Goal: Transaction & Acquisition: Purchase product/service

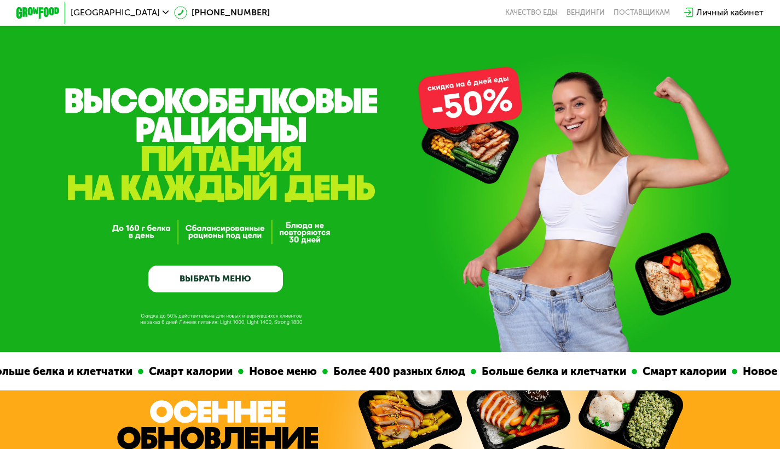
click at [80, 12] on span "[GEOGRAPHIC_DATA]" at bounding box center [115, 12] width 89 height 9
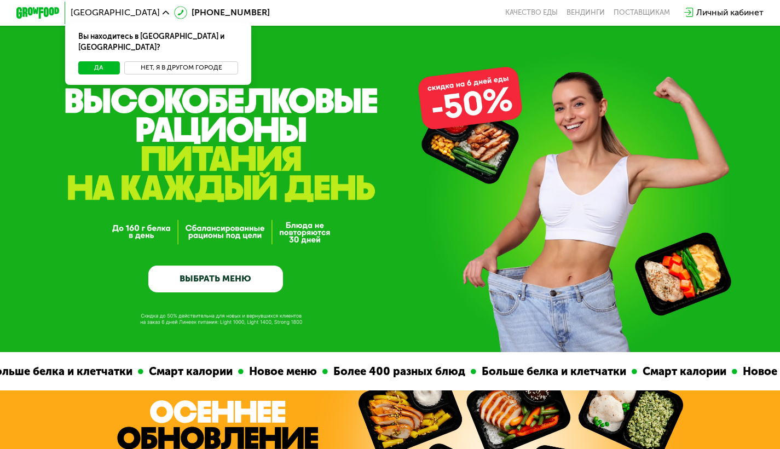
click at [157, 62] on button "Нет, я в другом городе" at bounding box center [181, 67] width 114 height 13
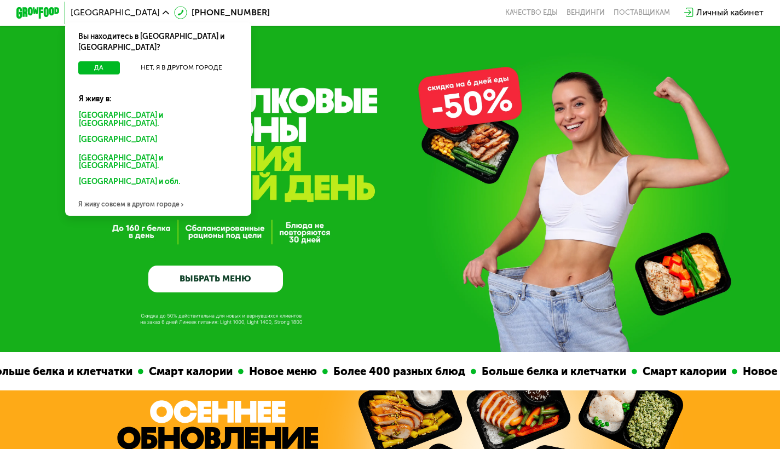
click at [324, 98] on div "GrowFood — доставка правильного питания ВЫБРАТЬ МЕНЮ" at bounding box center [390, 176] width 780 height 352
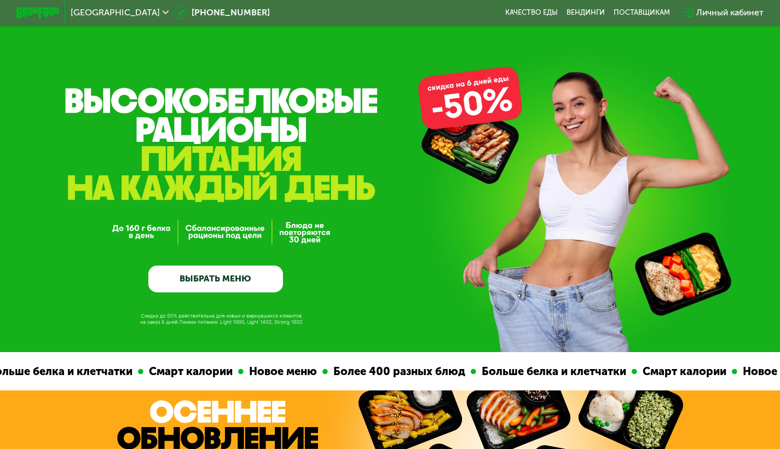
click at [101, 17] on div "[GEOGRAPHIC_DATA]" at bounding box center [120, 12] width 98 height 9
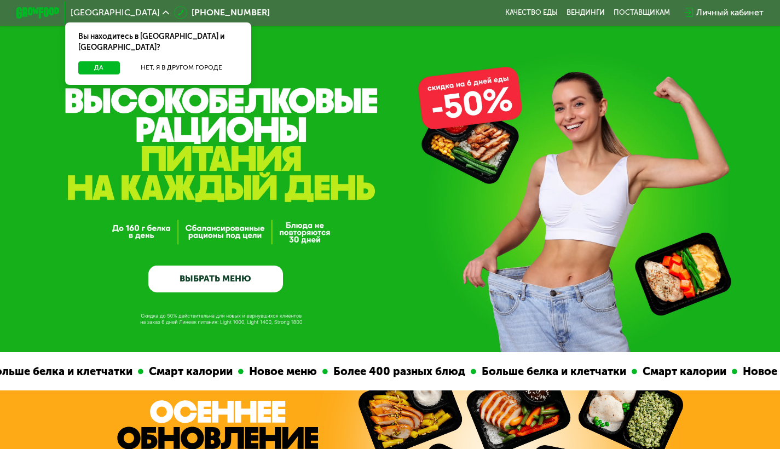
click at [101, 17] on div "[GEOGRAPHIC_DATA]" at bounding box center [120, 12] width 98 height 9
click at [102, 61] on button "Да" at bounding box center [99, 67] width 42 height 13
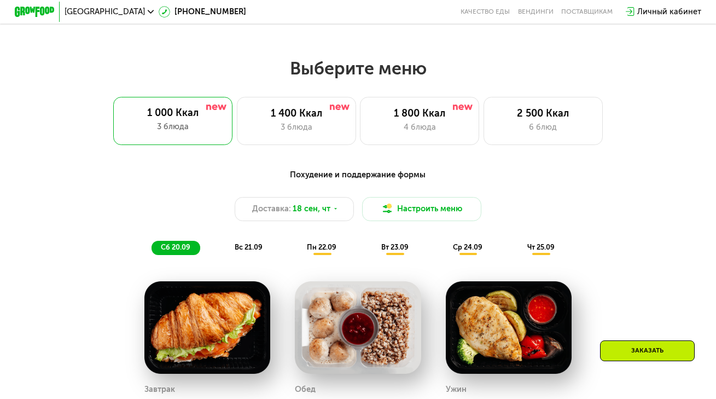
scroll to position [612, 0]
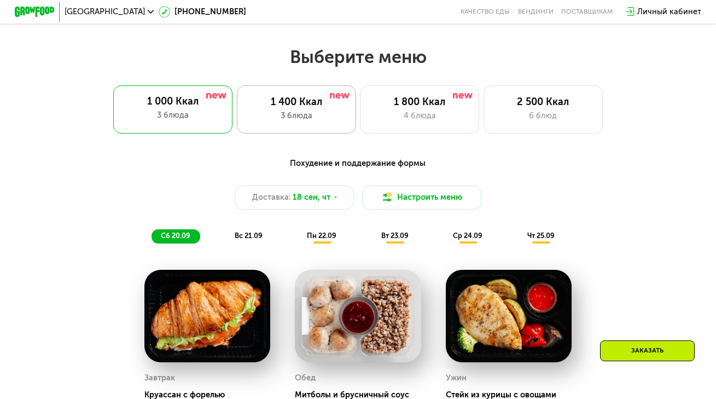
click at [328, 118] on div "3 блюда" at bounding box center [296, 116] width 98 height 12
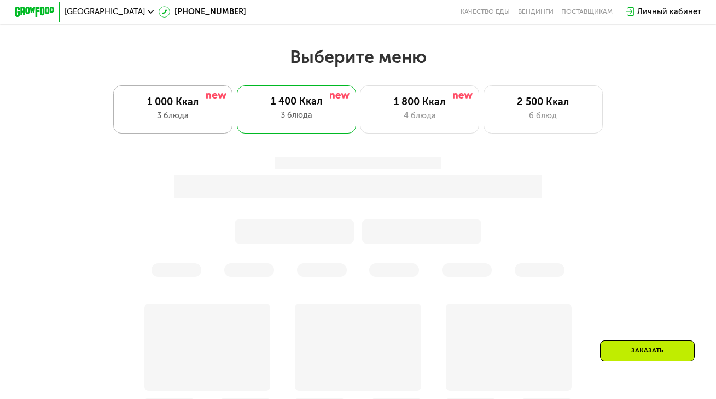
click at [217, 108] on div "1 000 Ккал" at bounding box center [173, 102] width 98 height 12
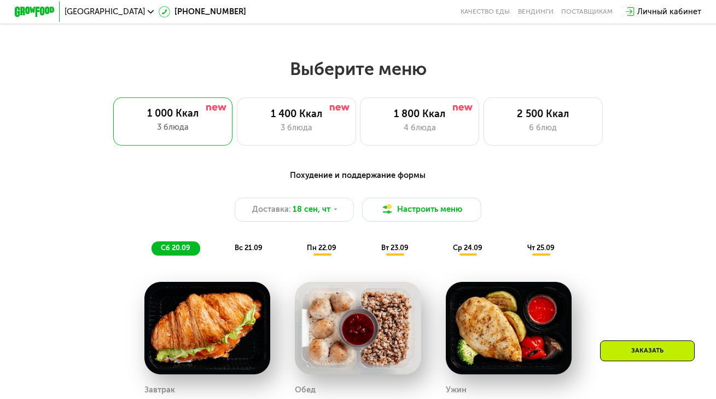
scroll to position [602, 0]
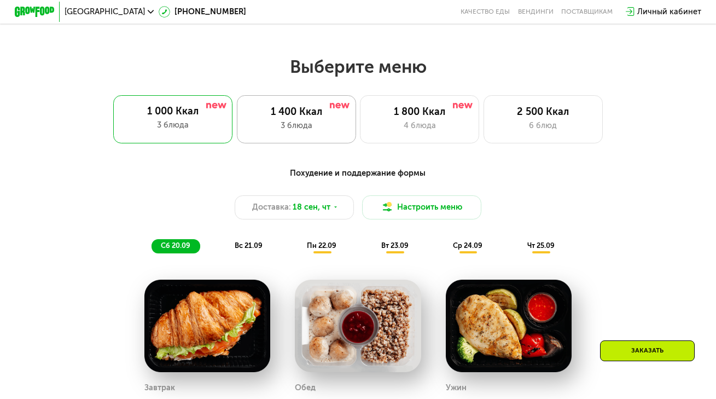
click at [340, 118] on div "1 400 Ккал" at bounding box center [296, 112] width 98 height 12
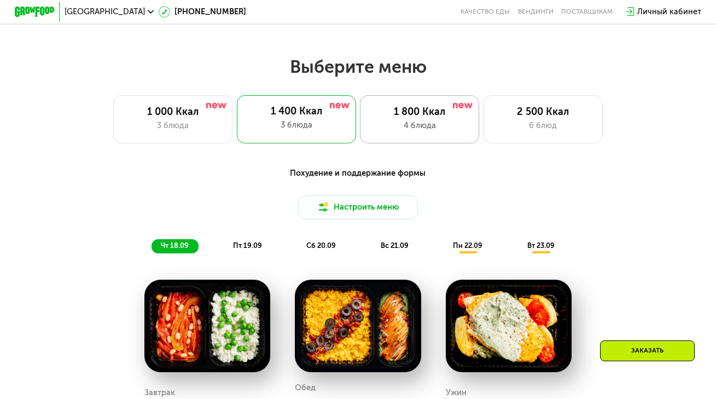
click at [398, 114] on div "1 800 Ккал" at bounding box center [419, 112] width 98 height 12
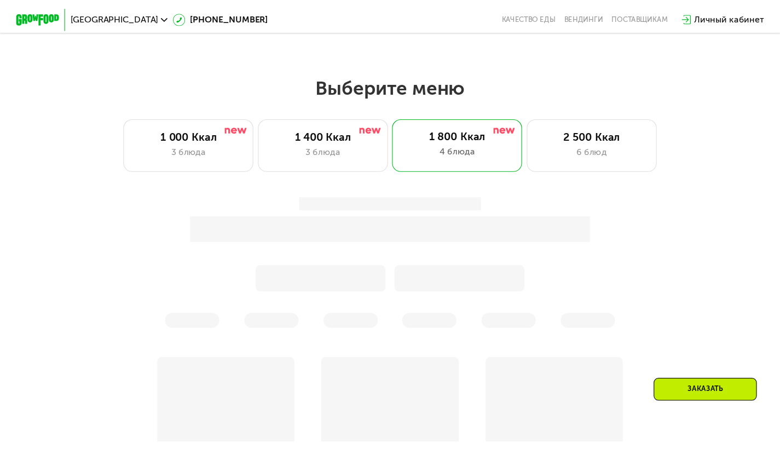
scroll to position [583, 0]
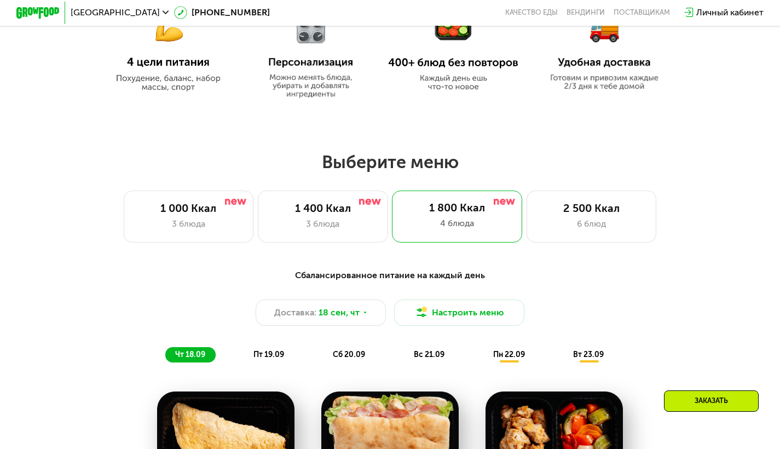
click at [708, 400] on div "Заказать" at bounding box center [711, 400] width 95 height 21
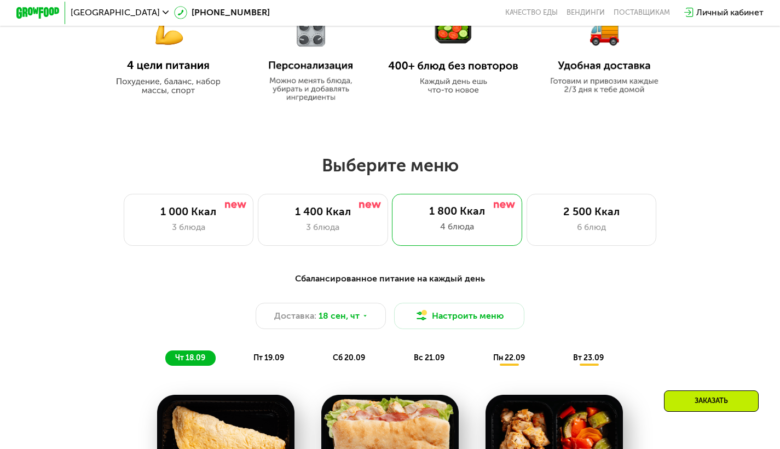
scroll to position [559, 0]
click at [709, 391] on div "Заказать" at bounding box center [711, 400] width 95 height 21
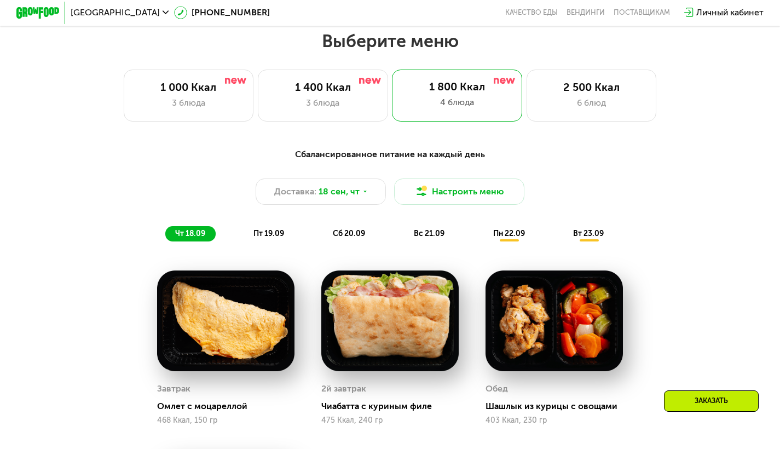
scroll to position [685, 0]
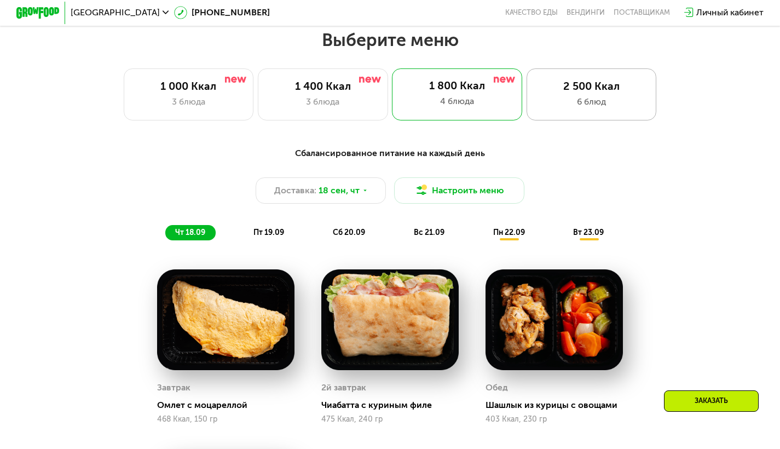
click at [565, 120] on div "2 500 Ккал 6 блюд" at bounding box center [591, 94] width 130 height 52
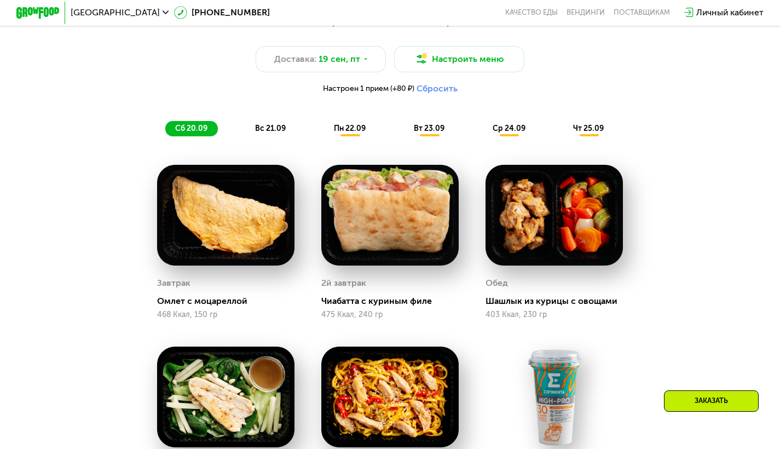
scroll to position [820, 0]
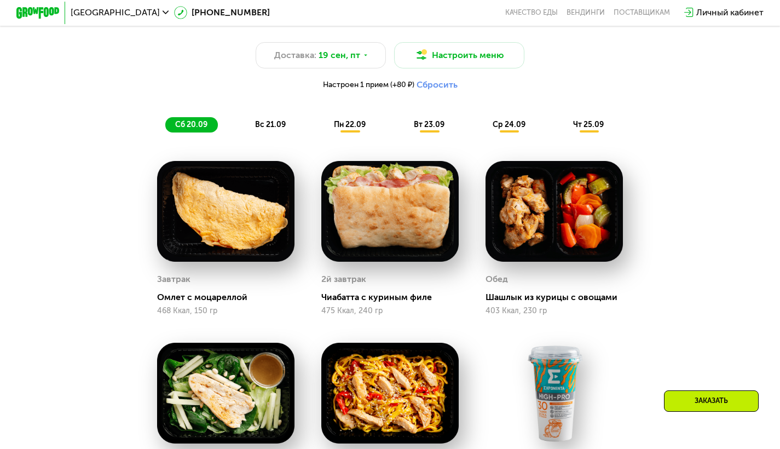
click at [277, 129] on span "вс 21.09" at bounding box center [270, 124] width 31 height 9
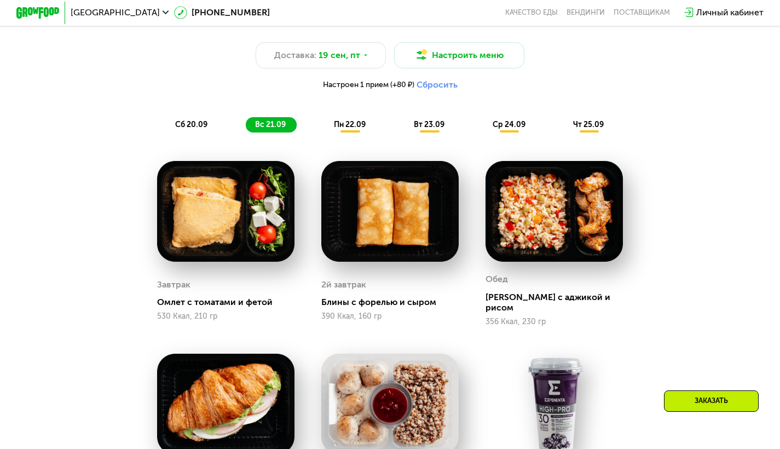
click at [223, 245] on img at bounding box center [225, 211] width 137 height 101
click at [216, 228] on img at bounding box center [225, 211] width 137 height 101
click at [423, 195] on img at bounding box center [389, 211] width 137 height 101
click at [565, 215] on img at bounding box center [553, 211] width 137 height 101
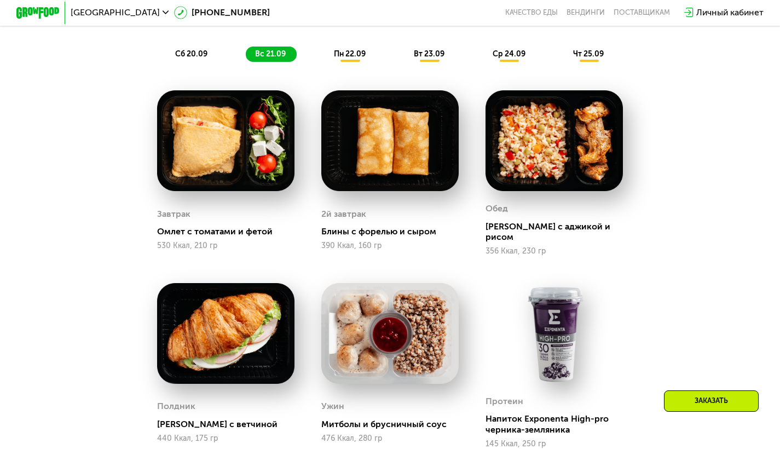
scroll to position [893, 0]
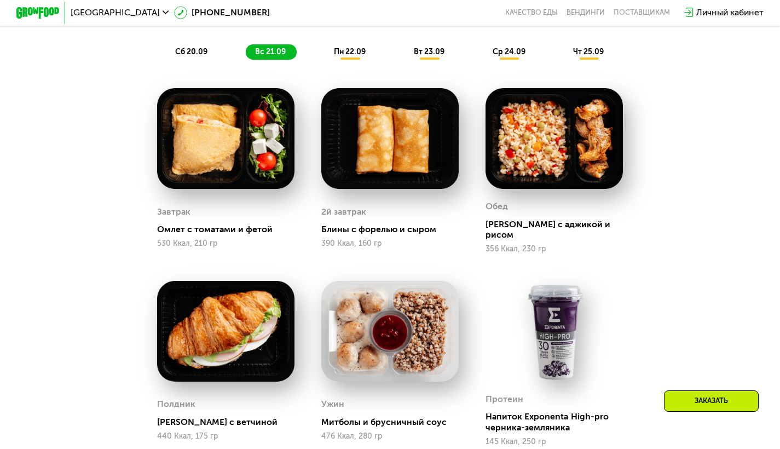
click at [559, 326] on img at bounding box center [553, 331] width 137 height 101
click at [406, 324] on img at bounding box center [389, 331] width 137 height 101
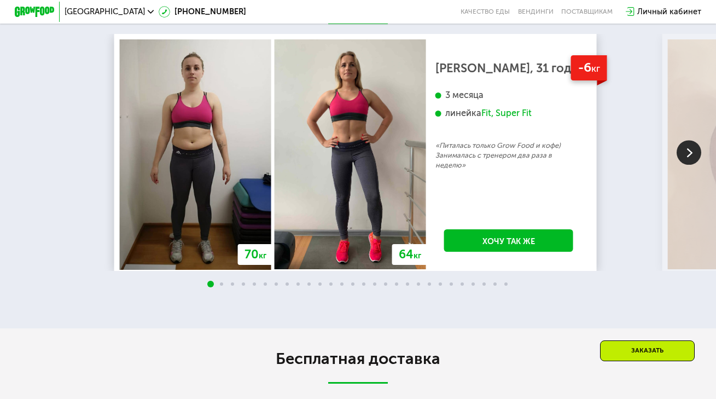
scroll to position [2126, 0]
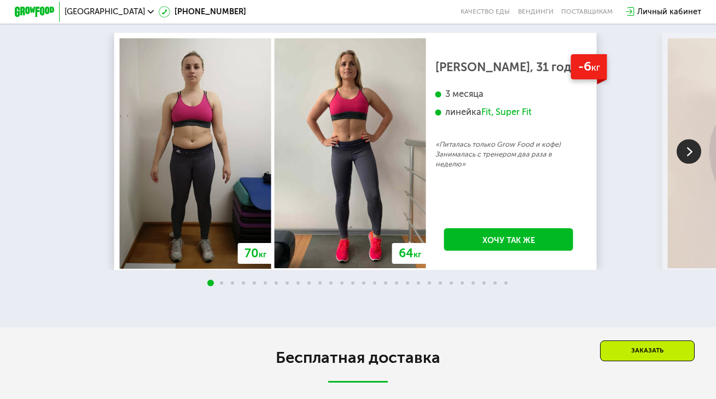
click at [687, 156] on img at bounding box center [689, 152] width 25 height 25
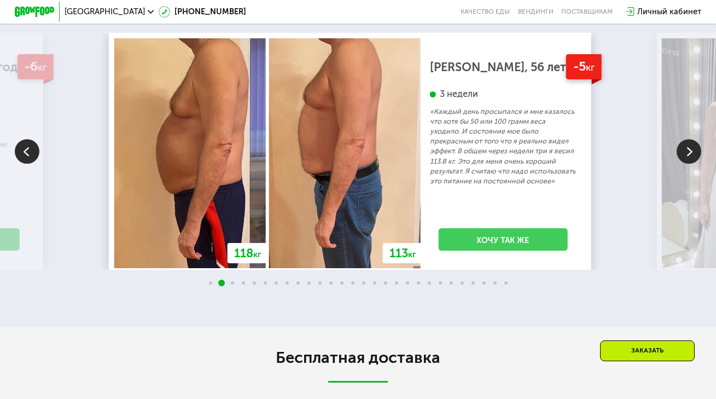
click at [514, 249] on link "Хочу так же" at bounding box center [502, 239] width 129 height 22
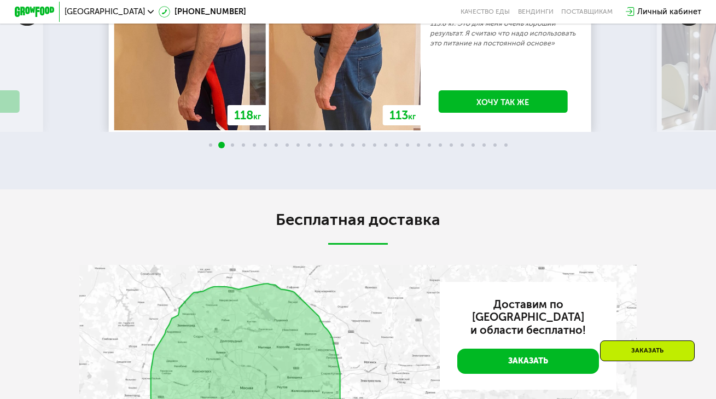
click at [386, 78] on img at bounding box center [345, 15] width 152 height 230
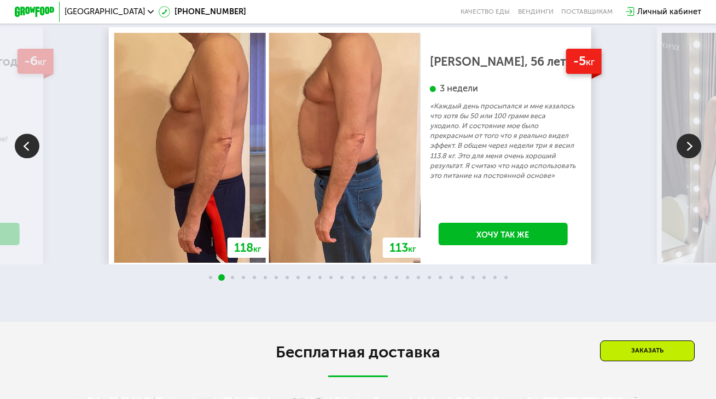
scroll to position [2080, 0]
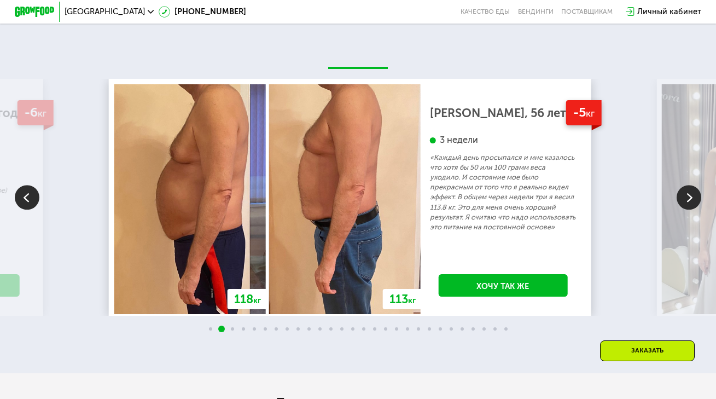
click at [689, 210] on img at bounding box center [689, 198] width 25 height 25
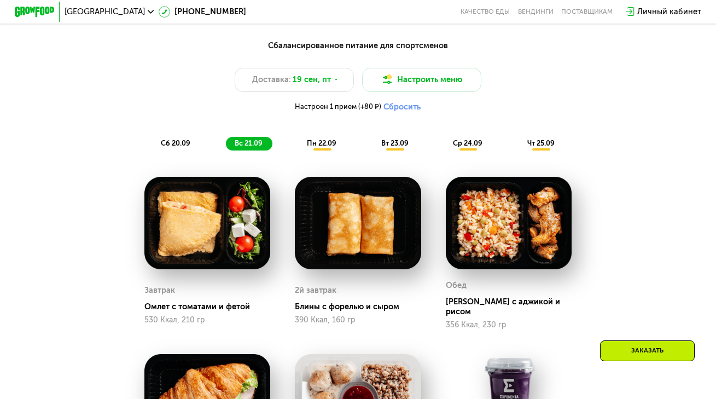
scroll to position [738, 0]
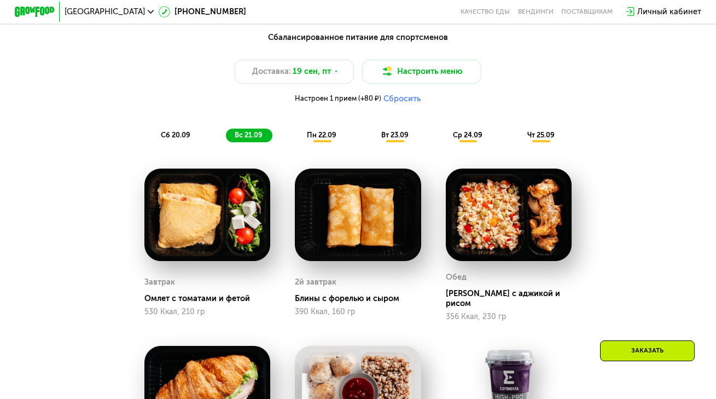
click at [396, 131] on div "Сбалансированное питание для спортсменов Доставка: 19 сен, пт Настроить меню На…" at bounding box center [357, 86] width 589 height 111
click at [404, 138] on span "вт 23.09" at bounding box center [394, 135] width 27 height 8
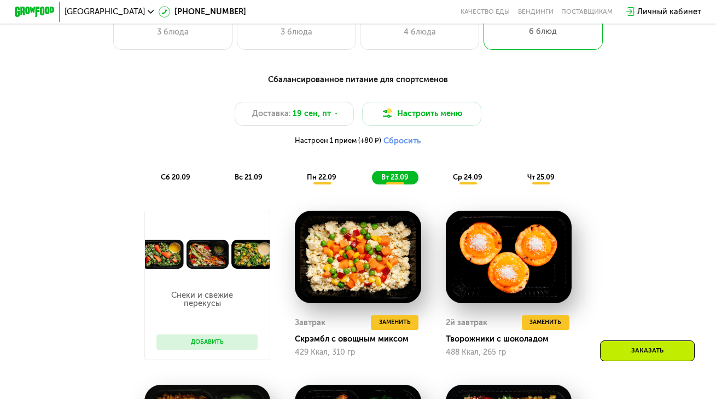
scroll to position [744, 0]
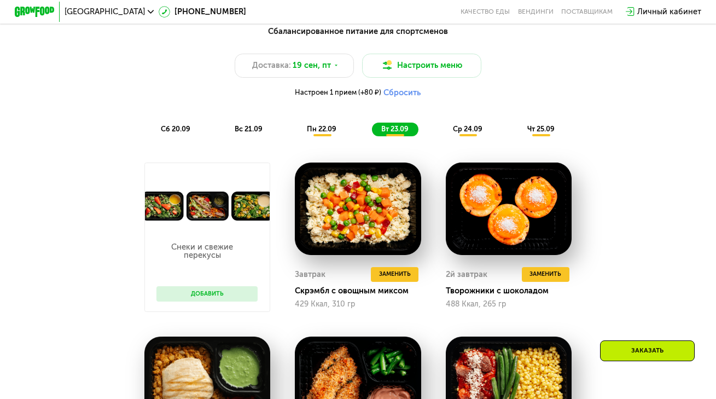
click at [471, 133] on span "ср 24.09" at bounding box center [468, 129] width 30 height 8
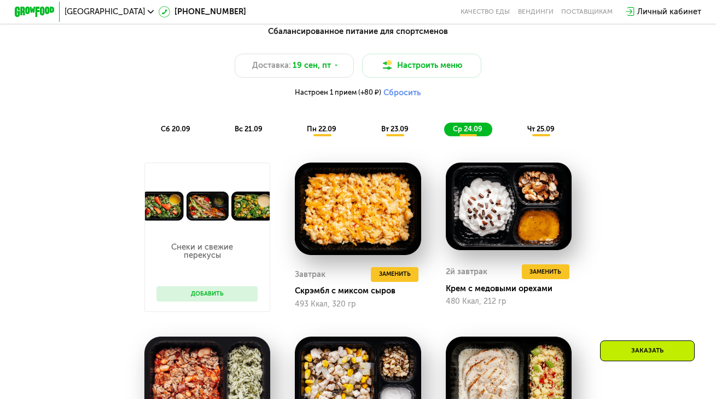
click at [523, 131] on div "чт 25.09" at bounding box center [541, 130] width 47 height 14
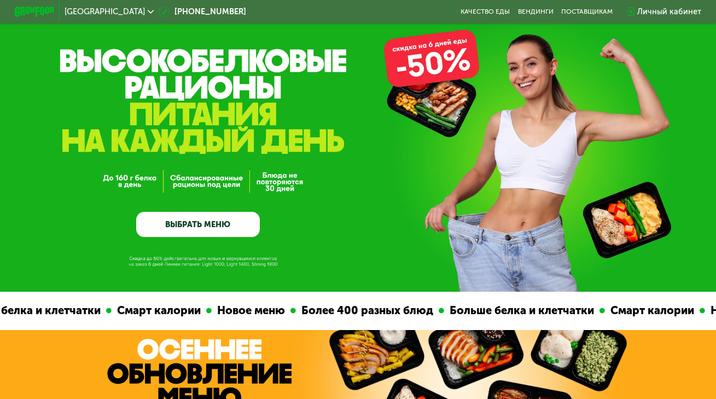
scroll to position [29, 0]
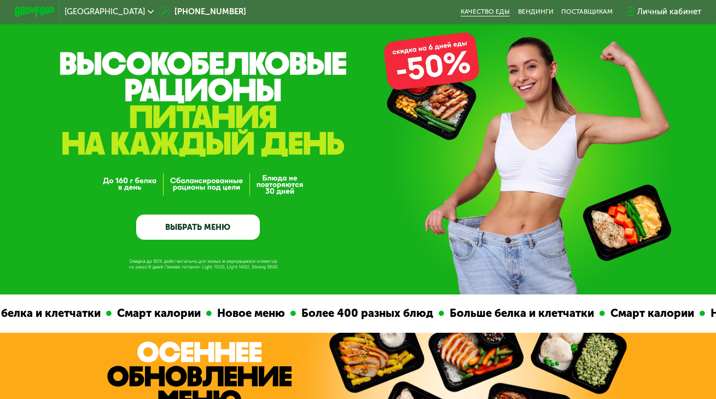
click at [503, 8] on link "Качество еды" at bounding box center [485, 12] width 49 height 8
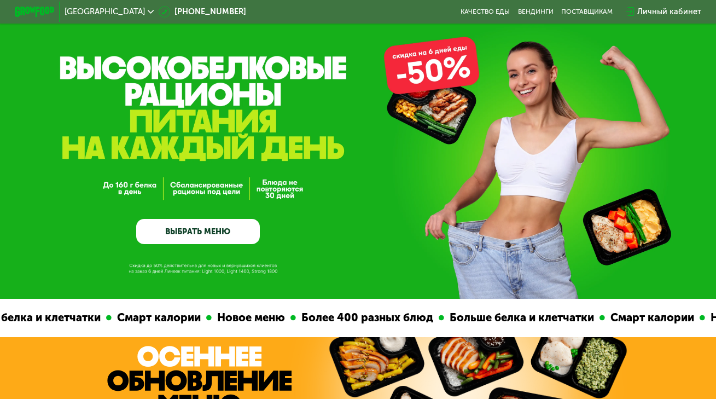
scroll to position [0, 0]
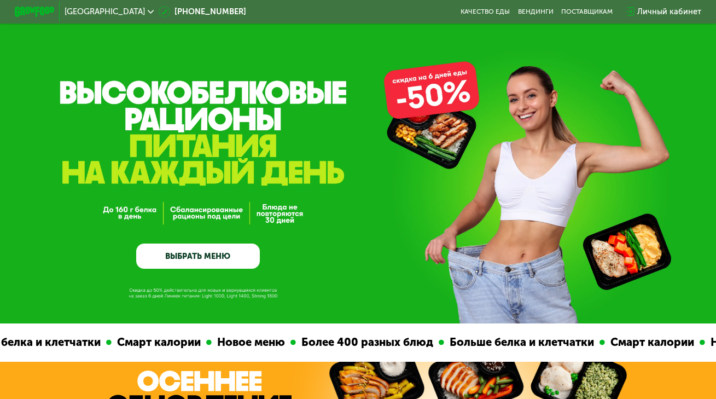
click at [673, 15] on div "Личный кабинет" at bounding box center [670, 12] width 64 height 12
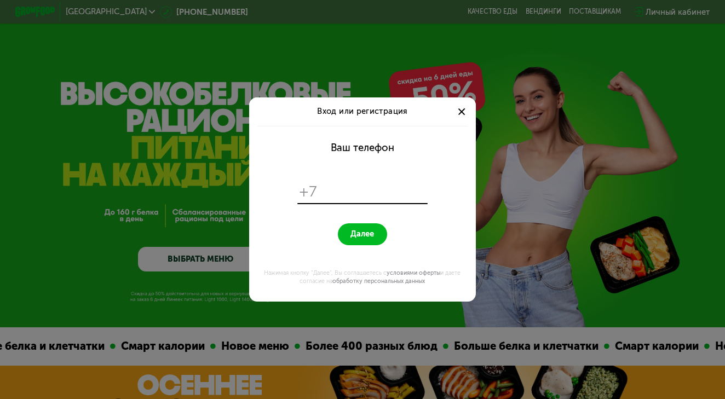
click at [459, 112] on div at bounding box center [461, 112] width 12 height 12
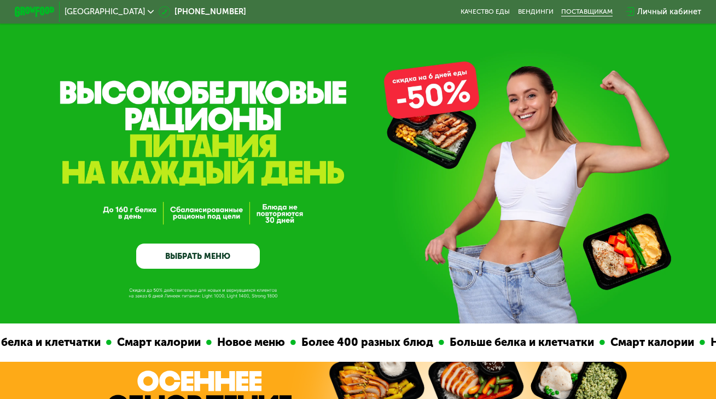
click at [587, 14] on div "поставщикам" at bounding box center [586, 12] width 51 height 8
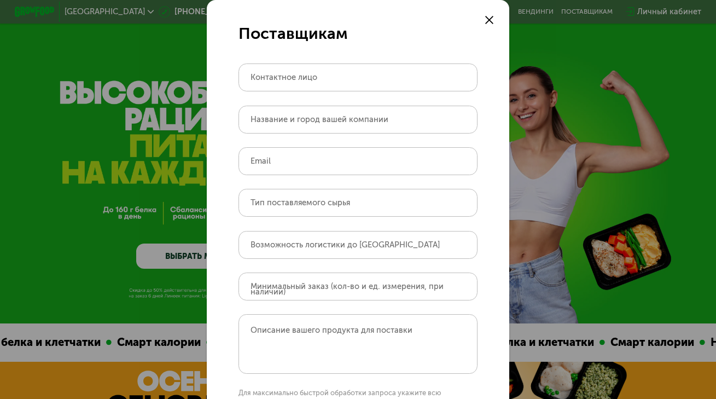
click at [486, 21] on use at bounding box center [489, 20] width 8 height 8
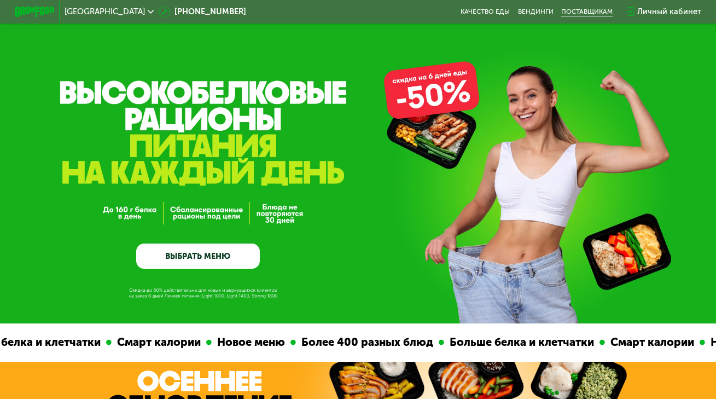
click at [594, 15] on div "поставщикам" at bounding box center [586, 12] width 51 height 8
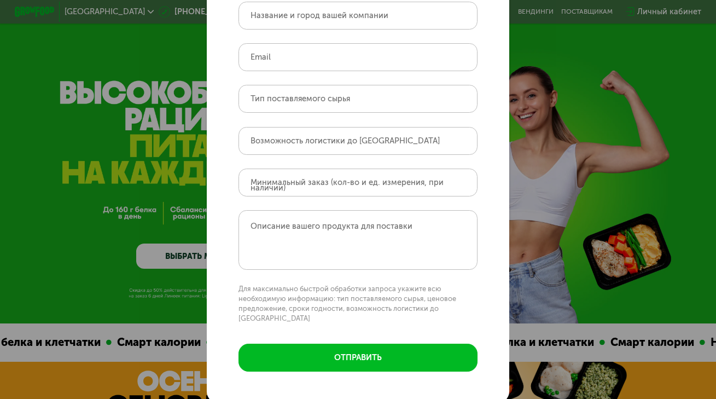
click at [547, 66] on div "Поставщикам Контактное лицо Название и город вашей компании Email Тип поставляе…" at bounding box center [358, 199] width 716 height 399
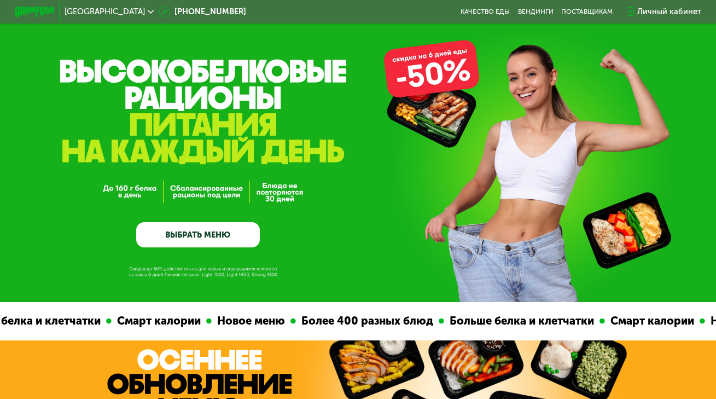
scroll to position [26, 0]
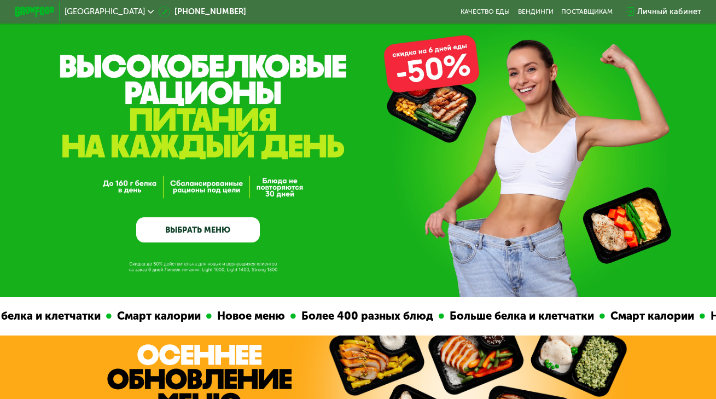
click at [540, 7] on div "Москва 8 (800) 555-21-78 Качество еды Вендинги поставщикам Личный кабинет" at bounding box center [358, 12] width 697 height 22
click at [544, 15] on link "Вендинги" at bounding box center [536, 12] width 36 height 8
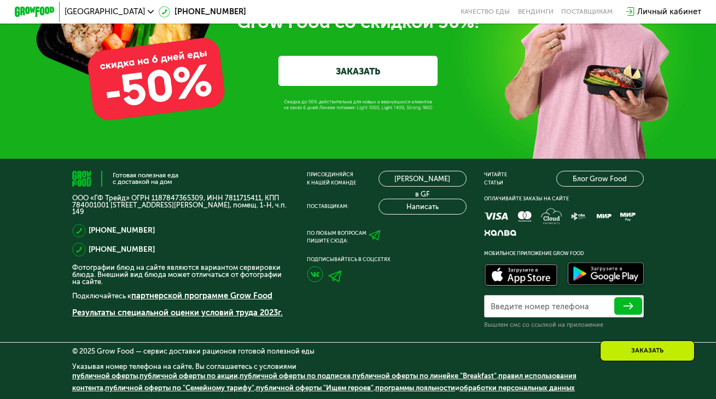
scroll to position [3478, 0]
click at [424, 178] on link "[PERSON_NAME] в GF" at bounding box center [423, 179] width 88 height 16
click at [426, 187] on link "[PERSON_NAME] в GF" at bounding box center [423, 179] width 88 height 16
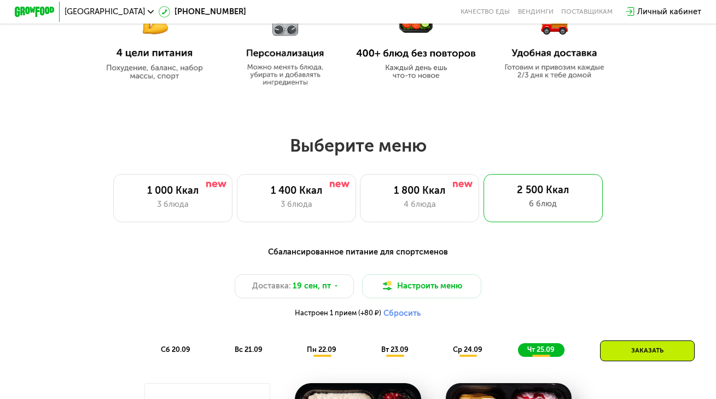
scroll to position [534, 0]
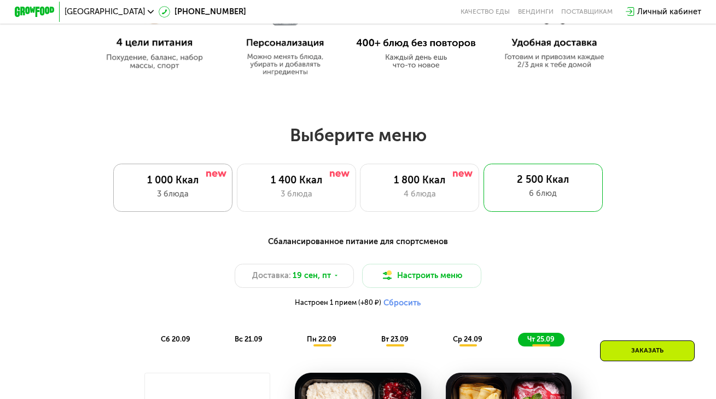
click at [199, 197] on div "3 блюда" at bounding box center [173, 194] width 98 height 12
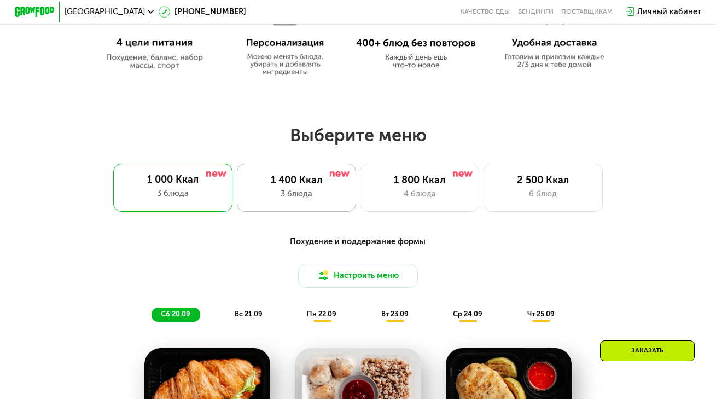
click at [286, 193] on div "3 блюда" at bounding box center [296, 194] width 98 height 12
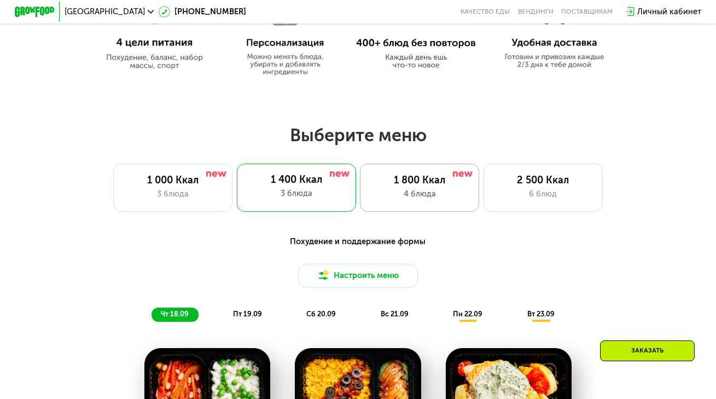
click at [433, 194] on div "4 блюда" at bounding box center [419, 194] width 98 height 12
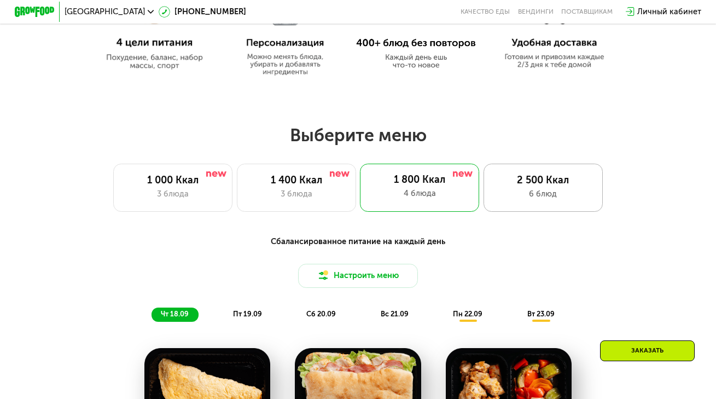
click at [499, 187] on div "2 500 Ккал" at bounding box center [543, 181] width 98 height 12
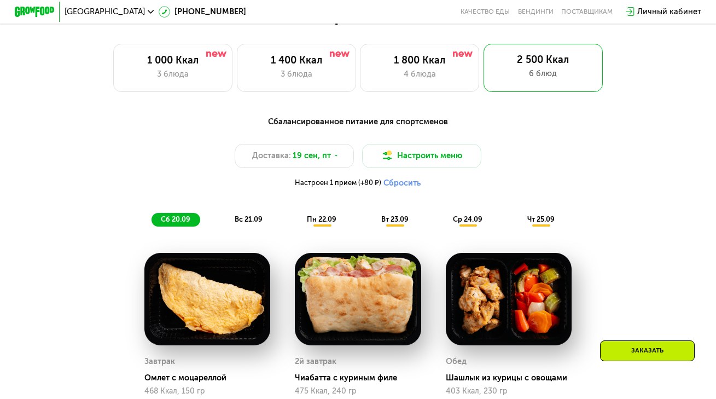
scroll to position [609, 0]
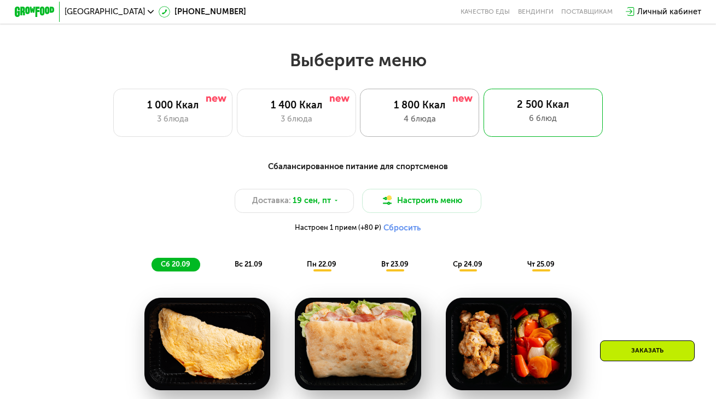
click at [449, 115] on div "1 800 Ккал 4 блюда" at bounding box center [419, 113] width 119 height 48
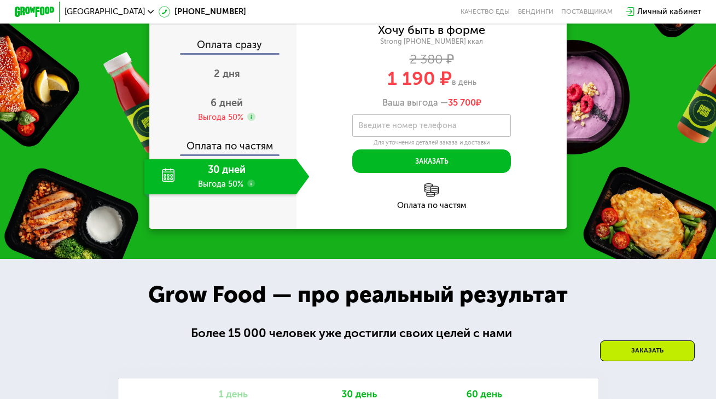
scroll to position [1262, 0]
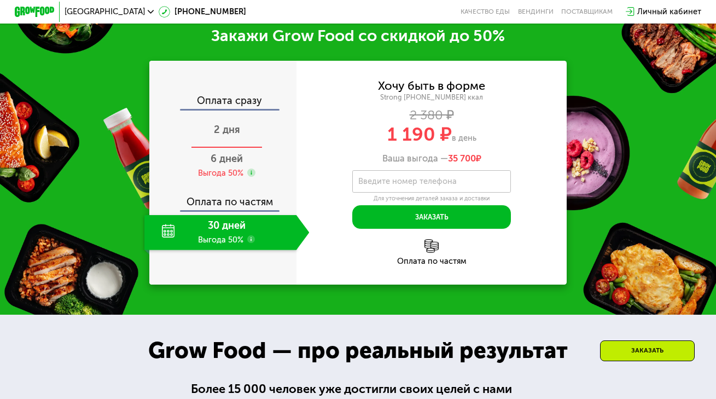
click at [228, 136] on span "2 дня" at bounding box center [227, 130] width 26 height 12
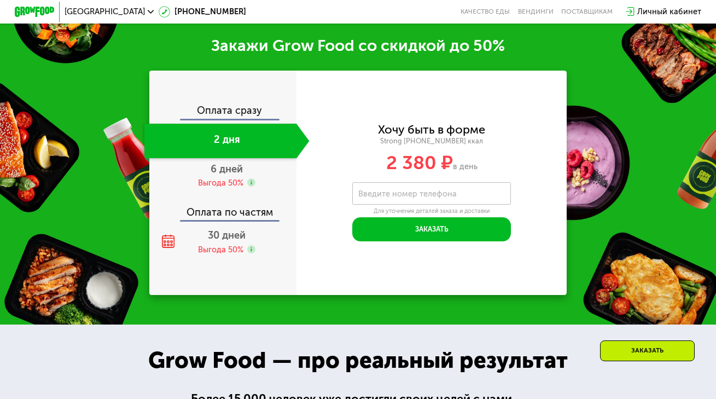
scroll to position [1306, 0]
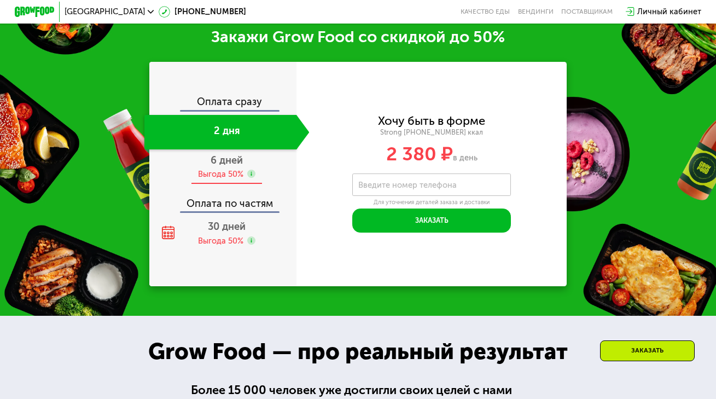
click at [227, 166] on span "6 дней" at bounding box center [227, 160] width 32 height 12
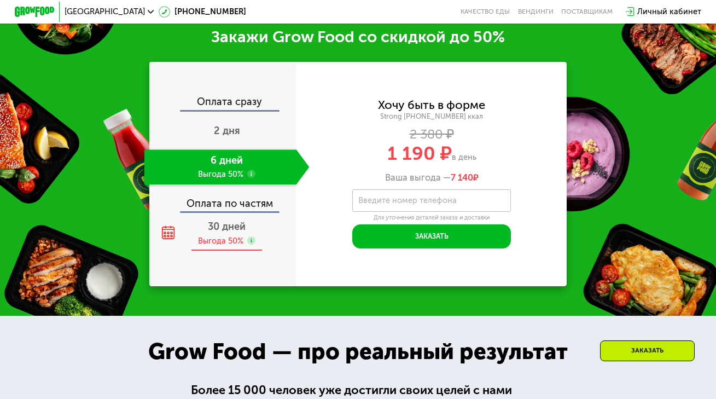
click at [237, 248] on div "30 дней Выгода 50%" at bounding box center [226, 233] width 165 height 35
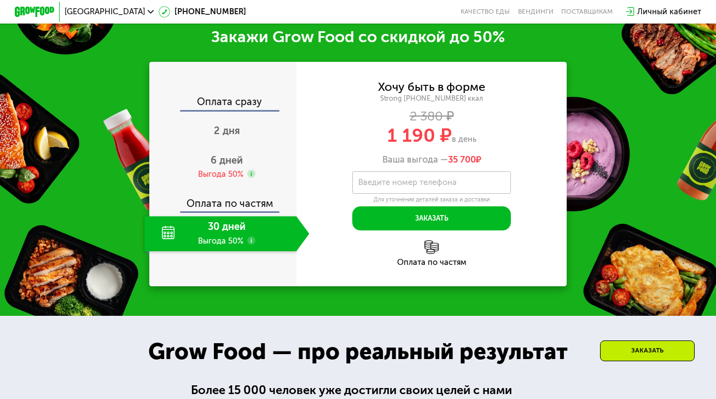
click at [230, 211] on div "Оплата по частям" at bounding box center [223, 199] width 146 height 23
click at [233, 181] on div "6 дней Выгода 50%" at bounding box center [226, 166] width 165 height 35
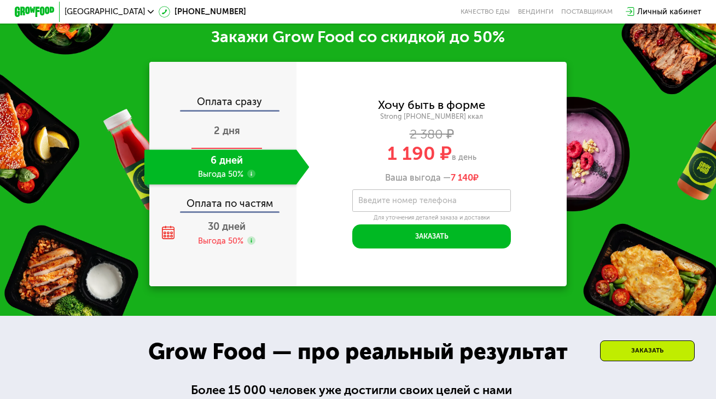
click at [237, 137] on span "2 дня" at bounding box center [227, 131] width 26 height 12
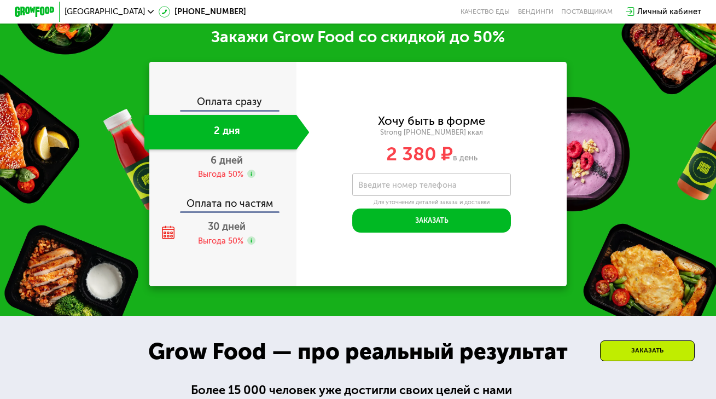
click at [244, 110] on div "Оплата сразу" at bounding box center [223, 103] width 146 height 13
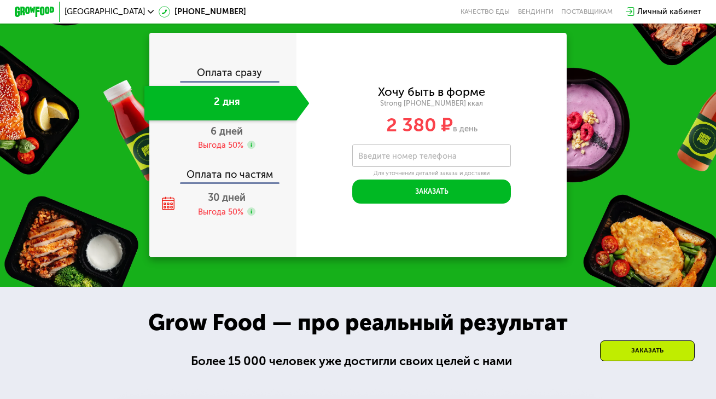
scroll to position [1336, 0]
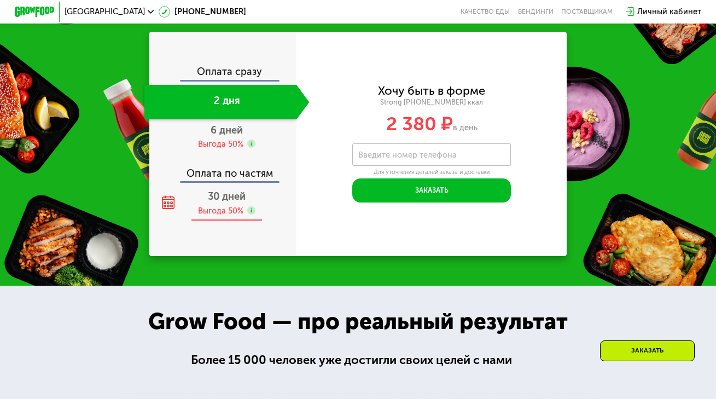
click at [213, 202] on span "30 дней" at bounding box center [227, 196] width 38 height 12
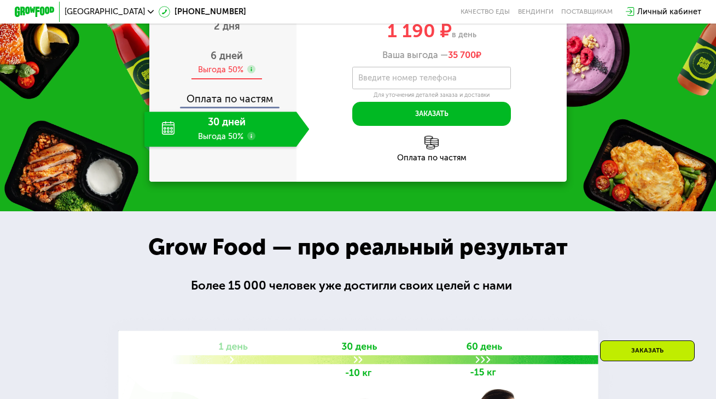
scroll to position [1413, 0]
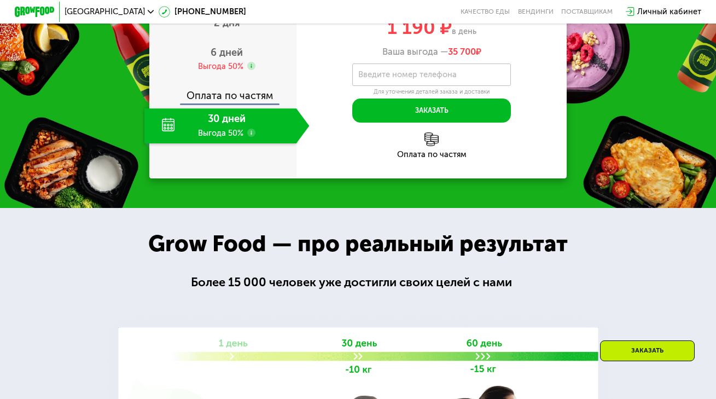
click at [165, 137] on div "30 дней Выгода 50%" at bounding box center [220, 125] width 152 height 35
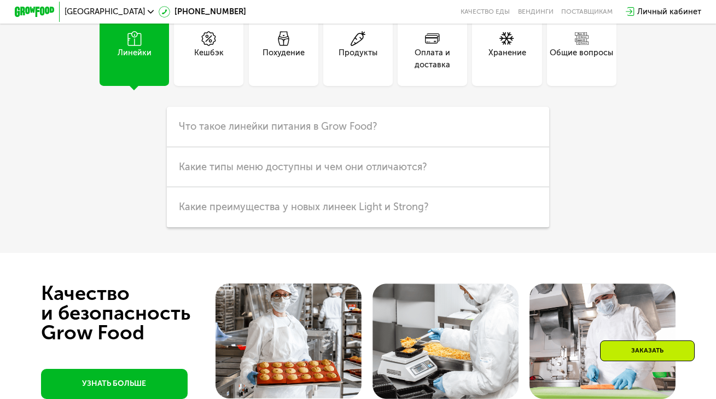
scroll to position [2754, 0]
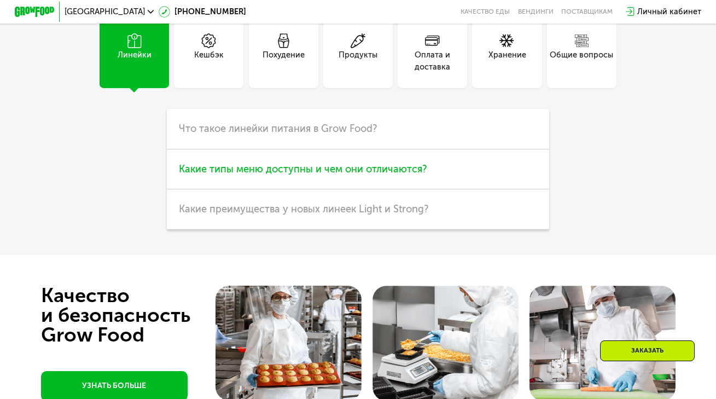
click at [292, 169] on span "Какие типы меню доступны и чем они отличаются?" at bounding box center [303, 169] width 248 height 12
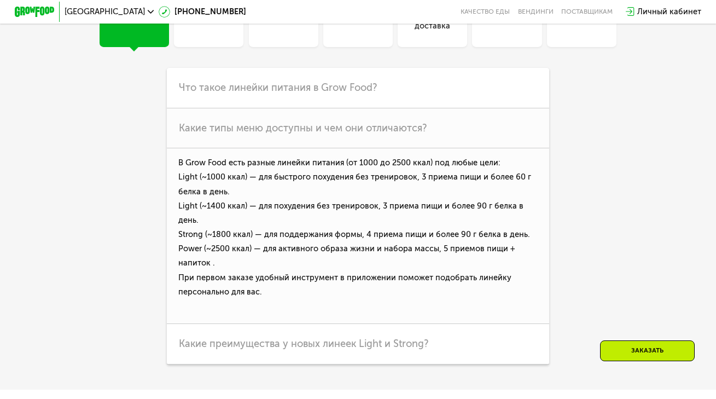
scroll to position [2797, 0]
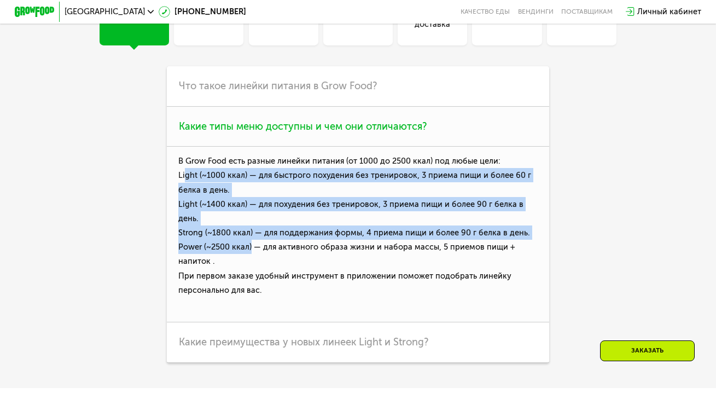
drag, startPoint x: 251, startPoint y: 248, endPoint x: 184, endPoint y: 182, distance: 94.0
click at [184, 182] on p "В Grow Food есть разные линейки питания (от 1000 до 2500 ккал) под любые цели: …" at bounding box center [358, 235] width 382 height 176
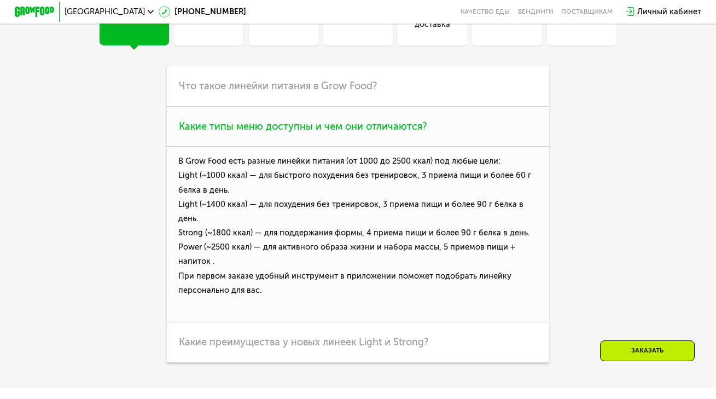
click at [228, 262] on p "В Grow Food есть разные линейки питания (от 1000 до 2500 ккал) под любые цели: …" at bounding box center [358, 235] width 382 height 176
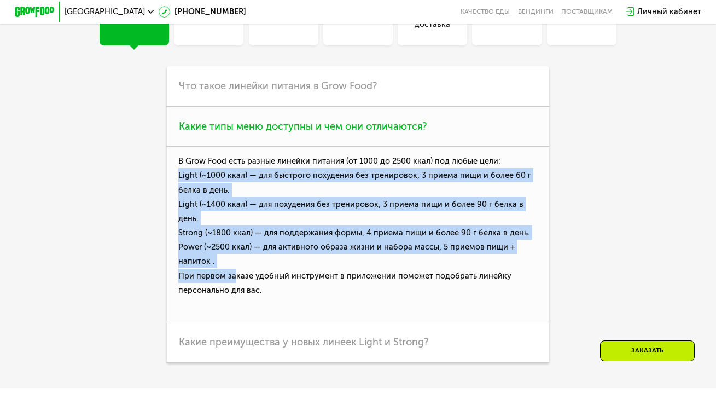
drag, startPoint x: 177, startPoint y: 176, endPoint x: 233, endPoint y: 270, distance: 109.9
click at [234, 271] on p "В Grow Food есть разные линейки питания (от 1000 до 2500 ккал) под любые цели: …" at bounding box center [358, 235] width 382 height 176
click at [240, 265] on p "В Grow Food есть разные линейки питания (от 1000 до 2500 ккал) под любые цели: …" at bounding box center [358, 235] width 382 height 176
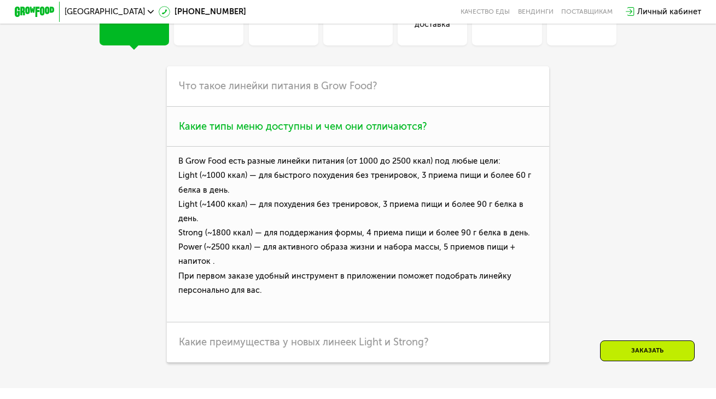
drag, startPoint x: 219, startPoint y: 263, endPoint x: 169, endPoint y: 164, distance: 111.4
click at [169, 164] on p "В Grow Food есть разные линейки питания (от 1000 до 2500 ккал) под любые цели: …" at bounding box center [358, 235] width 382 height 176
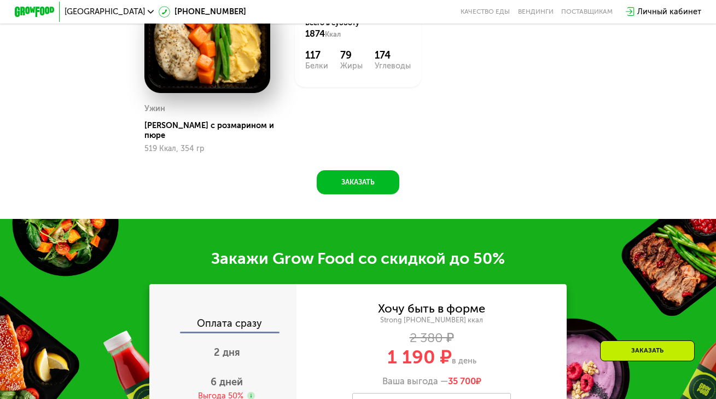
scroll to position [1061, 0]
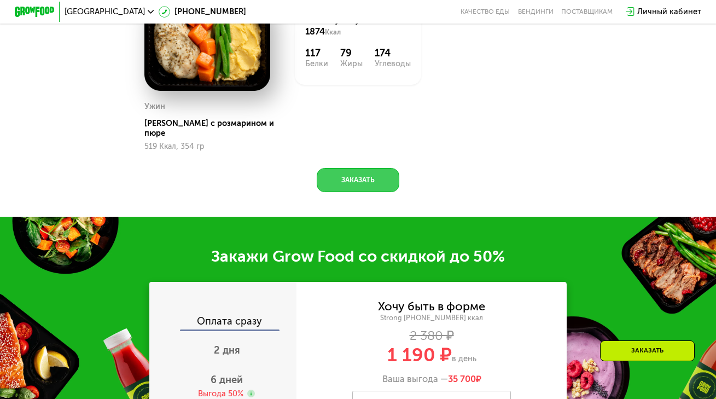
click at [358, 170] on button "Заказать" at bounding box center [358, 180] width 82 height 24
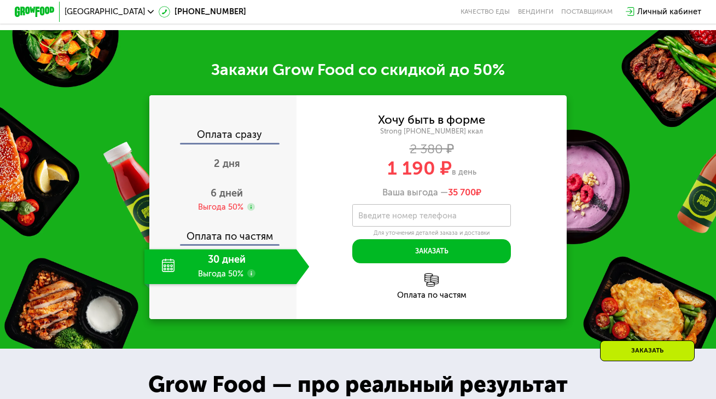
scroll to position [1266, 0]
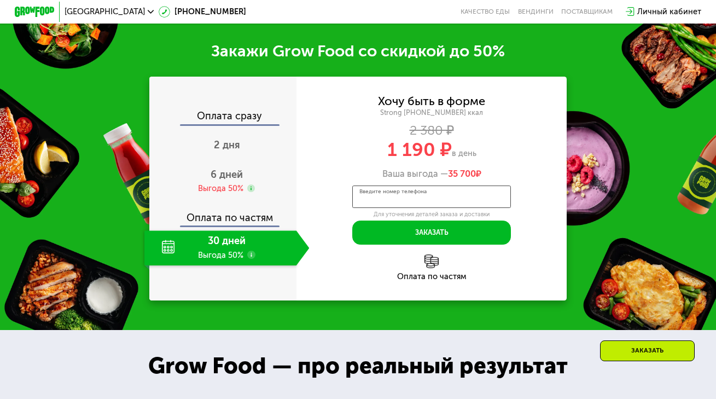
click at [402, 186] on div "Введите номер телефона" at bounding box center [431, 197] width 159 height 22
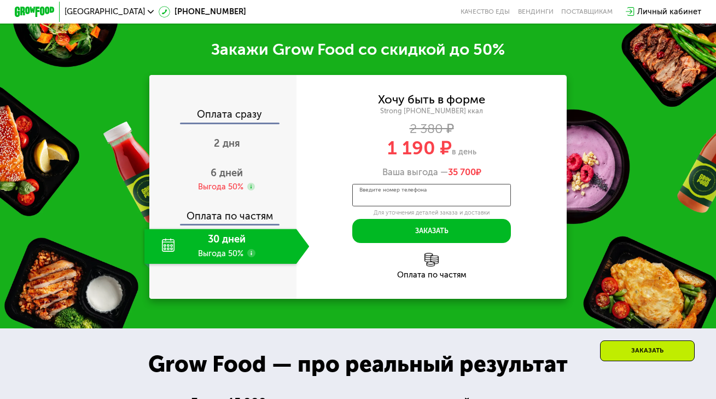
scroll to position [1267, 0]
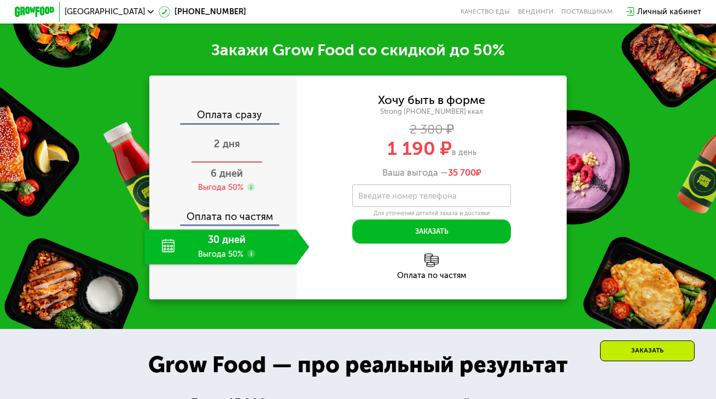
click at [229, 142] on div "2 дня" at bounding box center [226, 145] width 165 height 35
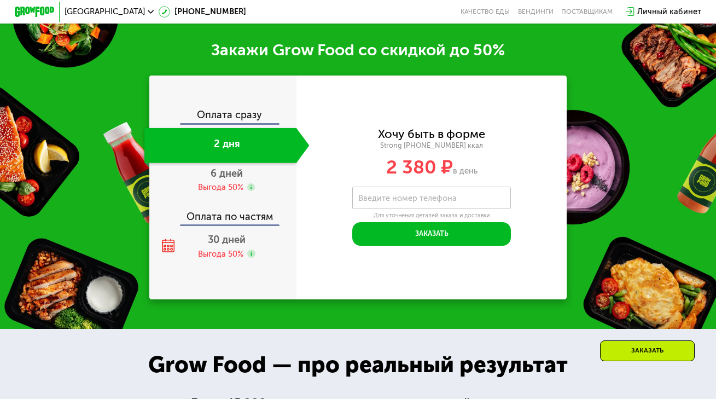
click at [243, 113] on div "Оплата сразу" at bounding box center [223, 116] width 146 height 13
click at [233, 110] on div "Оплата сразу" at bounding box center [223, 116] width 146 height 13
click at [236, 168] on span "6 дней" at bounding box center [227, 173] width 32 height 12
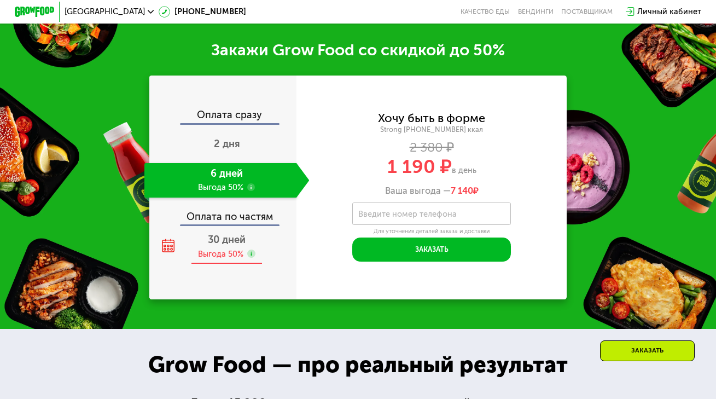
click at [244, 234] on span "30 дней" at bounding box center [227, 240] width 38 height 12
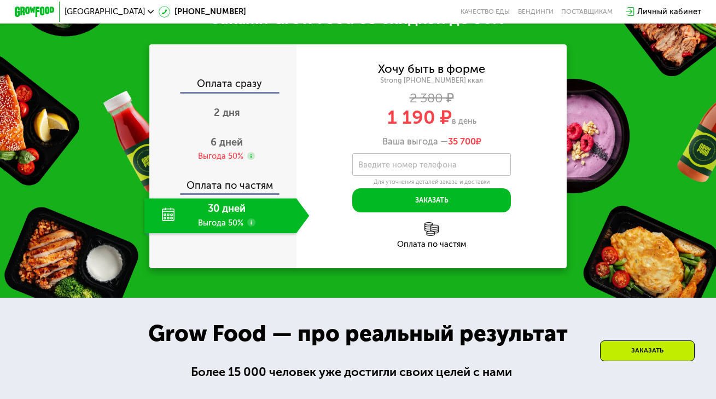
scroll to position [1301, 0]
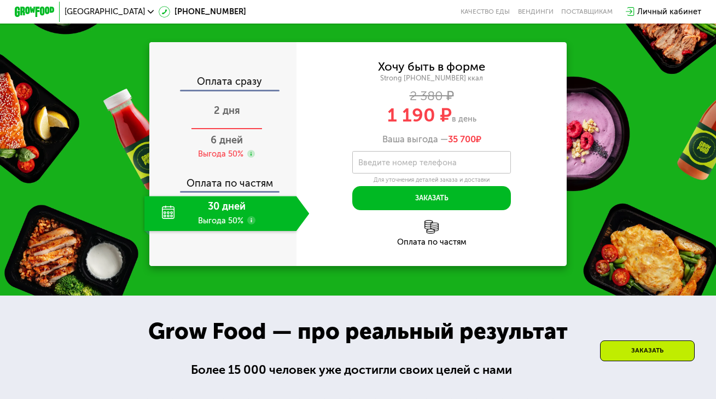
click at [233, 105] on span "2 дня" at bounding box center [227, 111] width 26 height 12
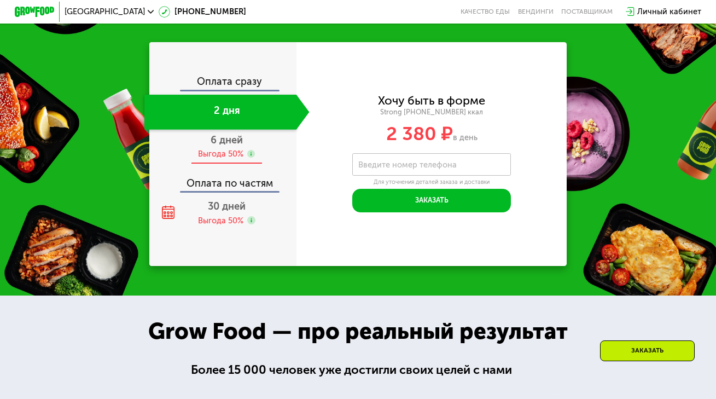
click at [237, 134] on span "6 дней" at bounding box center [227, 140] width 32 height 12
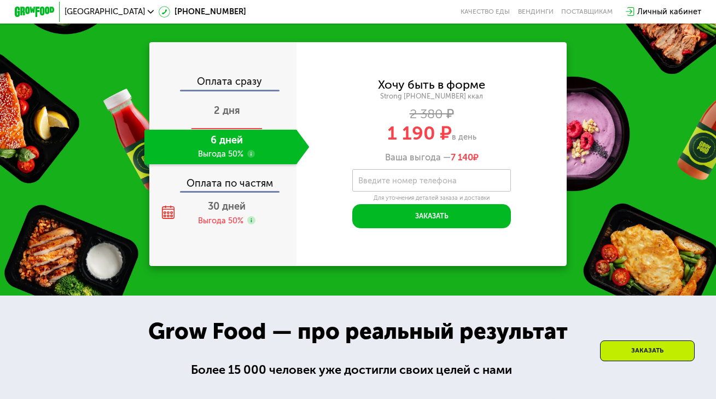
click at [236, 105] on span "2 дня" at bounding box center [227, 111] width 26 height 12
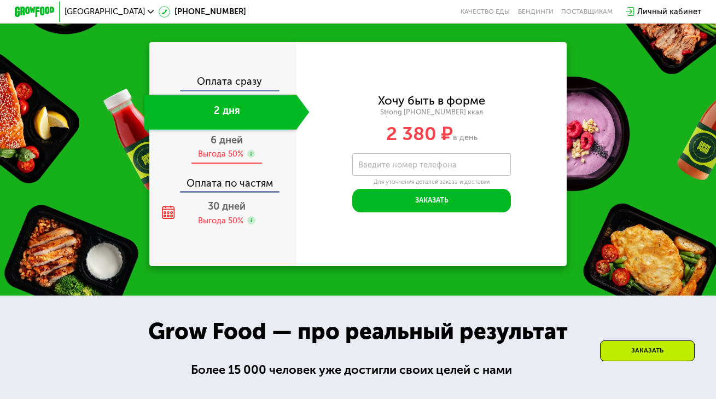
click at [225, 134] on span "6 дней" at bounding box center [227, 140] width 32 height 12
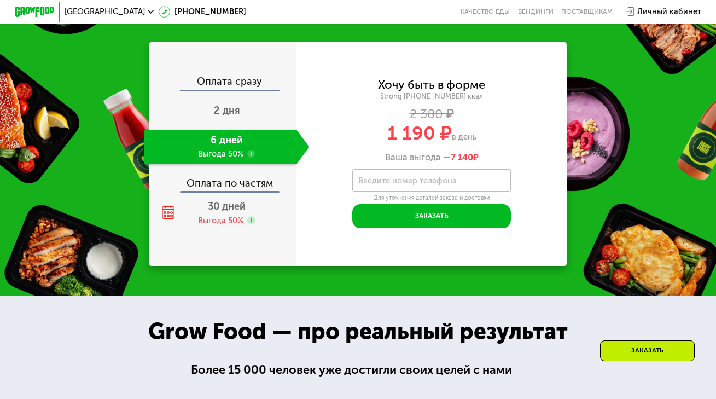
click at [404, 178] on label "Введите номер телефона" at bounding box center [407, 180] width 98 height 5
click at [404, 172] on input "Введите номер телефона" at bounding box center [431, 180] width 159 height 22
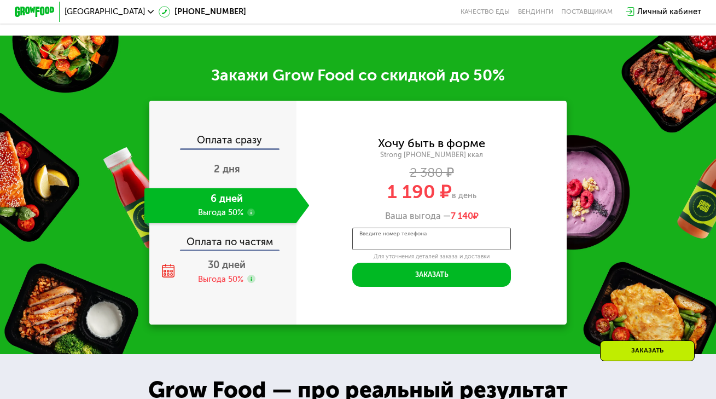
scroll to position [1242, 0]
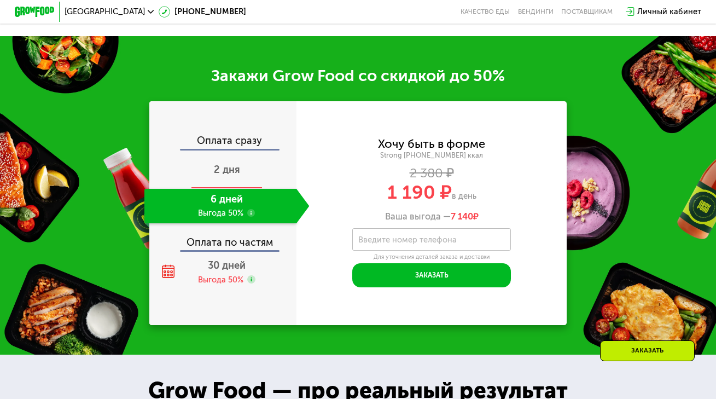
click at [225, 164] on span "2 дня" at bounding box center [227, 170] width 26 height 12
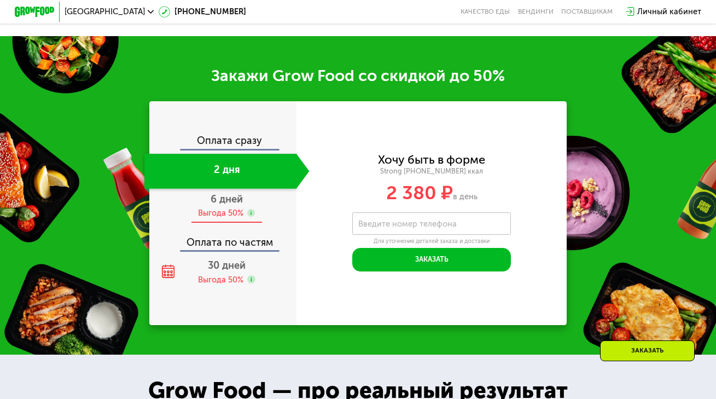
click at [228, 195] on span "6 дней" at bounding box center [227, 199] width 32 height 12
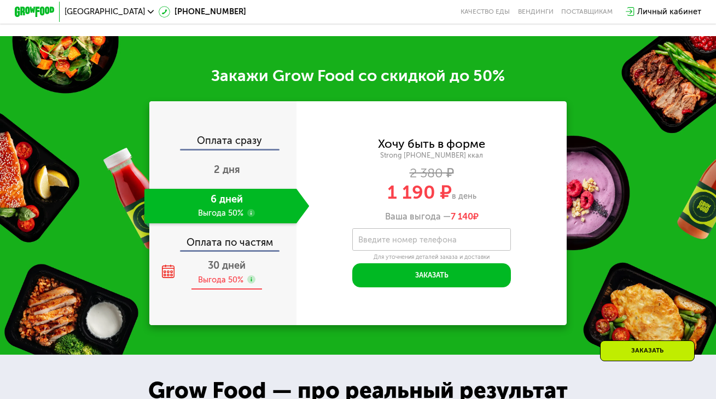
click at [237, 259] on span "30 дней" at bounding box center [227, 265] width 38 height 12
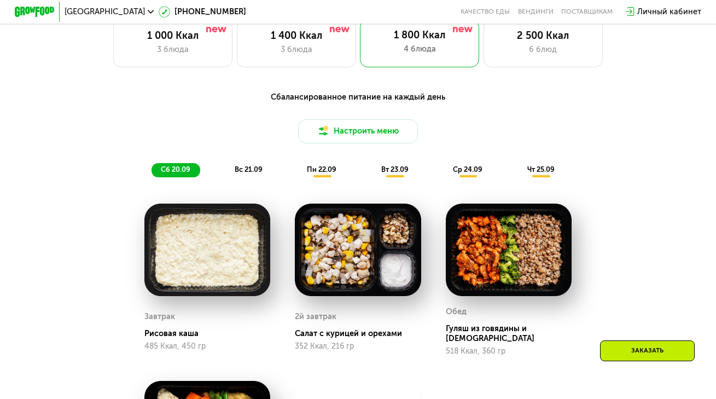
scroll to position [679, 0]
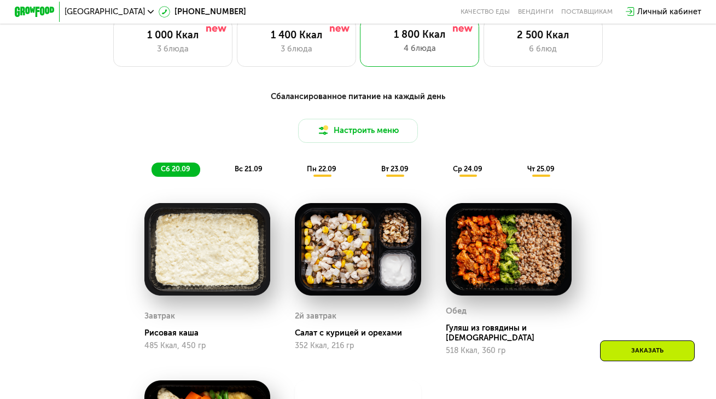
click at [354, 103] on div "Сбалансированное питание на каждый день" at bounding box center [357, 96] width 589 height 13
click at [364, 142] on button "Настроить меню" at bounding box center [357, 131] width 119 height 24
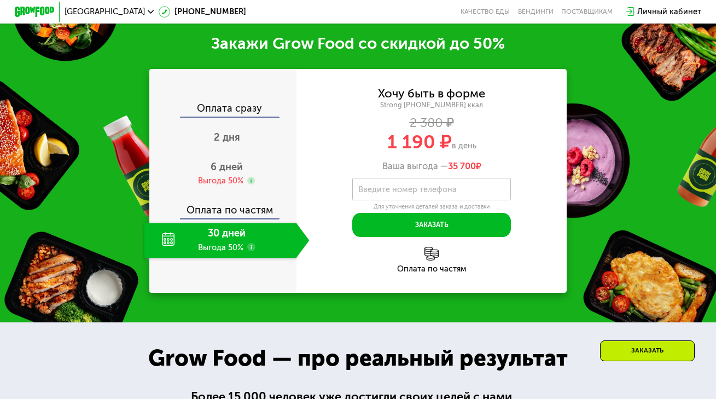
scroll to position [1275, 0]
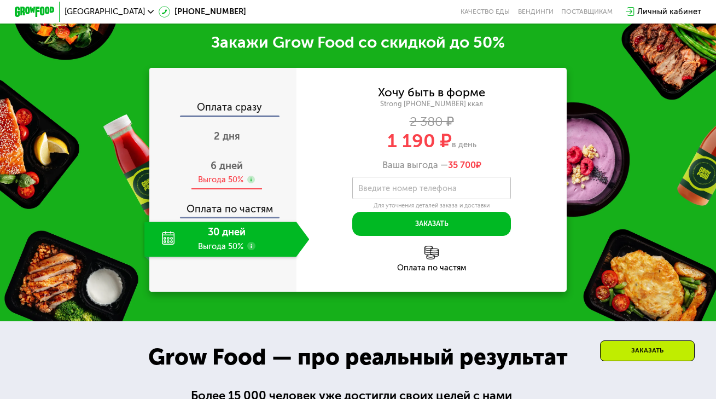
click at [250, 158] on div "6 дней Выгода 50%" at bounding box center [226, 172] width 165 height 35
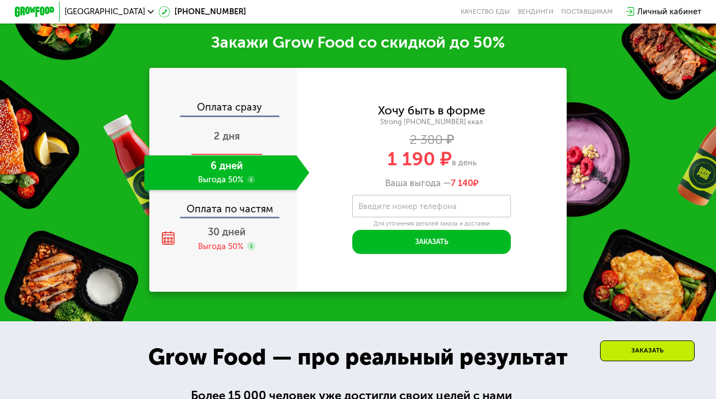
click at [223, 120] on div "2 дня" at bounding box center [226, 137] width 165 height 35
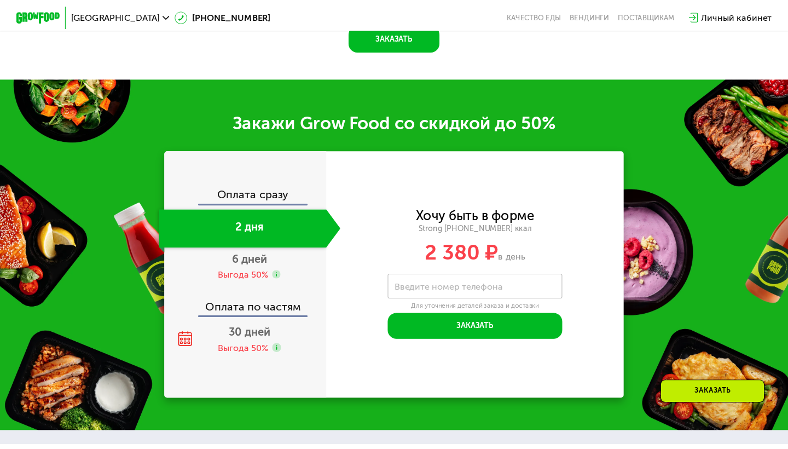
scroll to position [1210, 0]
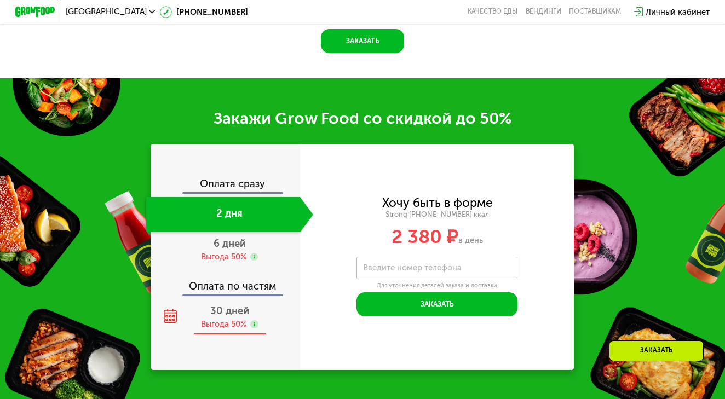
click at [231, 305] on span "30 дней" at bounding box center [229, 311] width 39 height 12
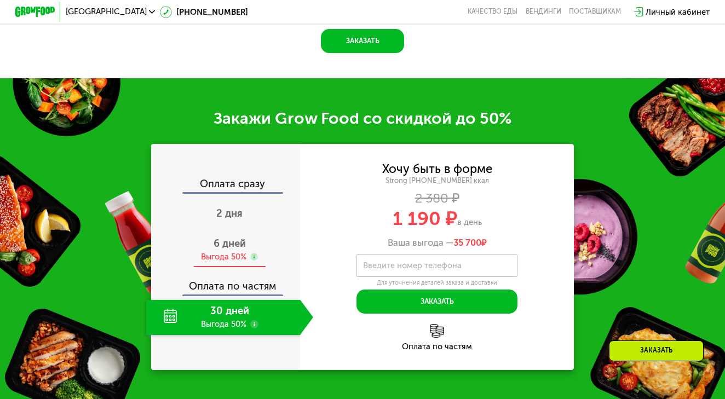
click at [240, 232] on div "6 дней Выгода 50%" at bounding box center [229, 249] width 167 height 35
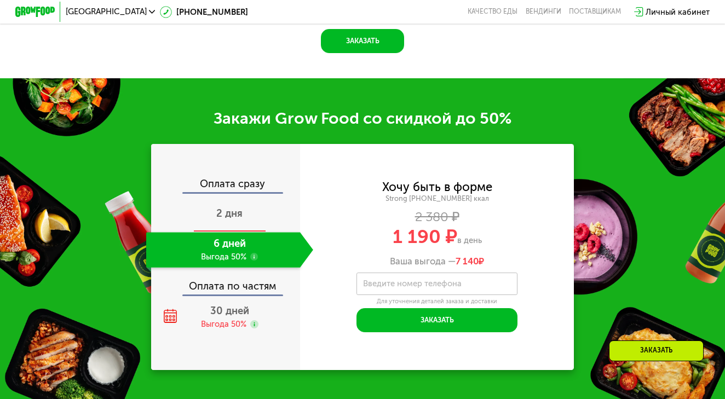
click at [236, 207] on span "2 дня" at bounding box center [229, 213] width 26 height 12
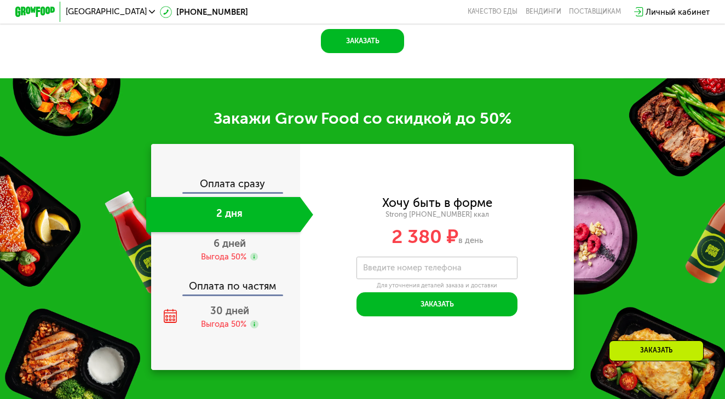
click at [399, 78] on div "Закажи Grow Food со скидкой до 50% Оплата сразу 2 дня 6 дней Выгода 50% Оплата …" at bounding box center [362, 239] width 725 height 322
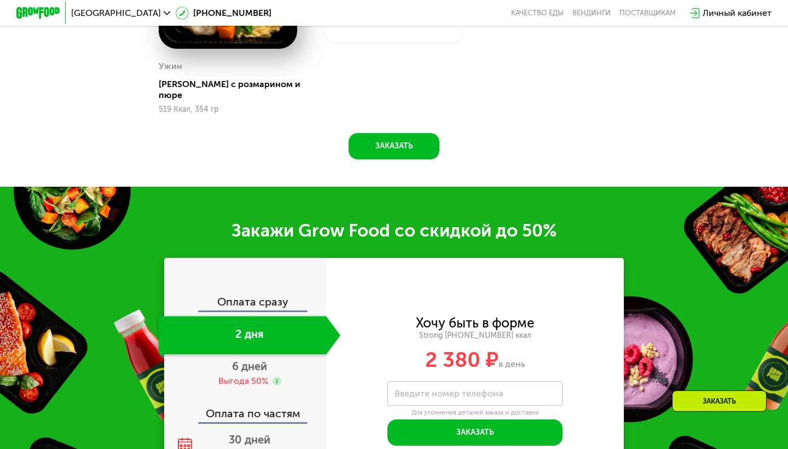
click at [264, 360] on span "6 дней" at bounding box center [249, 366] width 35 height 13
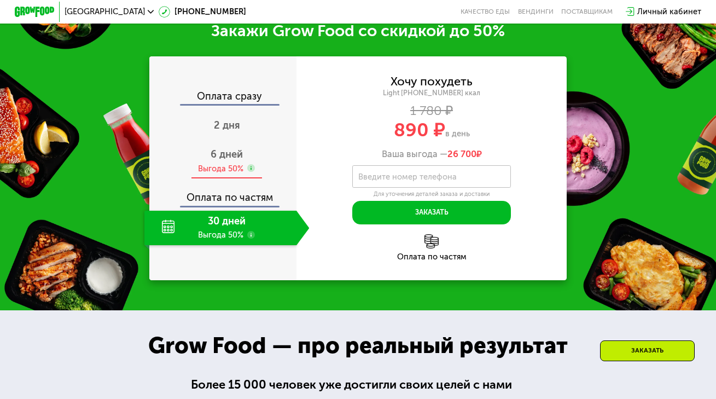
scroll to position [1216, 0]
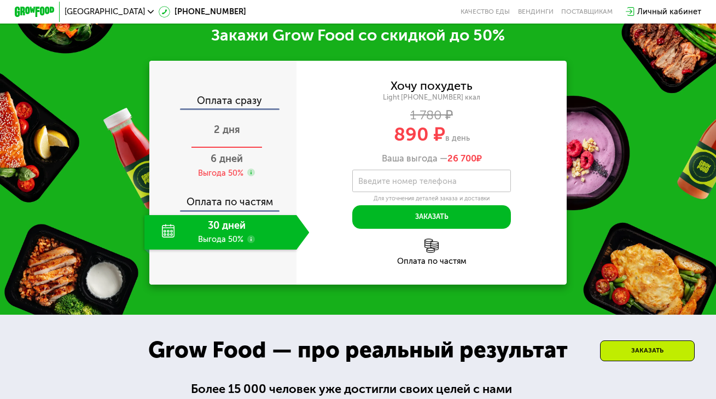
click at [234, 132] on span "2 дня" at bounding box center [227, 130] width 26 height 12
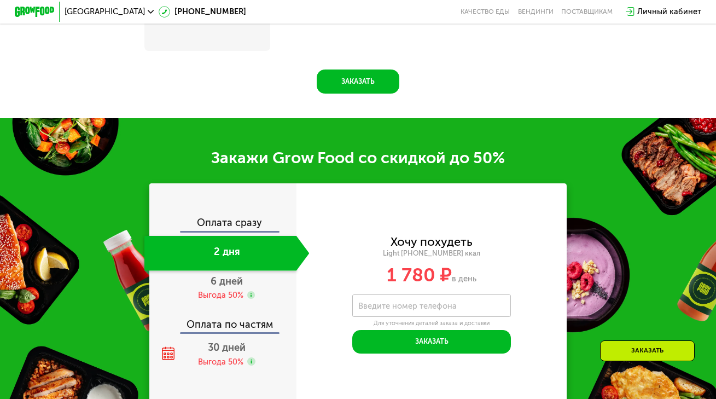
scroll to position [1300, 0]
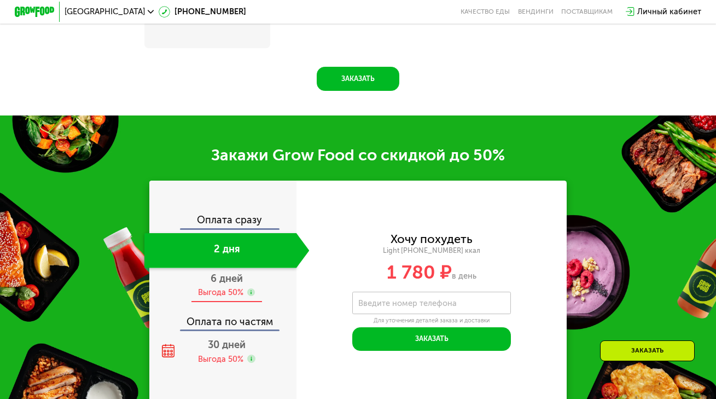
click at [216, 298] on div "Выгода 50%" at bounding box center [220, 292] width 45 height 11
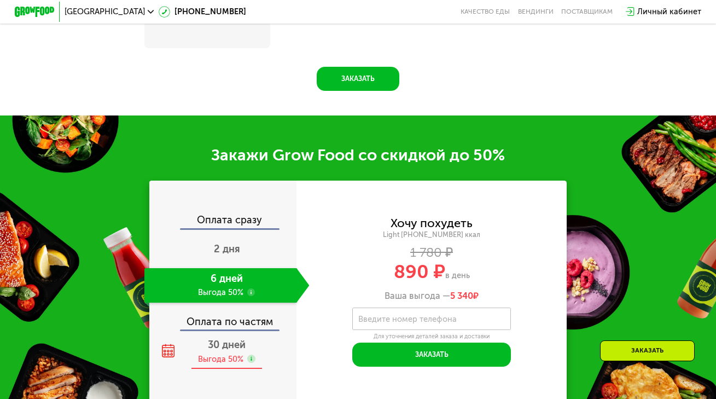
click at [224, 364] on div "Выгода 50%" at bounding box center [220, 358] width 45 height 11
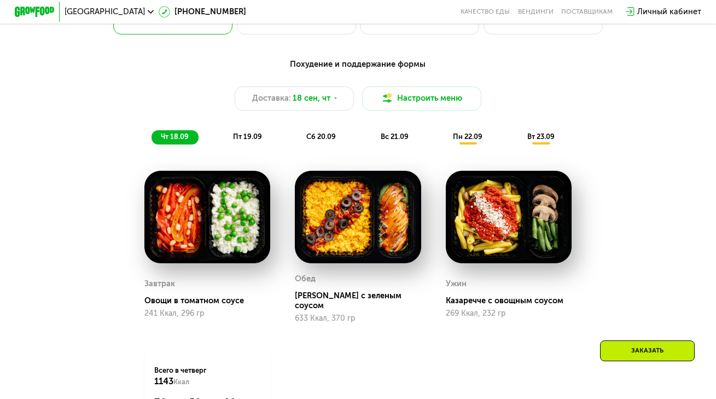
scroll to position [710, 0]
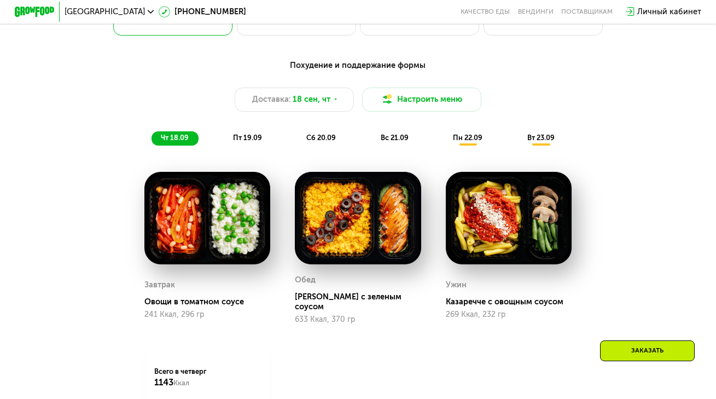
click at [253, 142] on span "пт 19.09" at bounding box center [247, 138] width 29 height 8
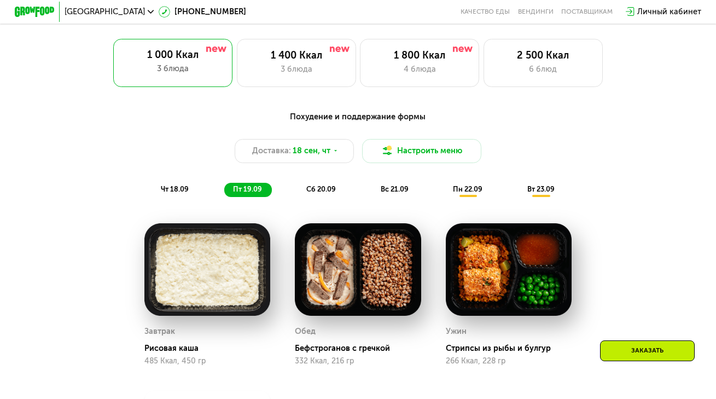
scroll to position [645, 0]
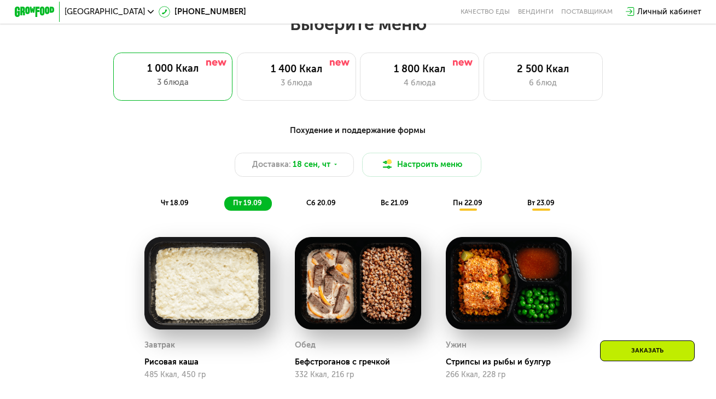
click at [299, 52] on div "Выберите меню 1 000 Ккал 3 блюда 1 400 Ккал 3 блюда 1 800 Ккал 4 блюда 2 500 Кк…" at bounding box center [358, 56] width 716 height 87
click at [303, 85] on div "3 блюда" at bounding box center [296, 83] width 98 height 12
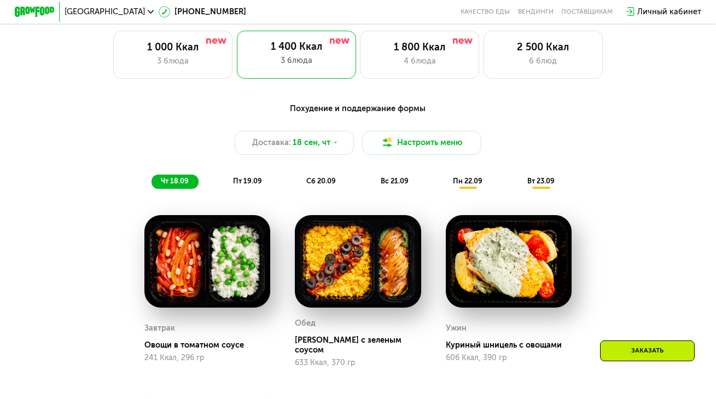
scroll to position [650, 0]
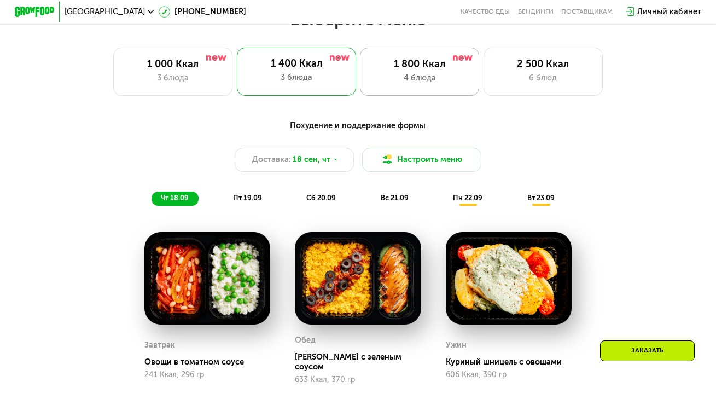
click at [387, 76] on div "4 блюда" at bounding box center [419, 78] width 98 height 12
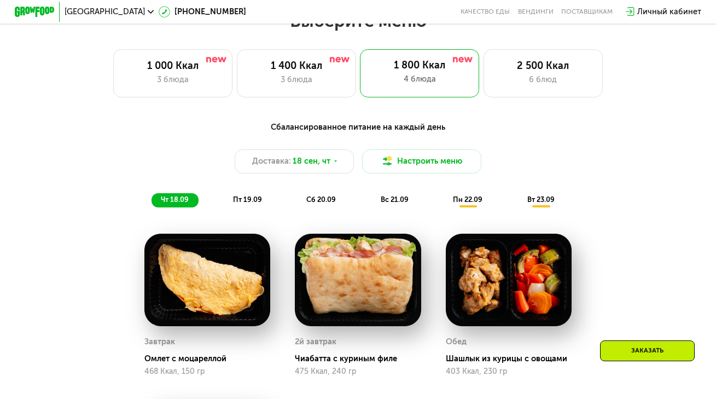
scroll to position [650, 0]
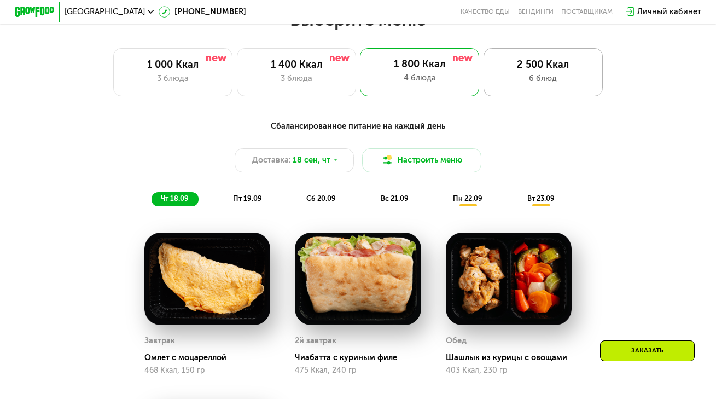
click at [543, 80] on div "6 блюд" at bounding box center [543, 79] width 98 height 12
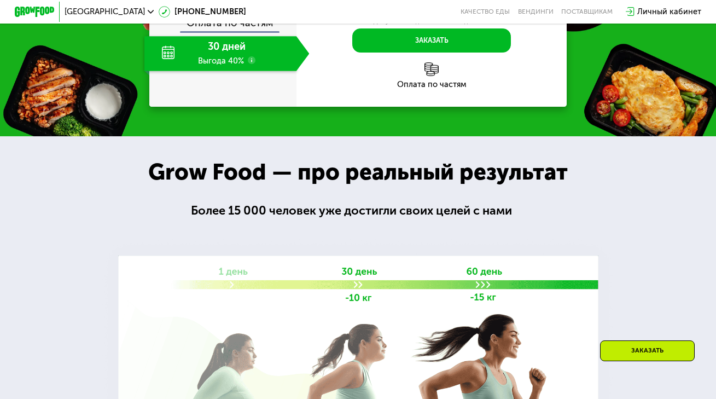
scroll to position [1578, 0]
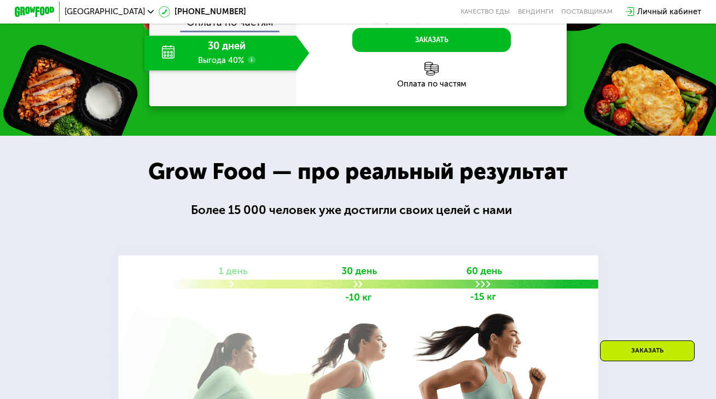
click at [426, 88] on div "Оплата по частям" at bounding box center [432, 84] width 271 height 8
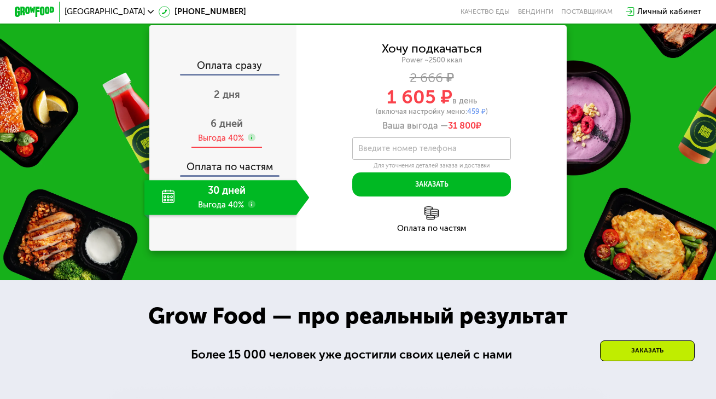
scroll to position [1428, 0]
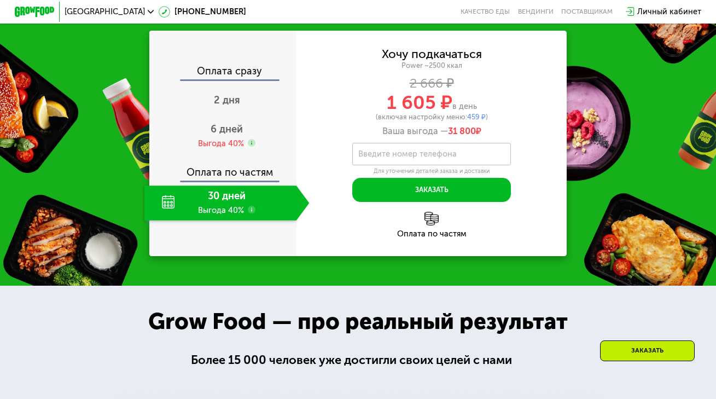
click at [244, 181] on div "Оплата по частям" at bounding box center [223, 169] width 146 height 23
click at [237, 135] on span "6 дней" at bounding box center [227, 129] width 32 height 12
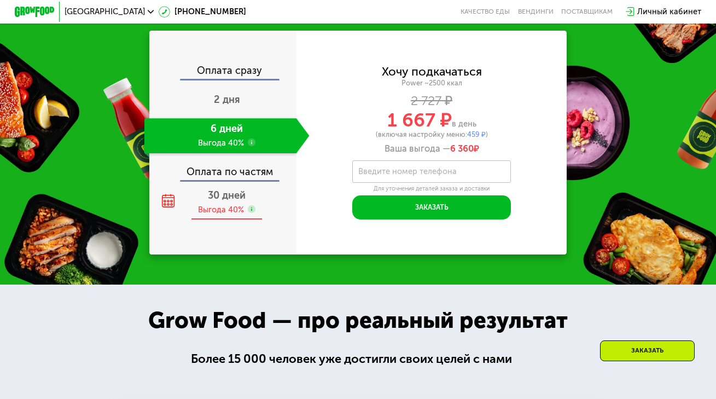
click at [240, 201] on span "30 дней" at bounding box center [227, 195] width 38 height 12
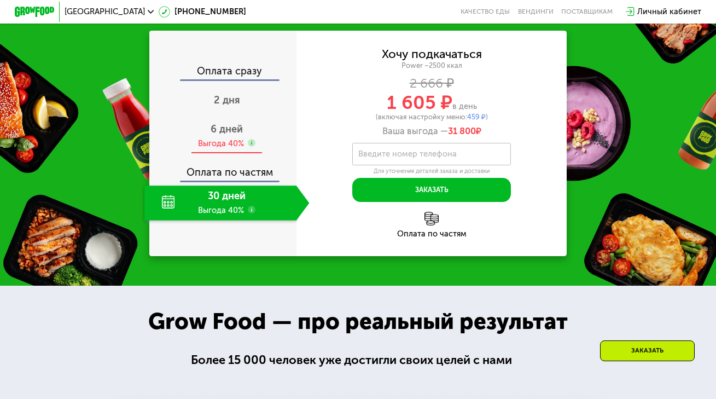
click at [236, 135] on span "6 дней" at bounding box center [227, 129] width 32 height 12
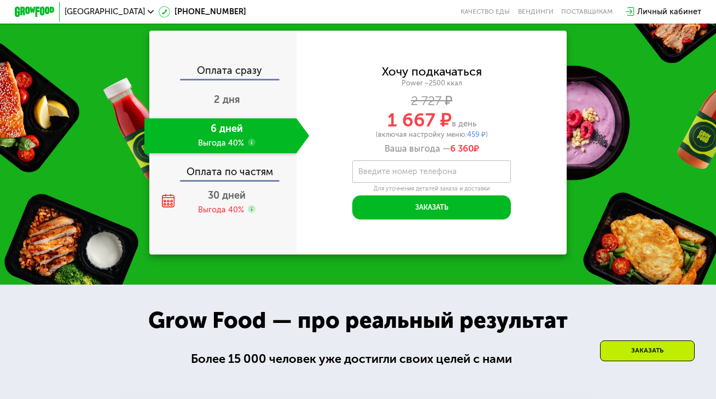
click at [228, 254] on div "Оплата сразу 2 дня 6 дней Выгода 40% Оплата по частям 30 дней Выгода 40%" at bounding box center [222, 143] width 147 height 224
click at [234, 215] on div "Выгода 40%" at bounding box center [221, 209] width 46 height 11
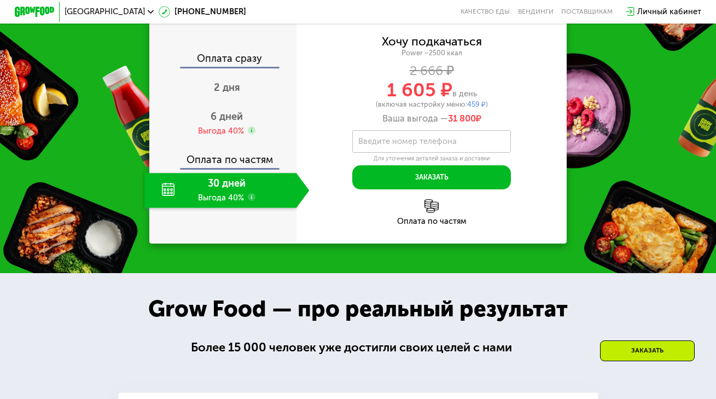
scroll to position [1440, 0]
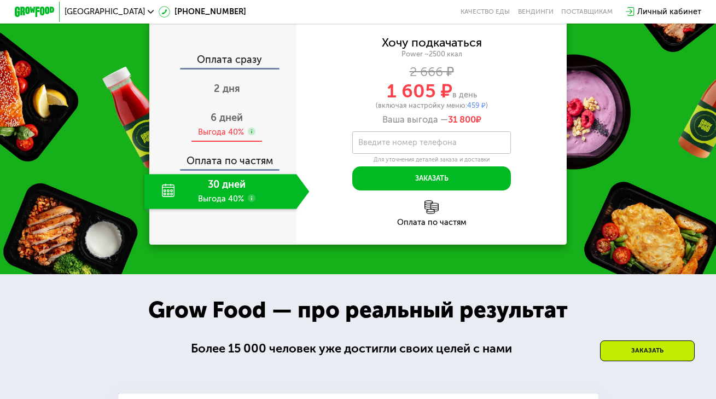
click at [228, 124] on span "6 дней" at bounding box center [227, 118] width 32 height 12
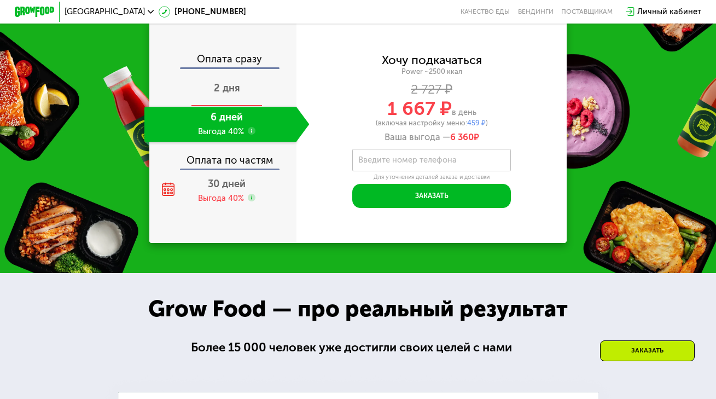
click at [222, 94] on span "2 дня" at bounding box center [227, 88] width 26 height 12
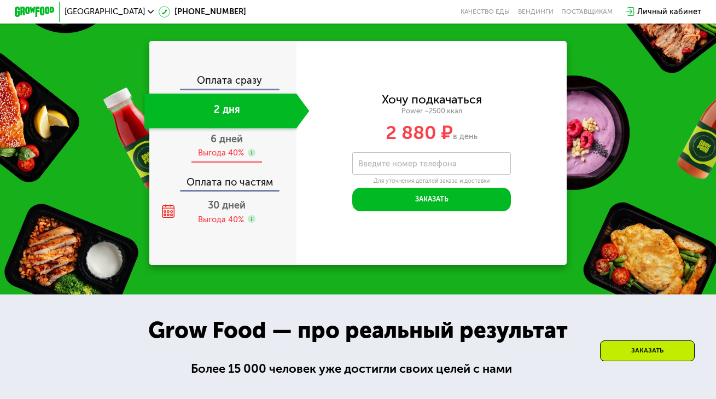
click at [236, 158] on div "Выгода 40%" at bounding box center [221, 152] width 46 height 11
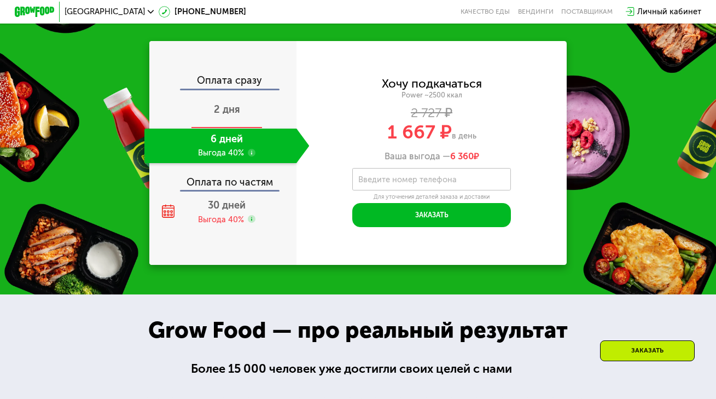
click at [234, 115] on span "2 дня" at bounding box center [227, 109] width 26 height 12
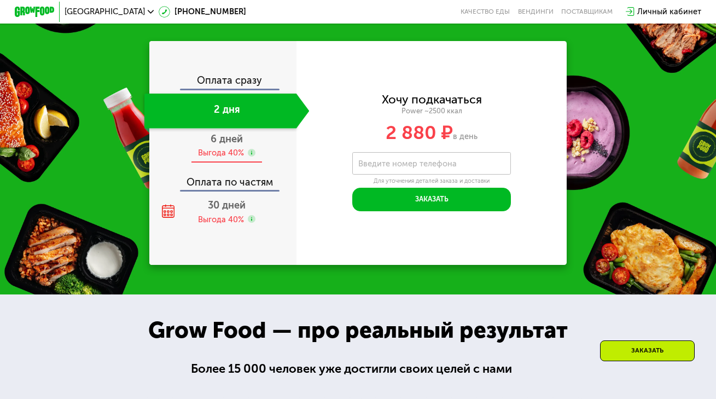
click at [222, 145] on span "6 дней" at bounding box center [227, 139] width 32 height 12
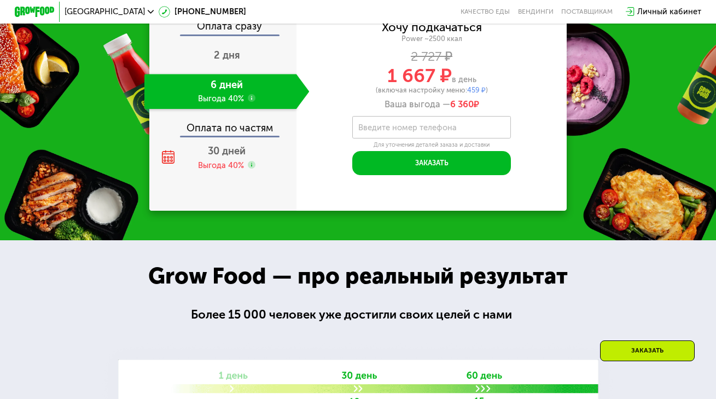
scroll to position [1484, 0]
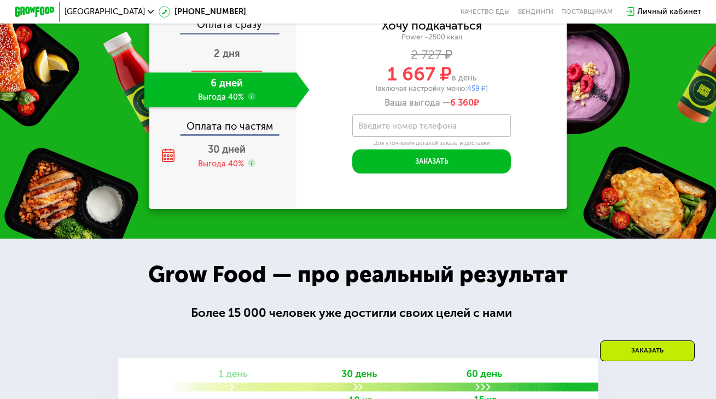
click at [229, 60] on span "2 дня" at bounding box center [227, 54] width 26 height 12
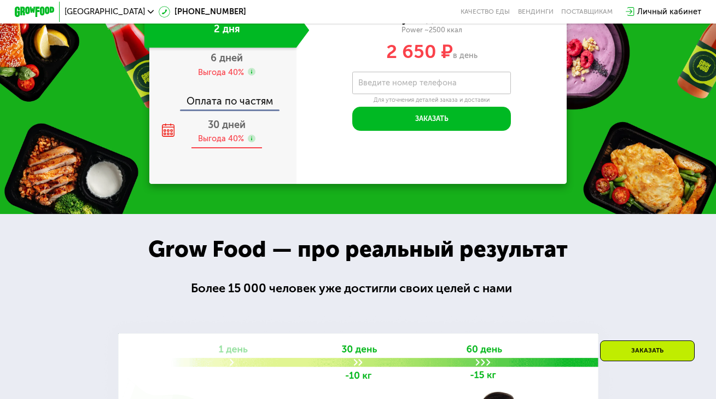
click at [234, 144] on div "Выгода 40%" at bounding box center [221, 138] width 46 height 11
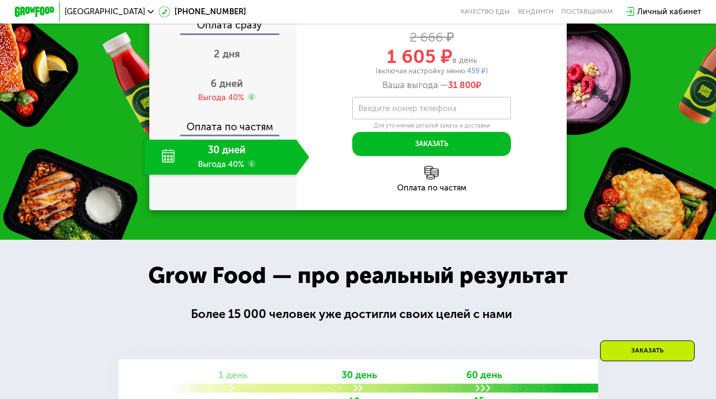
scroll to position [1448, 0]
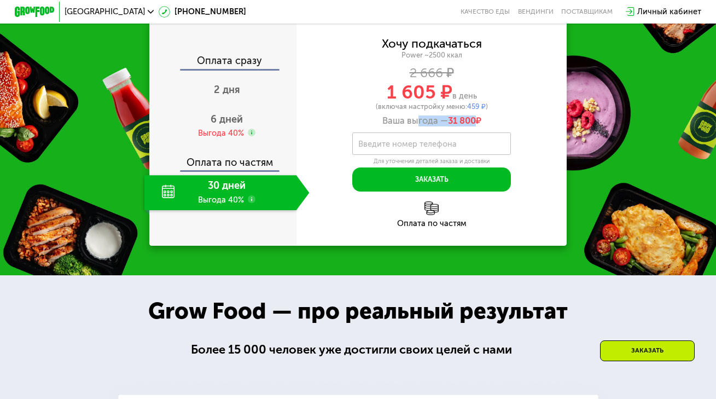
drag, startPoint x: 414, startPoint y: 127, endPoint x: 479, endPoint y: 128, distance: 64.6
click at [479, 126] on div "Ваша выгода — 31 800 ₽" at bounding box center [432, 120] width 271 height 11
drag, startPoint x: 491, startPoint y: 128, endPoint x: 414, endPoint y: 126, distance: 77.2
click at [414, 126] on div "Ваша выгода — 31 800 ₽" at bounding box center [432, 120] width 271 height 11
click at [488, 126] on div "Ваша выгода — 31 800 ₽" at bounding box center [432, 120] width 271 height 11
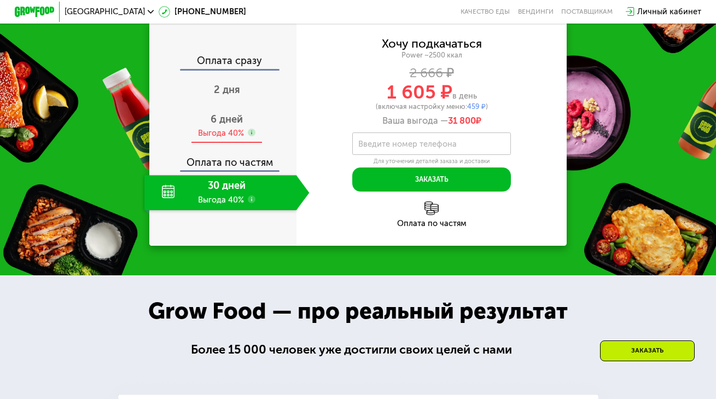
click at [230, 138] on div "Выгода 40%" at bounding box center [221, 133] width 46 height 11
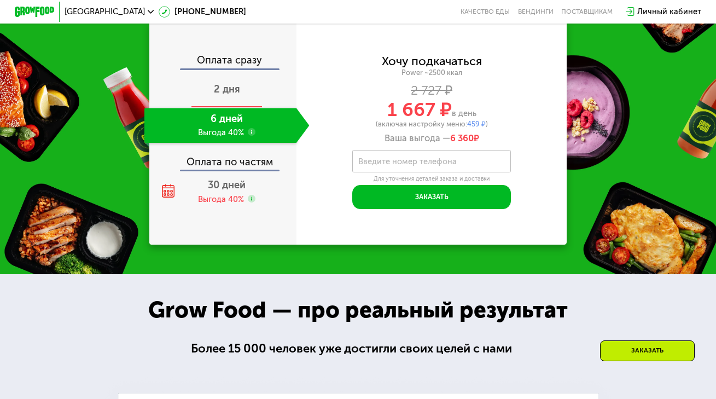
click at [234, 95] on span "2 дня" at bounding box center [227, 89] width 26 height 12
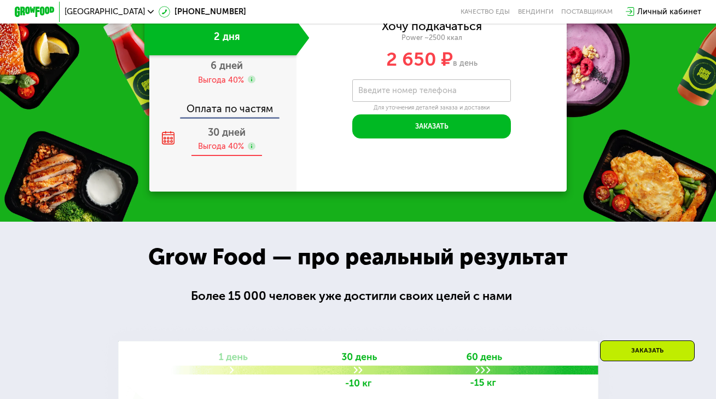
scroll to position [1477, 1]
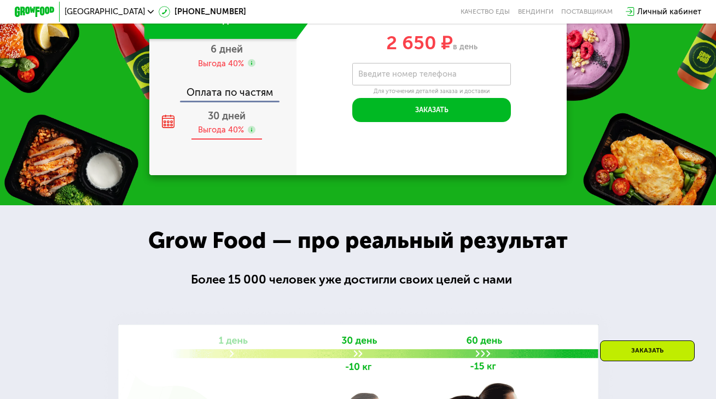
click at [231, 135] on div "Выгода 40%" at bounding box center [221, 129] width 46 height 11
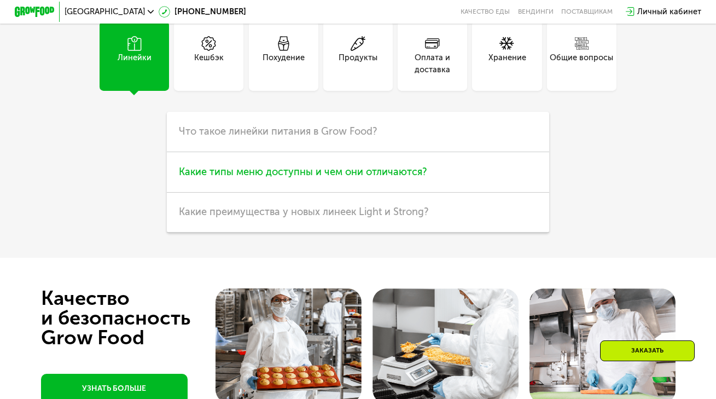
scroll to position [2867, 0]
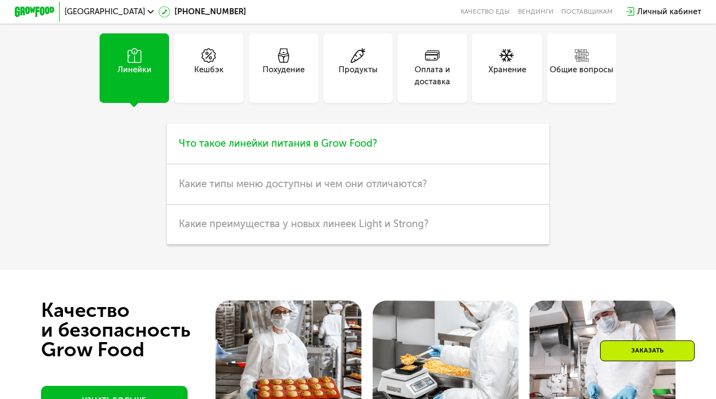
click at [360, 149] on span "Что такое линейки питания в Grow Food?" at bounding box center [278, 143] width 198 height 12
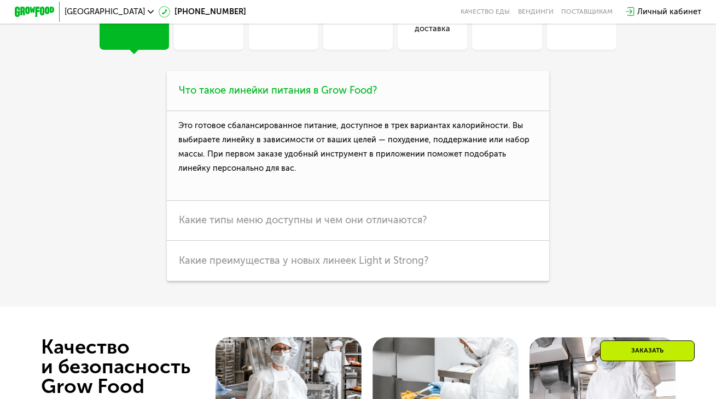
scroll to position [2920, 0]
click at [354, 200] on p "Это готовое сбалансированное питание, доступное в трех вариантах калорийности. …" at bounding box center [358, 156] width 382 height 90
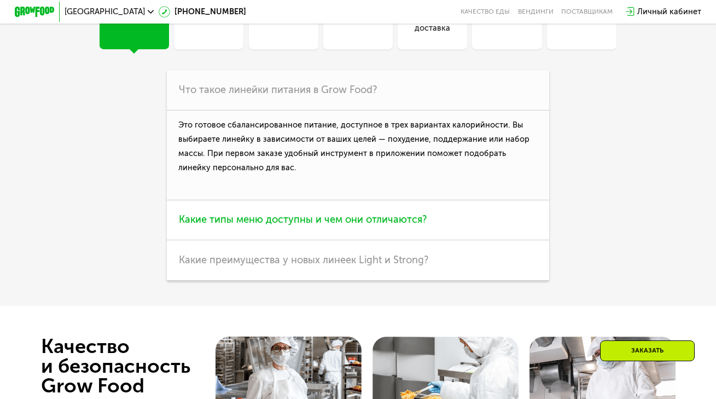
click at [350, 233] on h3 "Какие типы меню доступны и чем они отличаются?" at bounding box center [358, 220] width 382 height 40
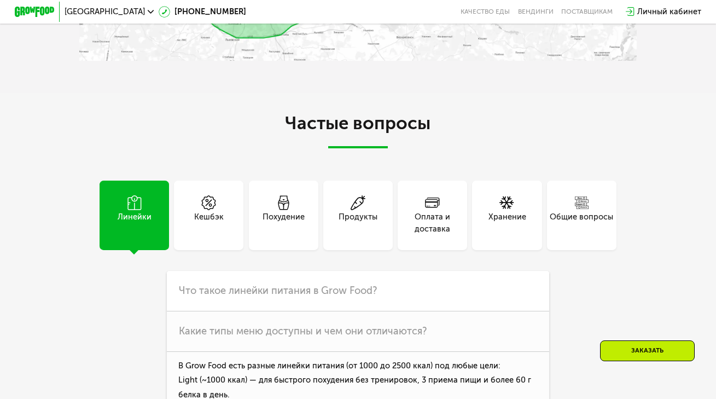
scroll to position [2723, 0]
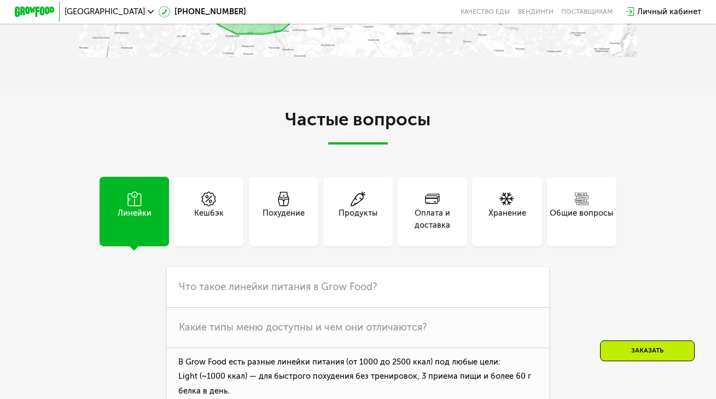
click at [210, 228] on div "Кешбэк" at bounding box center [209, 219] width 30 height 24
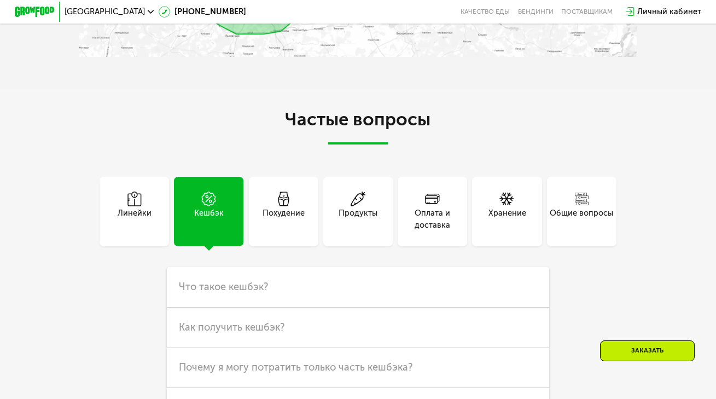
click at [293, 230] on div "Похудение" at bounding box center [284, 219] width 42 height 24
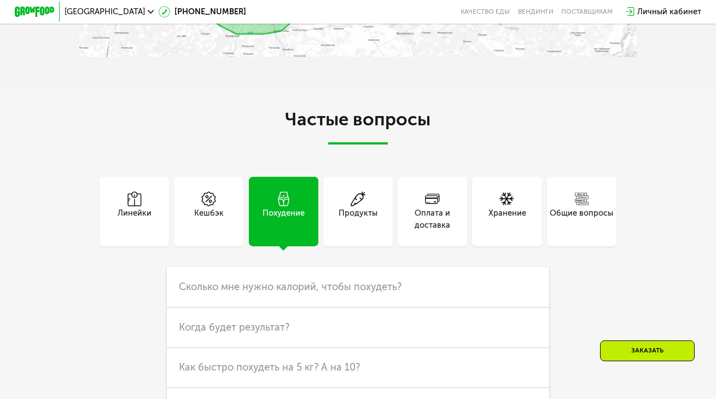
click at [145, 231] on div "Линейки" at bounding box center [135, 219] width 34 height 24
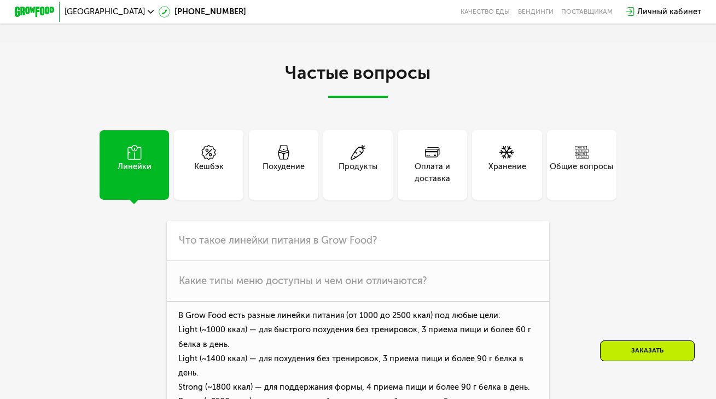
scroll to position [2788, 0]
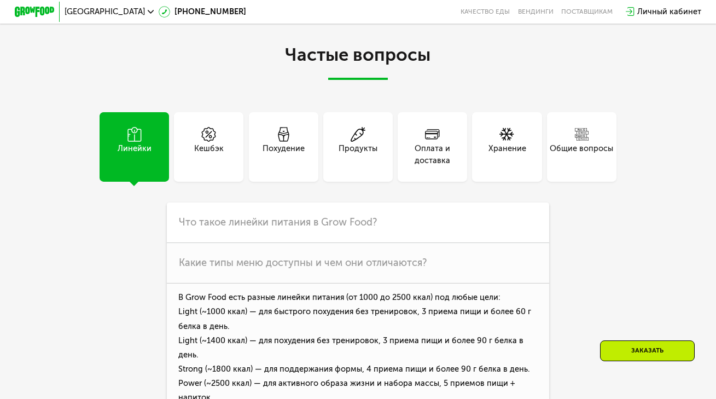
click at [438, 167] on div "Оплата и доставка" at bounding box center [432, 155] width 69 height 24
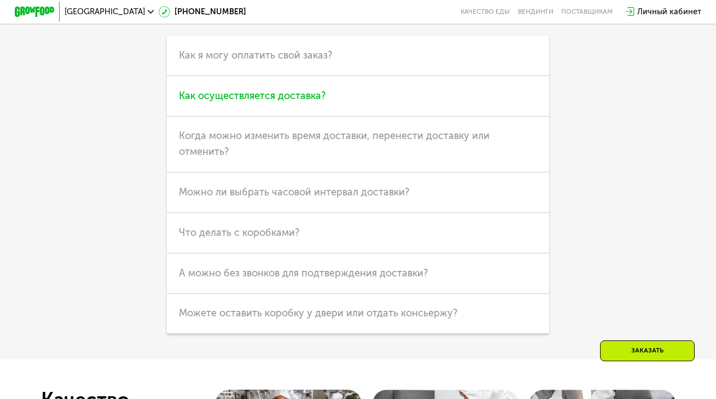
scroll to position [2969, 0]
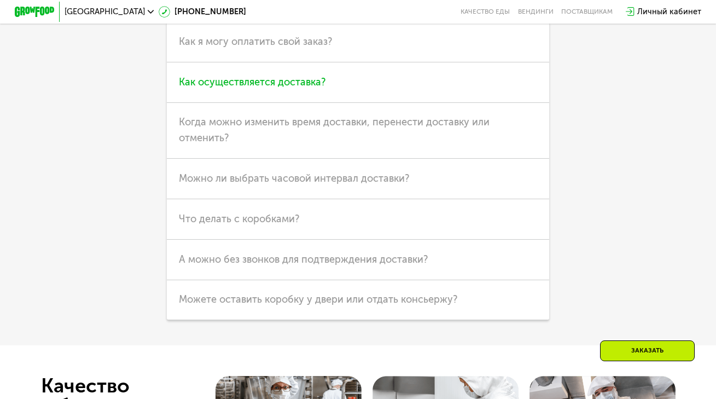
click at [387, 98] on h3 "Как осуществляется доставка?" at bounding box center [358, 82] width 382 height 40
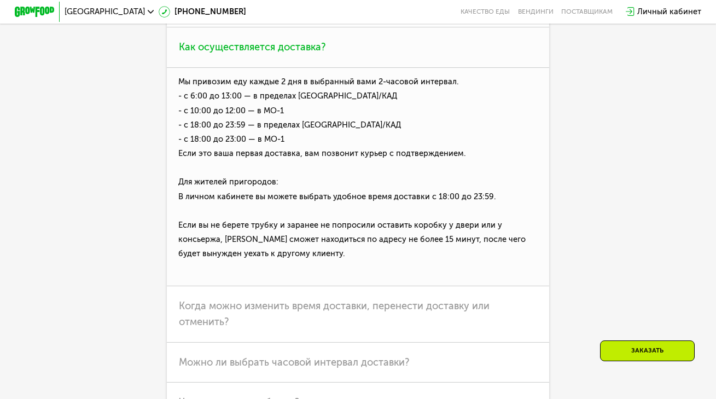
scroll to position [3005, 0]
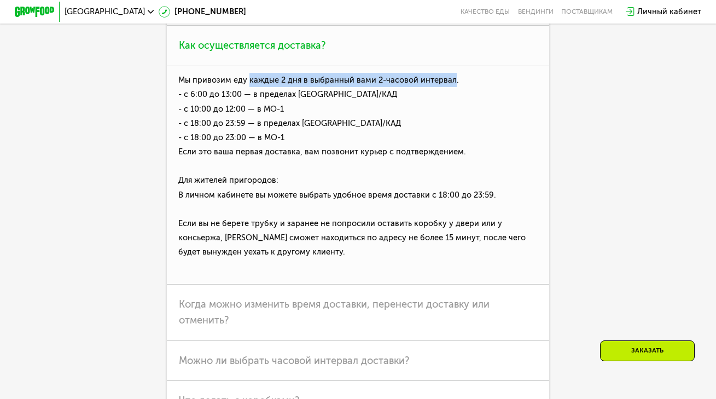
drag, startPoint x: 249, startPoint y: 105, endPoint x: 457, endPoint y: 104, distance: 207.9
click at [457, 104] on p "Мы привозим еду каждые 2 дня в выбранный вами 2-часовой интервал. - с 6:00 до 1…" at bounding box center [358, 175] width 382 height 218
copy p "каждые 2 дня в выбранный вами 2-часовой интервал"
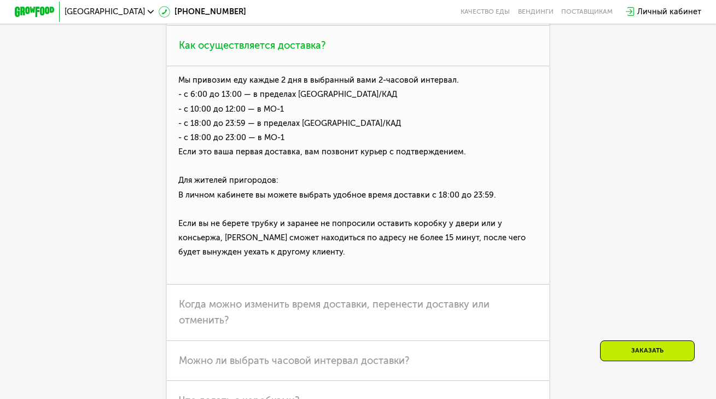
click at [364, 130] on p "Мы привозим еду каждые 2 дня в выбранный вами 2-часовой интервал. - с 6:00 до 1…" at bounding box center [358, 175] width 382 height 218
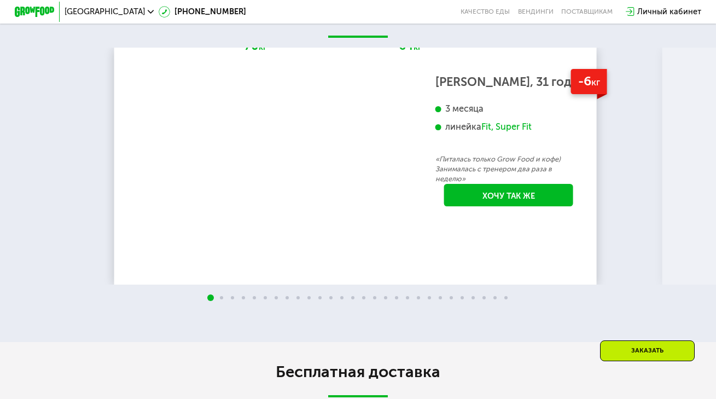
scroll to position [2115, 0]
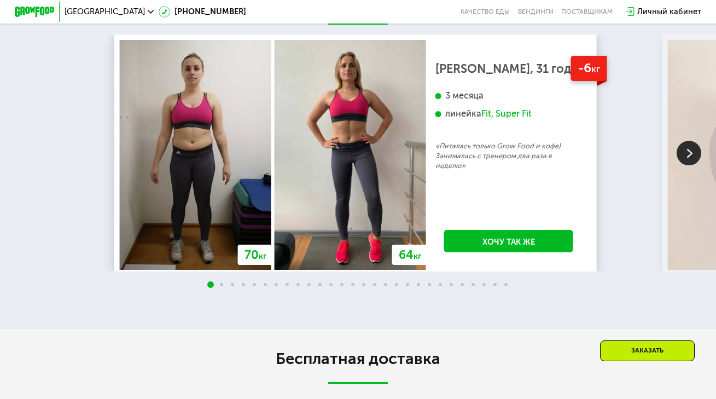
click at [689, 159] on img at bounding box center [689, 153] width 25 height 25
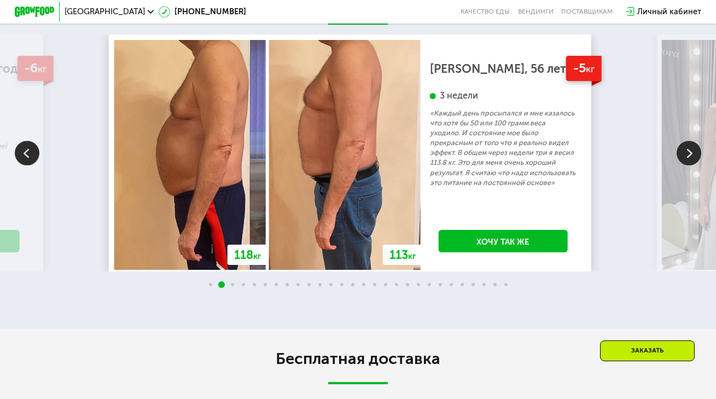
click at [688, 165] on img at bounding box center [689, 153] width 25 height 25
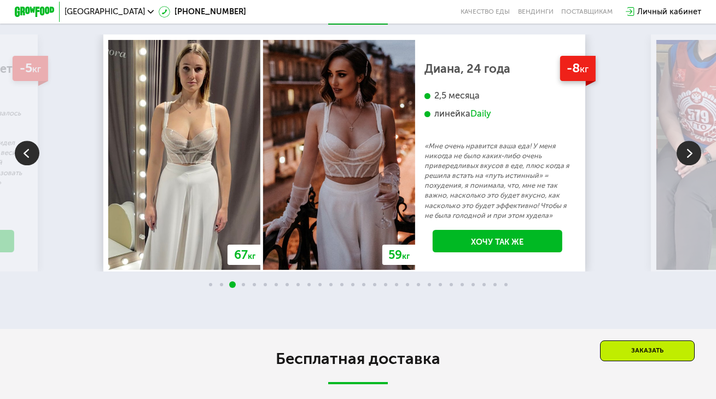
click at [688, 165] on img at bounding box center [689, 153] width 25 height 25
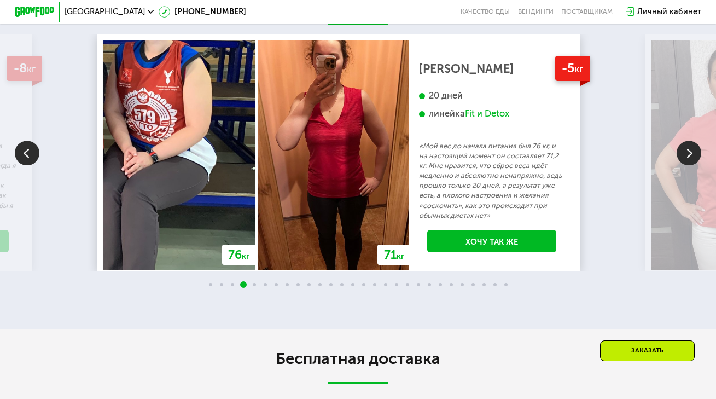
click at [462, 74] on div "[PERSON_NAME]" at bounding box center [492, 69] width 146 height 10
click at [471, 120] on div "линейка Fit и Detox" at bounding box center [492, 113] width 146 height 11
click at [507, 252] on link "Хочу так же" at bounding box center [491, 241] width 129 height 22
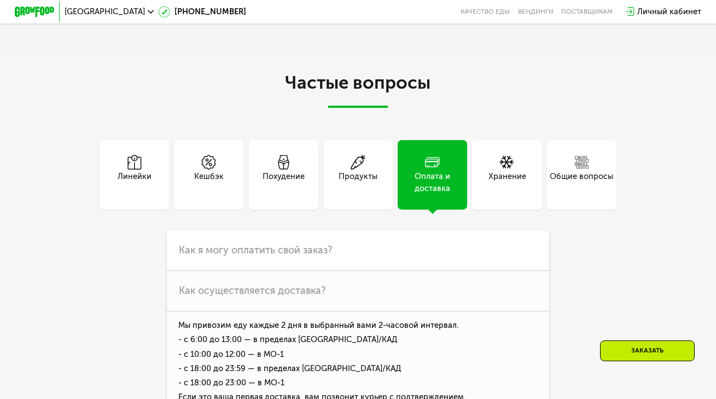
scroll to position [2761, 0]
click at [357, 169] on icon at bounding box center [358, 161] width 15 height 15
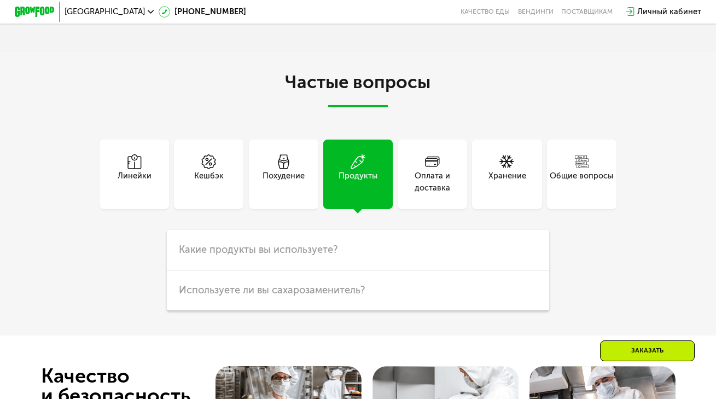
click at [275, 194] on div "Похудение" at bounding box center [284, 182] width 42 height 24
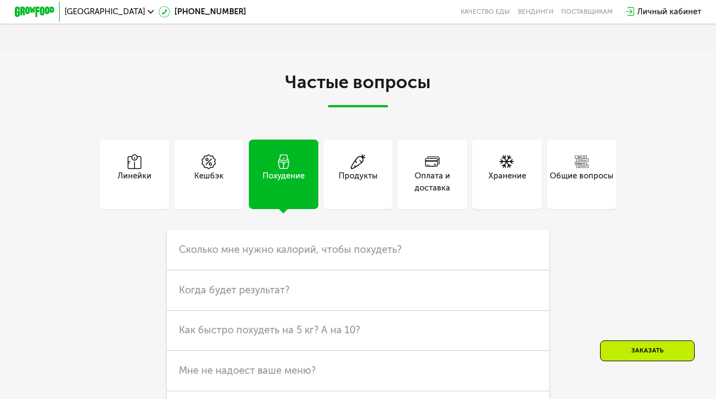
click at [225, 197] on div "Кешбэк" at bounding box center [208, 174] width 69 height 69
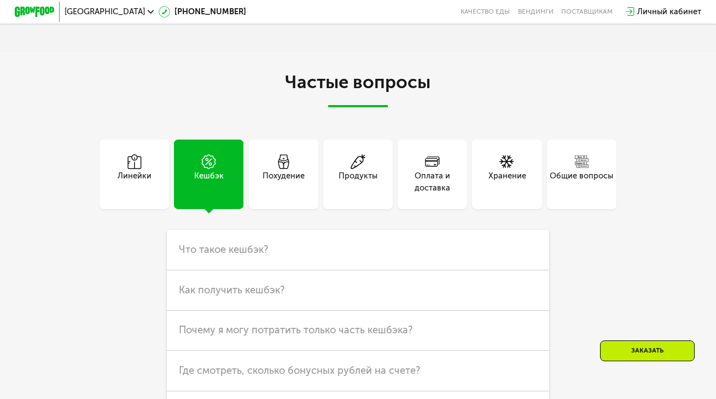
click at [162, 200] on div "Линейки" at bounding box center [134, 174] width 69 height 69
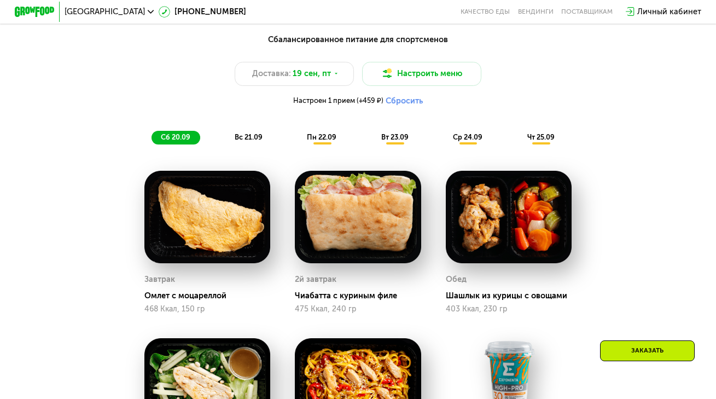
scroll to position [739, 0]
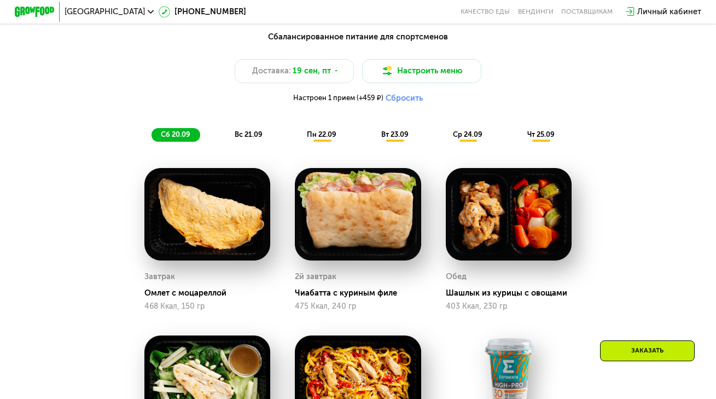
click at [402, 211] on img at bounding box center [358, 214] width 126 height 92
click at [361, 227] on img at bounding box center [358, 214] width 126 height 92
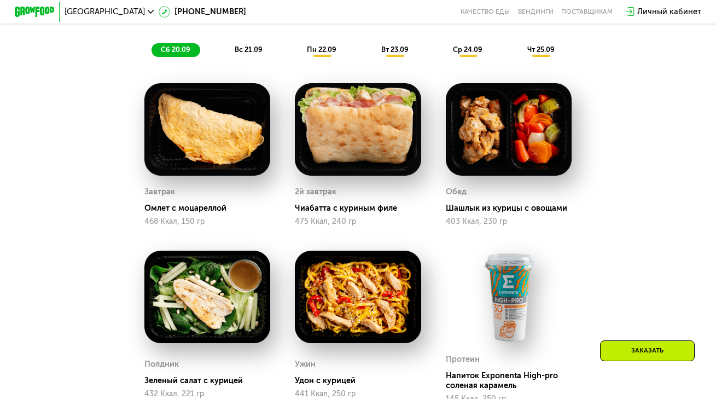
scroll to position [841, 0]
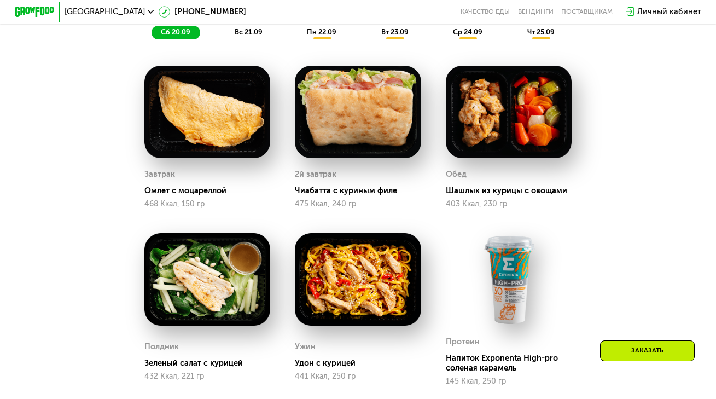
click at [479, 182] on div "Обед" at bounding box center [509, 174] width 126 height 15
click at [498, 124] on img at bounding box center [509, 112] width 126 height 92
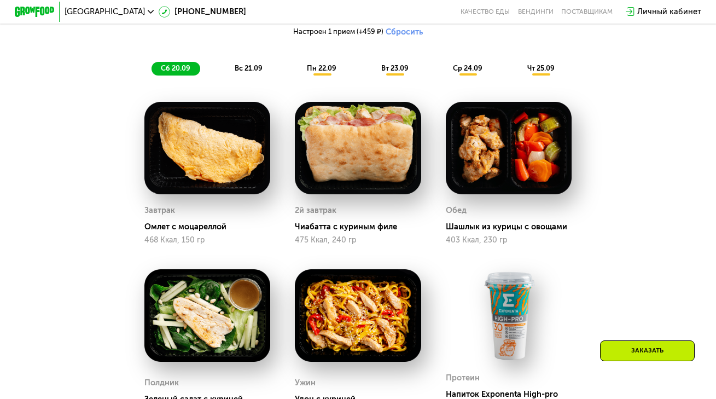
scroll to position [798, 0]
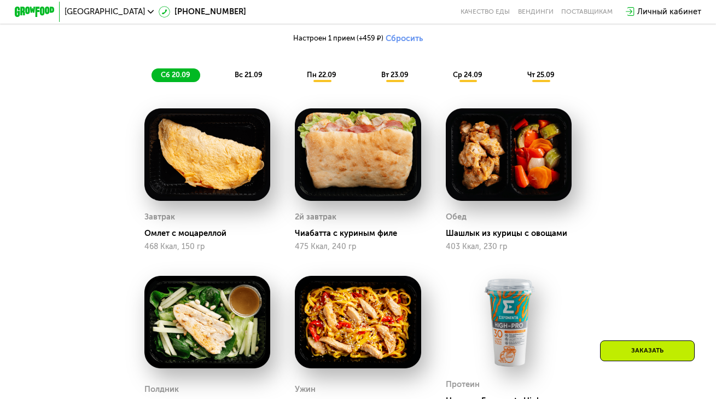
click at [259, 79] on span "вс 21.09" at bounding box center [249, 75] width 28 height 8
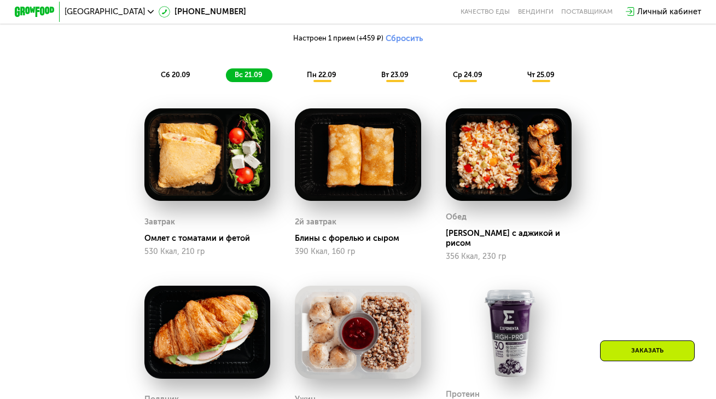
click at [329, 79] on span "пн 22.09" at bounding box center [322, 75] width 30 height 8
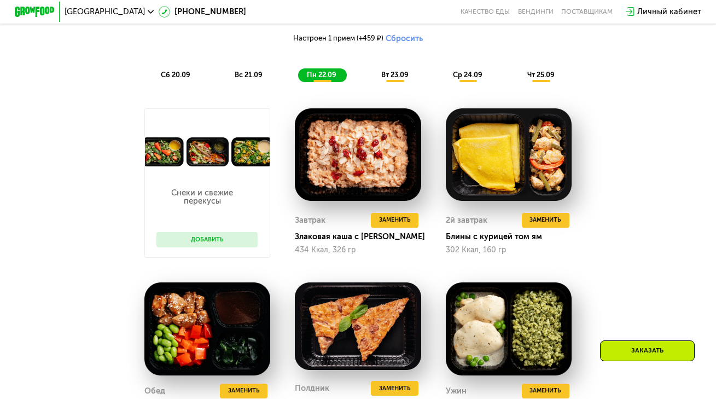
scroll to position [747, 0]
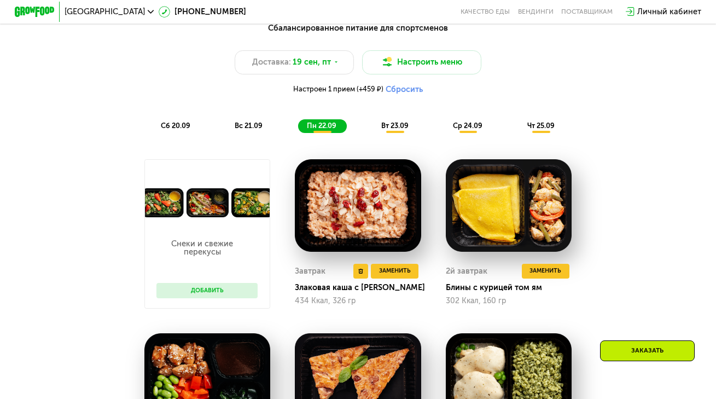
click at [368, 205] on img at bounding box center [358, 205] width 126 height 92
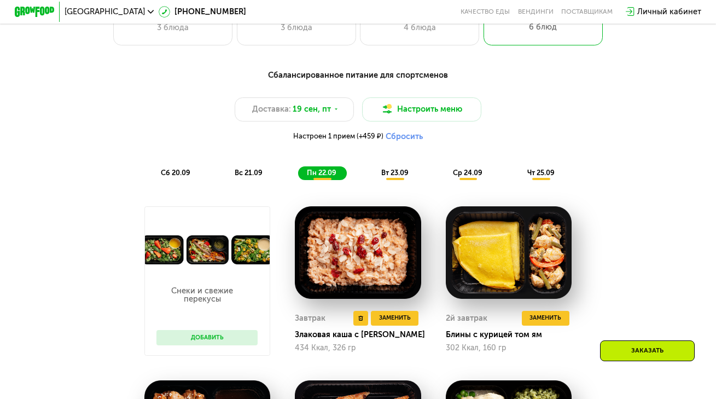
scroll to position [691, 0]
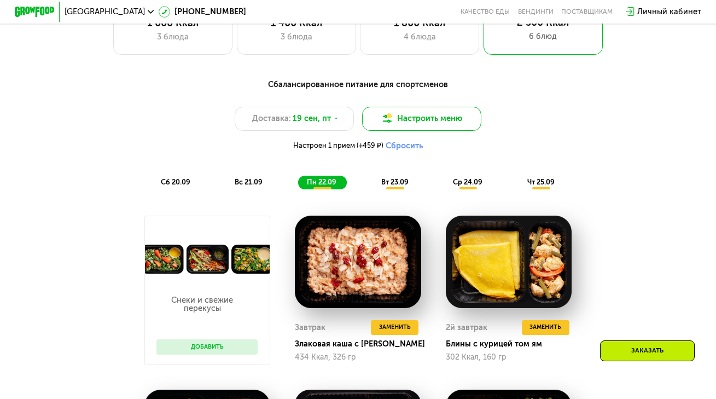
click at [435, 124] on button "Настроить меню" at bounding box center [421, 119] width 119 height 24
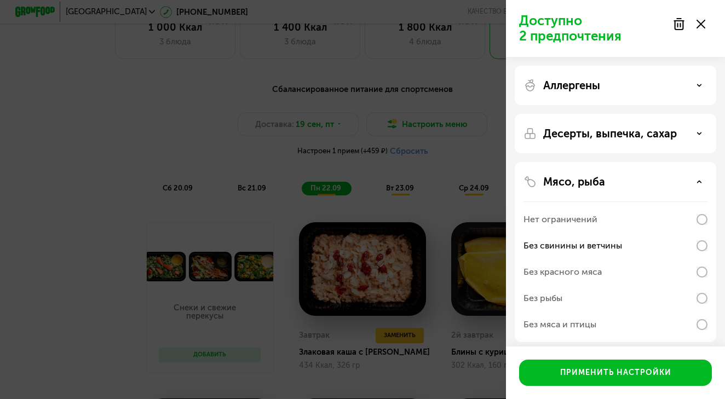
click at [696, 25] on icon at bounding box center [700, 24] width 9 height 9
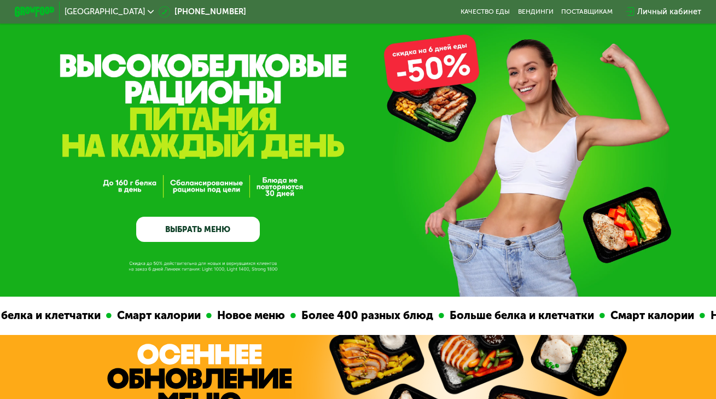
scroll to position [26, 0]
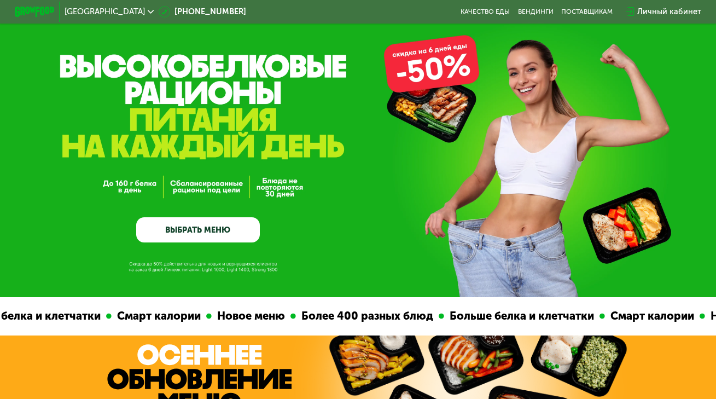
click at [202, 225] on link "ВЫБРАТЬ МЕНЮ" at bounding box center [198, 229] width 124 height 25
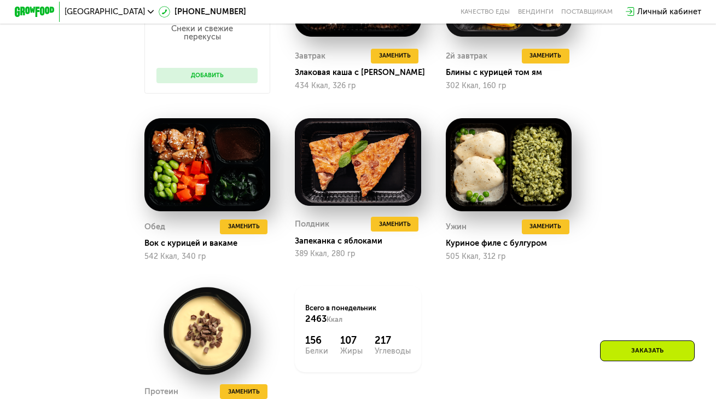
scroll to position [961, 0]
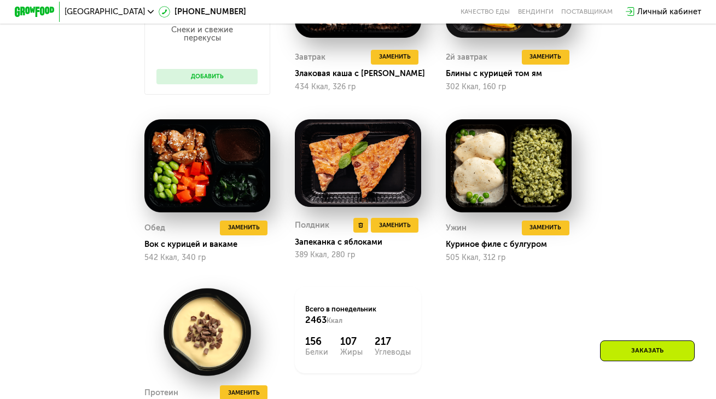
click at [329, 259] on div "389 Ккал, 280 гр" at bounding box center [358, 255] width 126 height 9
click at [389, 230] on span "Заменить" at bounding box center [395, 226] width 32 height 10
click at [398, 230] on span "Заменить" at bounding box center [395, 226] width 32 height 10
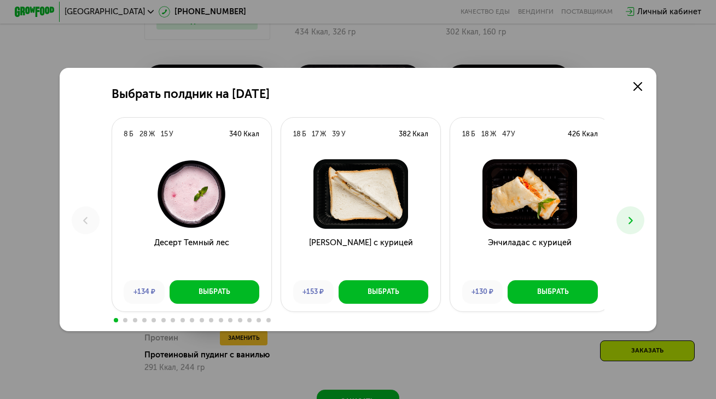
scroll to position [1053, 0]
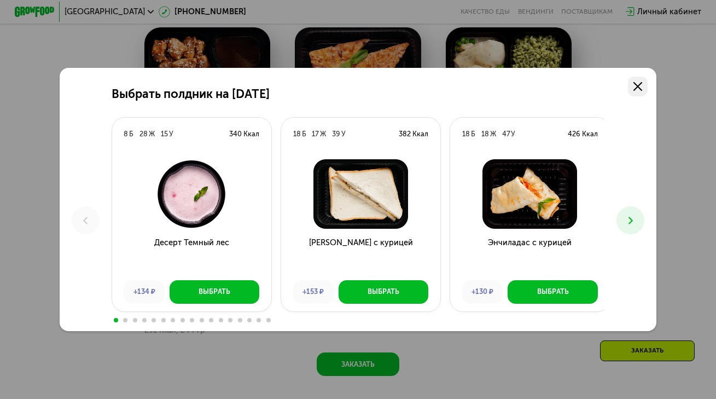
click at [640, 85] on icon at bounding box center [638, 86] width 9 height 9
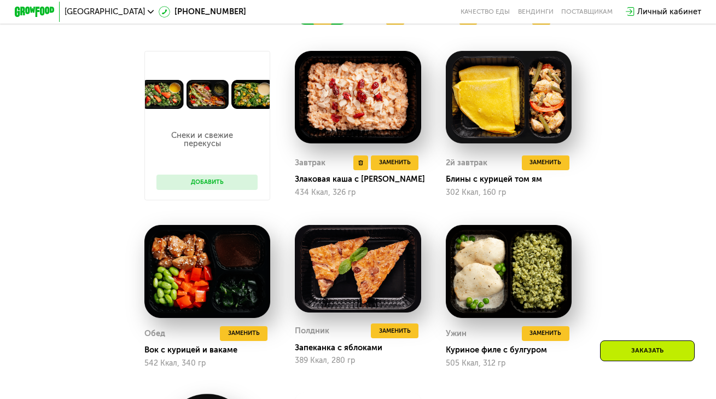
scroll to position [751, 0]
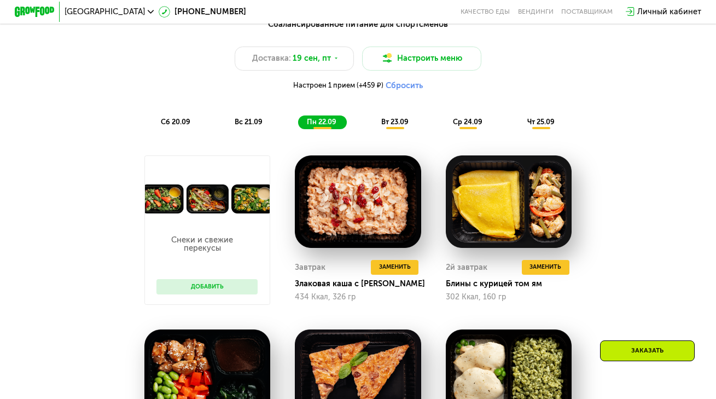
click at [218, 293] on button "Добавить" at bounding box center [207, 286] width 101 height 15
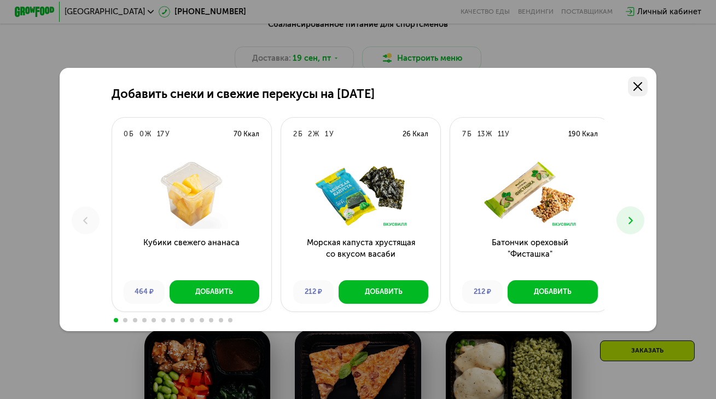
click at [648, 85] on link at bounding box center [638, 87] width 20 height 20
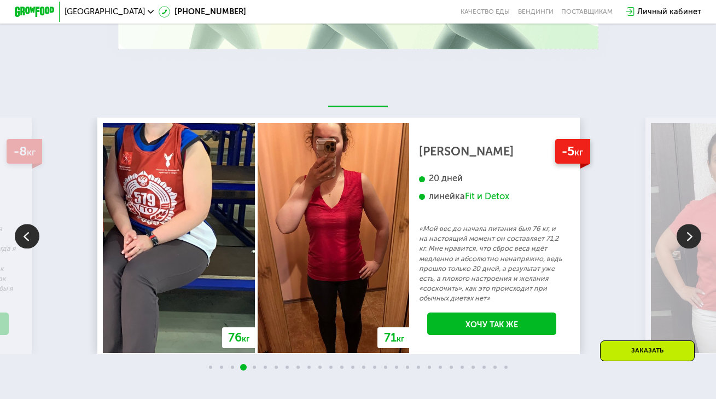
scroll to position [2080, 0]
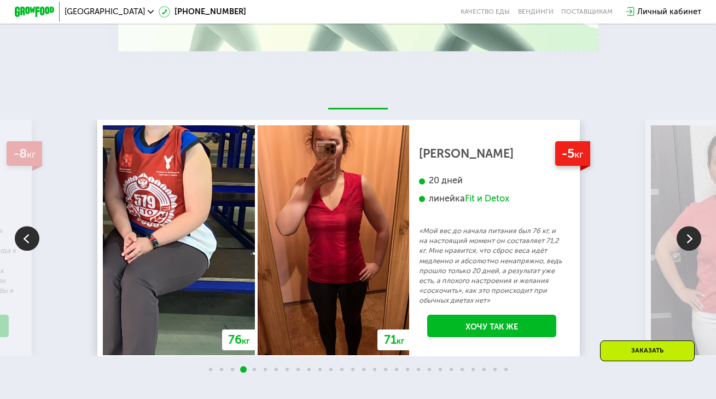
click at [689, 251] on img at bounding box center [689, 238] width 25 height 25
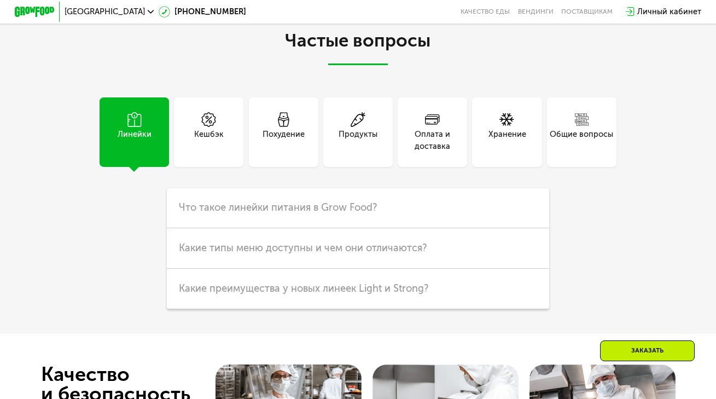
scroll to position [2852, 0]
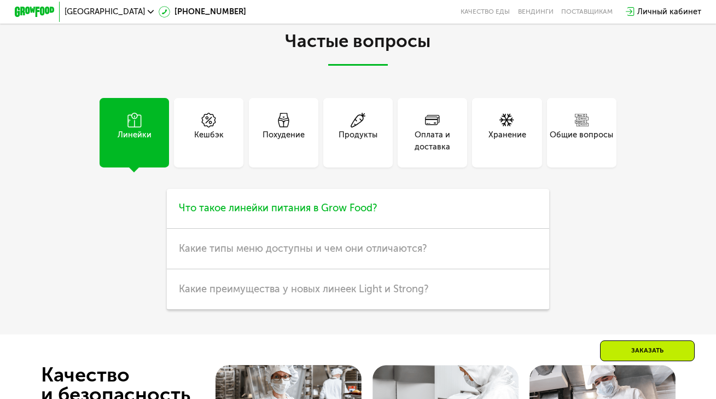
click at [228, 229] on h3 "Что такое линейки питания в Grow Food?" at bounding box center [358, 209] width 382 height 40
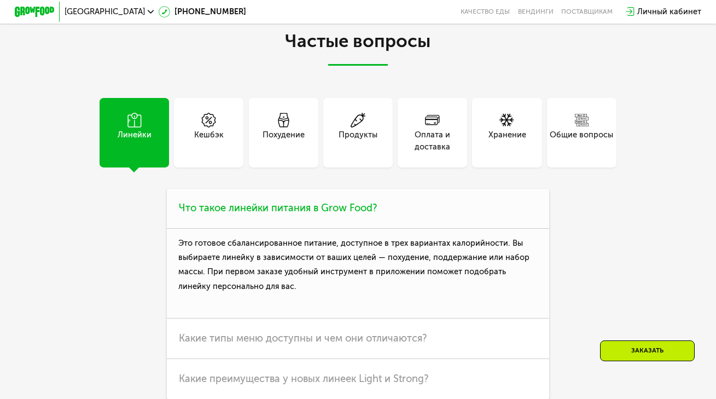
click at [228, 229] on h3 "Что такое линейки питания в Grow Food?" at bounding box center [358, 209] width 382 height 40
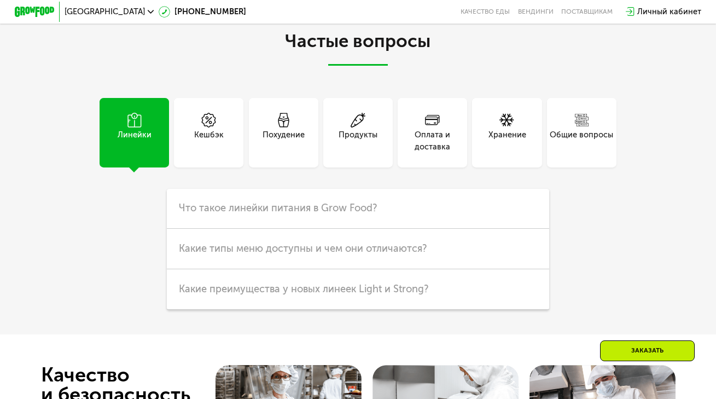
click at [275, 167] on div "Похудение" at bounding box center [283, 132] width 69 height 69
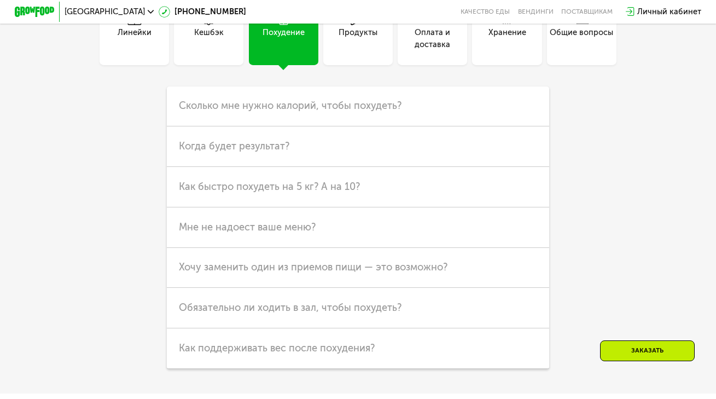
scroll to position [2955, 0]
click at [273, 151] on span "Когда будет результат?" at bounding box center [234, 145] width 111 height 12
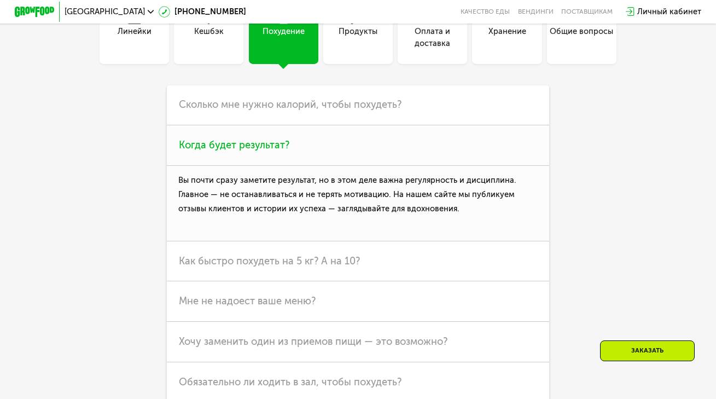
click at [273, 151] on span "Когда будет результат?" at bounding box center [234, 145] width 111 height 12
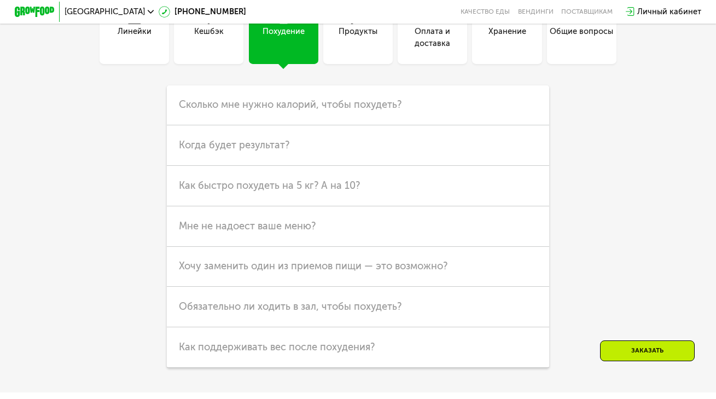
click at [352, 50] on div "Продукты" at bounding box center [358, 38] width 39 height 24
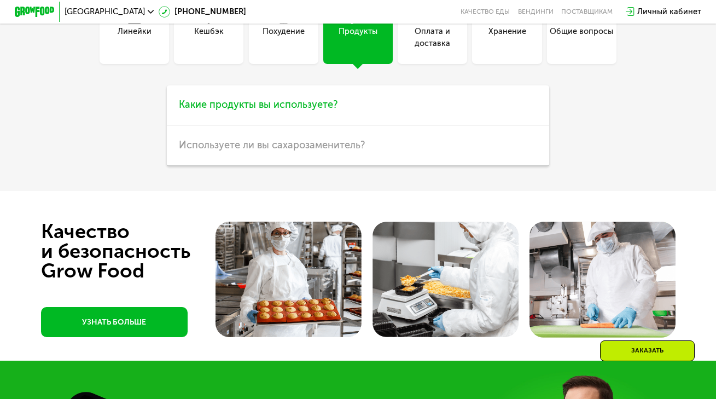
click at [325, 111] on span "Какие продукты вы используете?" at bounding box center [258, 104] width 159 height 12
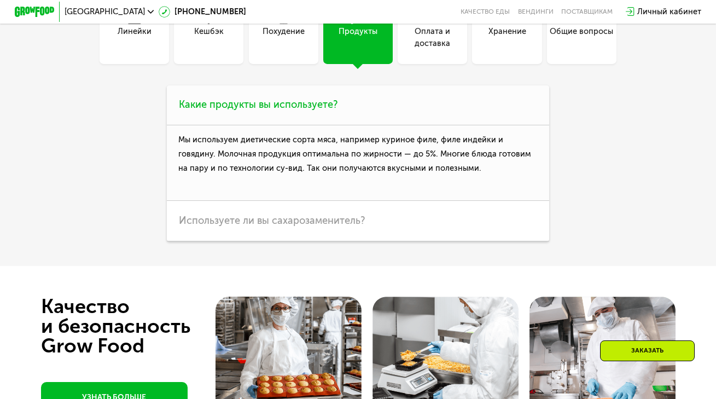
click at [325, 111] on span "Какие продукты вы используете?" at bounding box center [258, 104] width 159 height 12
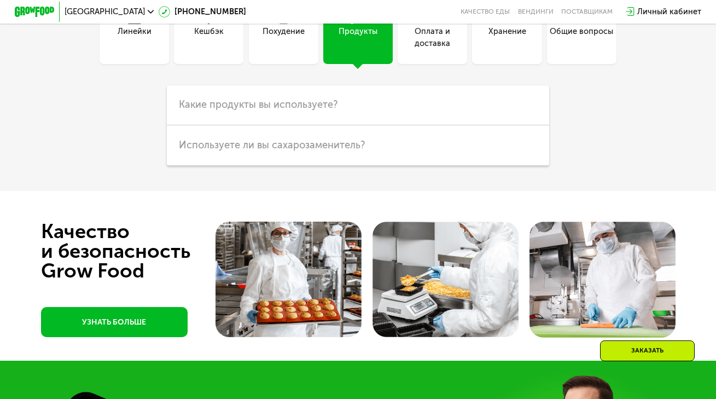
click at [403, 64] on div "Оплата и доставка" at bounding box center [432, 29] width 69 height 69
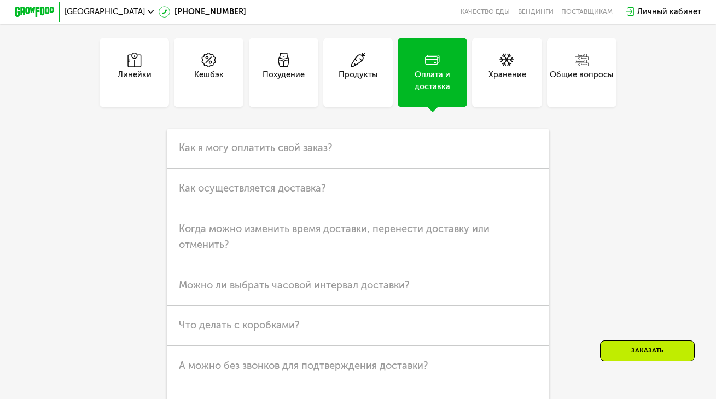
scroll to position [2912, 0]
click at [469, 103] on div "Оплата и доставка" at bounding box center [433, 72] width 74 height 69
click at [365, 169] on h3 "Как я могу оплатить свой заказ?" at bounding box center [358, 149] width 382 height 40
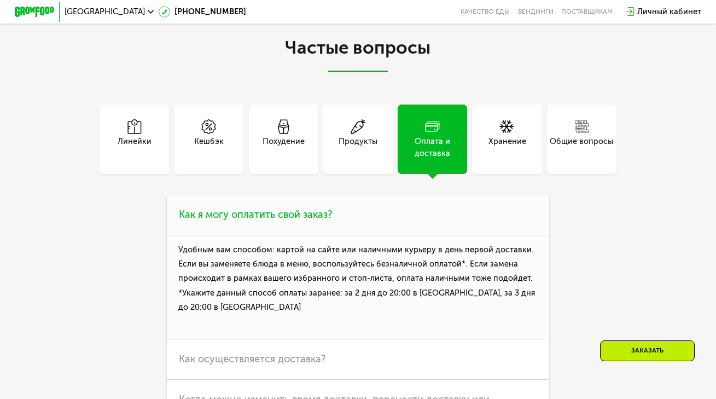
scroll to position [2845, 1]
click at [460, 73] on h2 "Частые вопросы" at bounding box center [357, 55] width 557 height 35
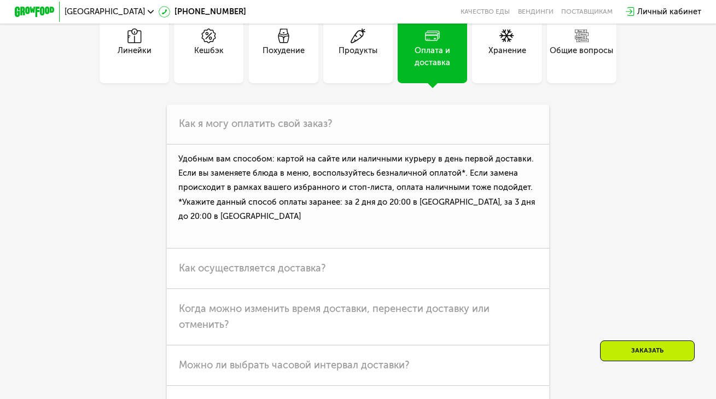
scroll to position [2843, 0]
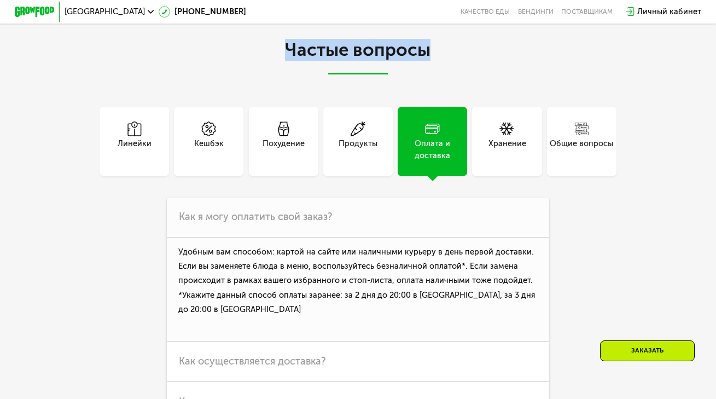
drag, startPoint x: 441, startPoint y: 72, endPoint x: 268, endPoint y: 72, distance: 172.9
click at [267, 72] on h2 "Частые вопросы" at bounding box center [357, 57] width 557 height 35
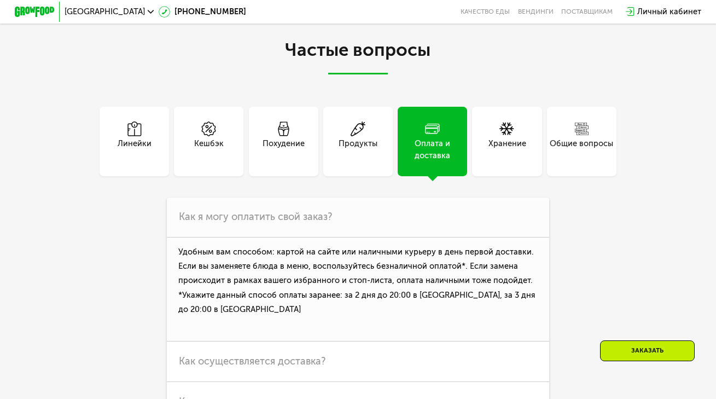
click at [500, 75] on h2 "Частые вопросы" at bounding box center [357, 57] width 557 height 35
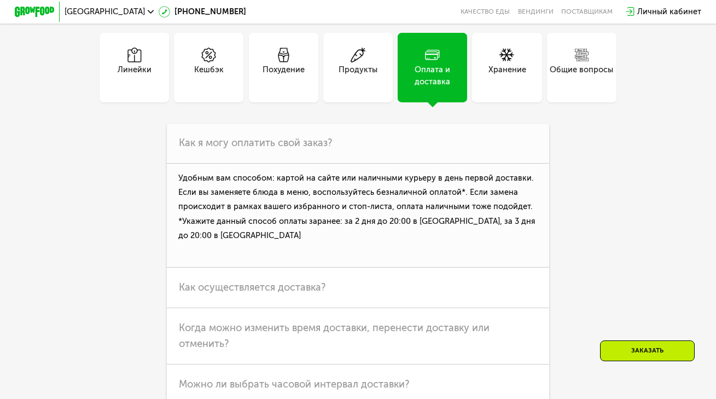
scroll to position [2918, 0]
click at [408, 146] on h3 "Как я могу оплатить свой заказ?" at bounding box center [358, 143] width 382 height 40
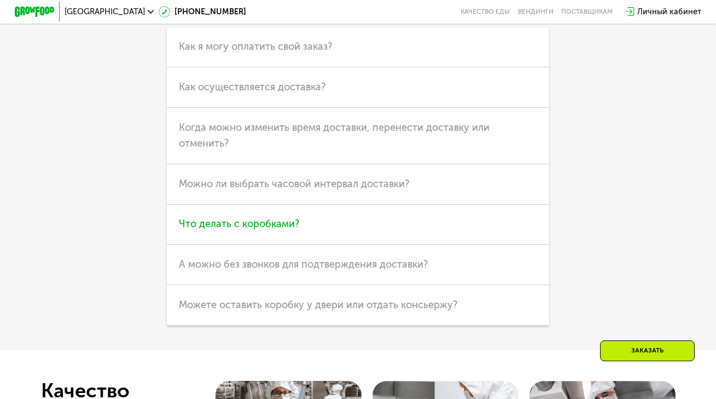
scroll to position [2823, 0]
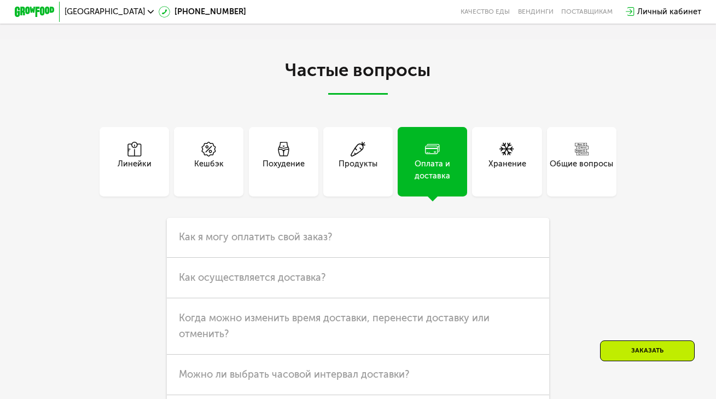
click at [528, 196] on div "Хранение" at bounding box center [506, 161] width 69 height 69
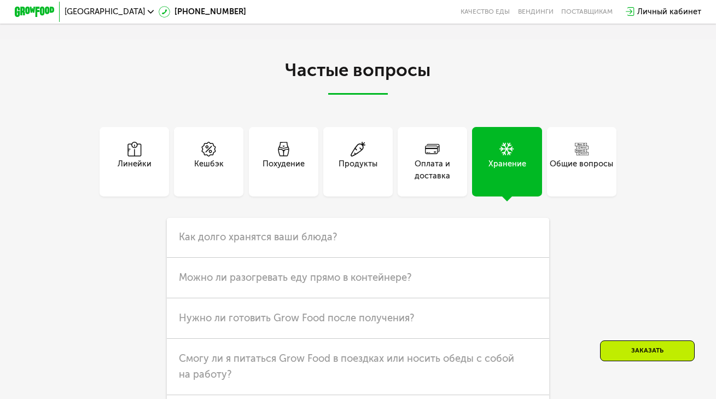
click at [578, 196] on div "Общие вопросы" at bounding box center [581, 161] width 69 height 69
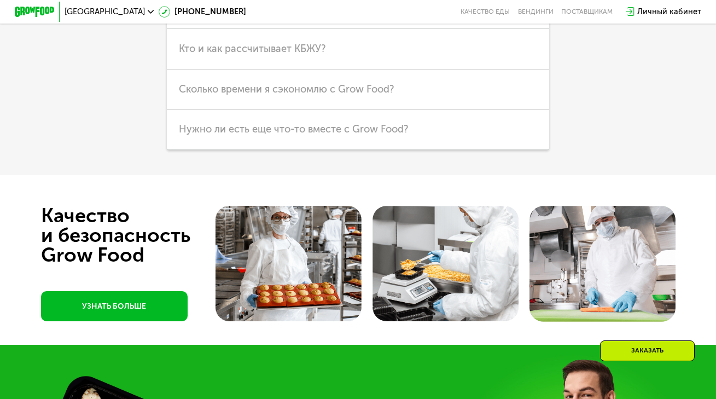
scroll to position [3095, 0]
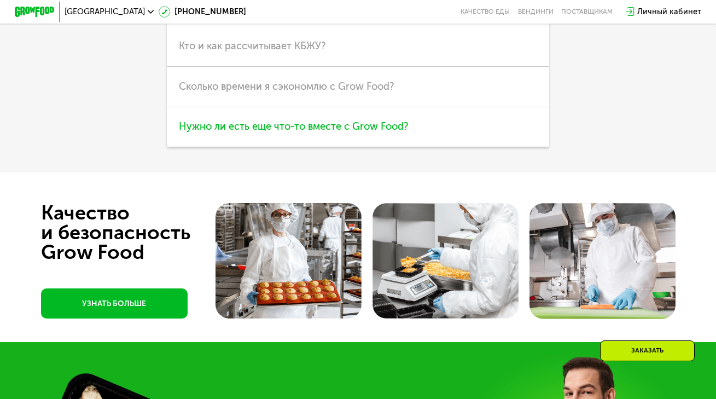
click at [408, 148] on h3 "Нужно ли есть еще что-то вместе с Grow Food?" at bounding box center [358, 127] width 382 height 40
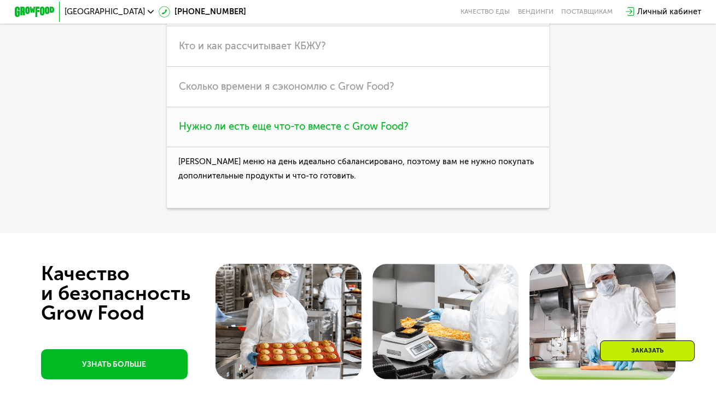
click at [407, 148] on h3 "Нужно ли есть еще что-то вместе с Grow Food?" at bounding box center [358, 127] width 382 height 40
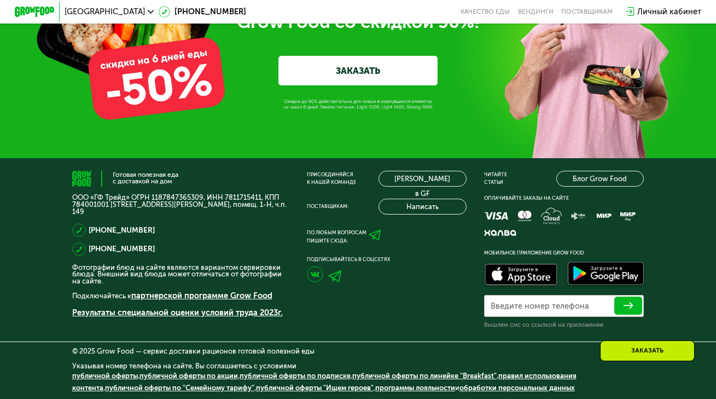
scroll to position [3546, 0]
drag, startPoint x: 530, startPoint y: 234, endPoint x: 525, endPoint y: 234, distance: 5.5
click at [525, 235] on div at bounding box center [564, 224] width 169 height 34
click at [525, 234] on div at bounding box center [564, 224] width 169 height 34
drag, startPoint x: 525, startPoint y: 234, endPoint x: 505, endPoint y: 217, distance: 26.0
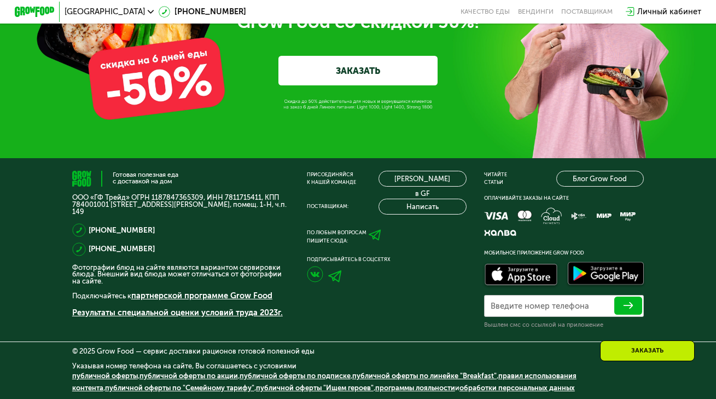
click at [505, 217] on div at bounding box center [564, 224] width 169 height 34
click at [545, 223] on img at bounding box center [551, 215] width 21 height 17
click at [595, 187] on link "Блог Grow Food" at bounding box center [601, 179] width 88 height 16
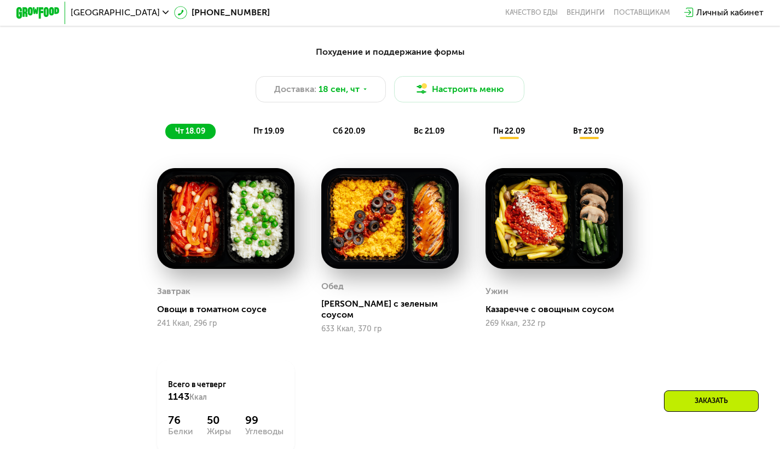
scroll to position [826, 0]
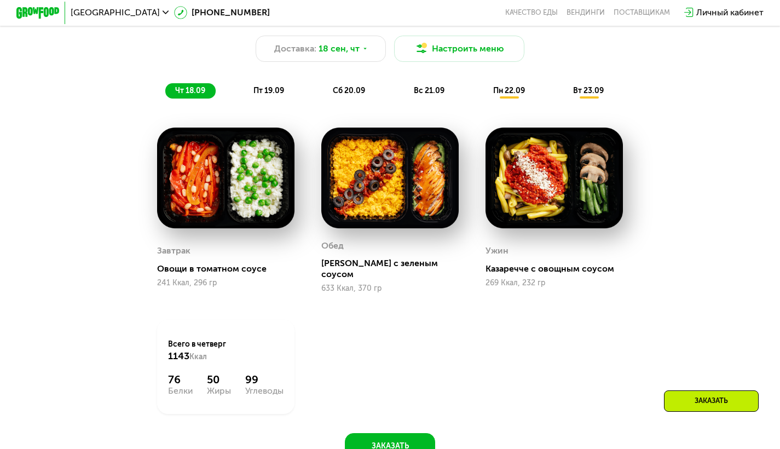
click at [218, 191] on img at bounding box center [225, 178] width 137 height 101
click at [218, 268] on div "Овощи в томатном соусе" at bounding box center [230, 268] width 146 height 11
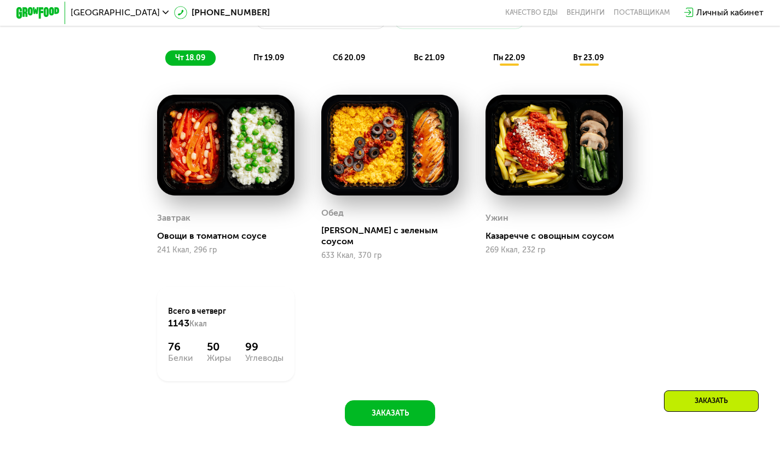
click at [216, 251] on div "241 Ккал, 296 гр" at bounding box center [225, 250] width 137 height 9
click at [222, 165] on img at bounding box center [225, 145] width 137 height 101
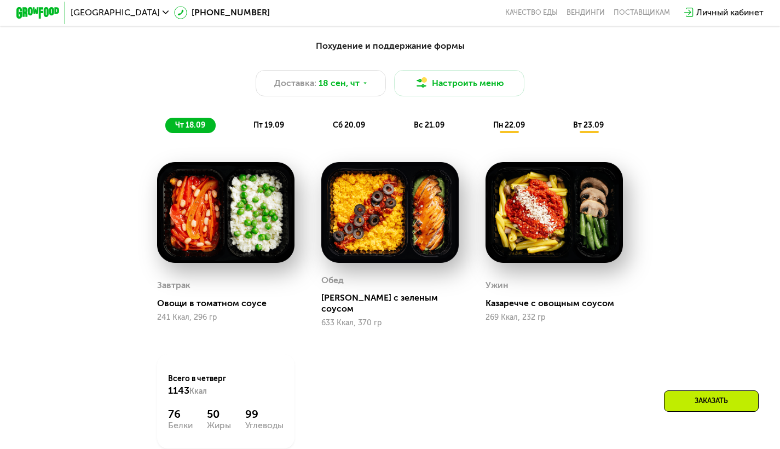
click at [268, 140] on div "Похудение и поддержание формы Доставка: 18 сен, чт Настроить меню чт 18.09 пт 1…" at bounding box center [390, 86] width 654 height 107
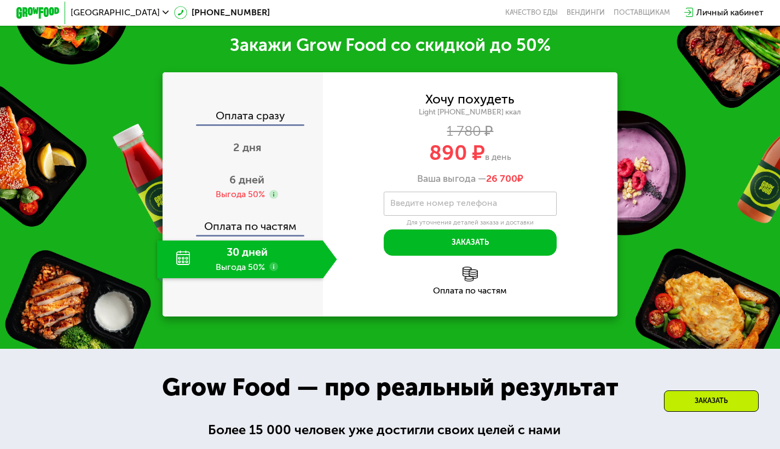
click at [262, 128] on div "Оплата сразу 2 дня 6 дней Выгода 50% Оплата по частям 30 дней Выгода 50%" at bounding box center [243, 195] width 160 height 168
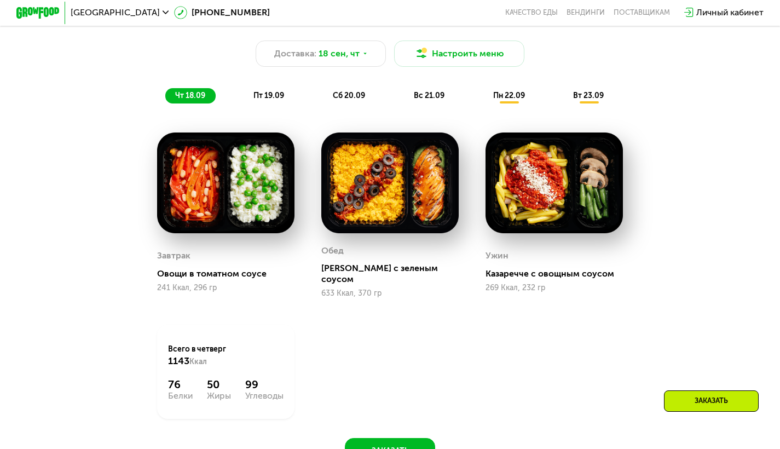
scroll to position [822, 0]
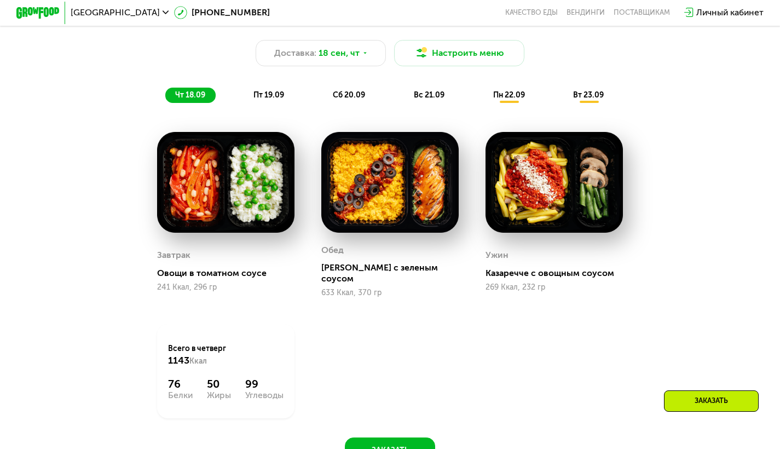
click at [263, 100] on span "пт 19.09" at bounding box center [268, 94] width 31 height 9
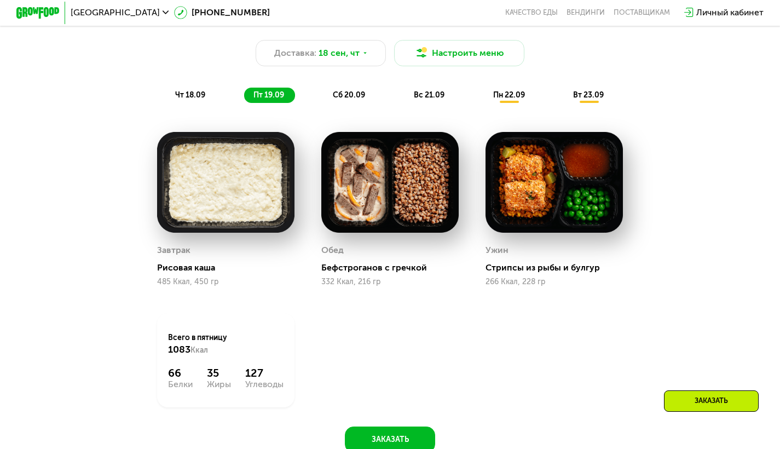
click at [250, 194] on img at bounding box center [225, 182] width 137 height 101
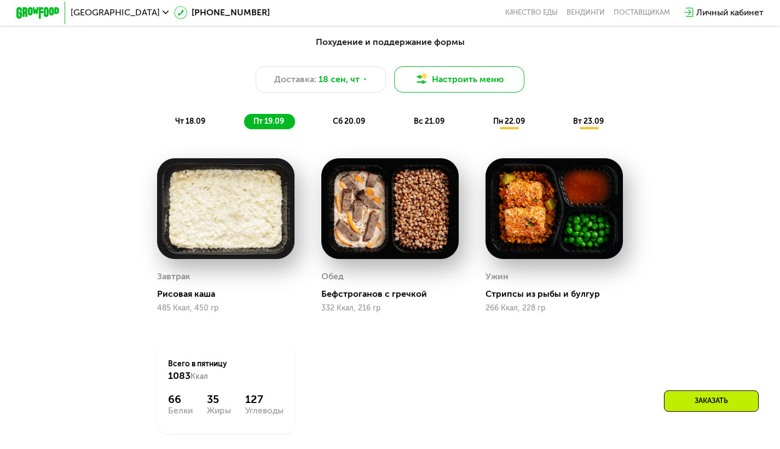
click at [455, 76] on button "Настроить меню" at bounding box center [459, 79] width 130 height 26
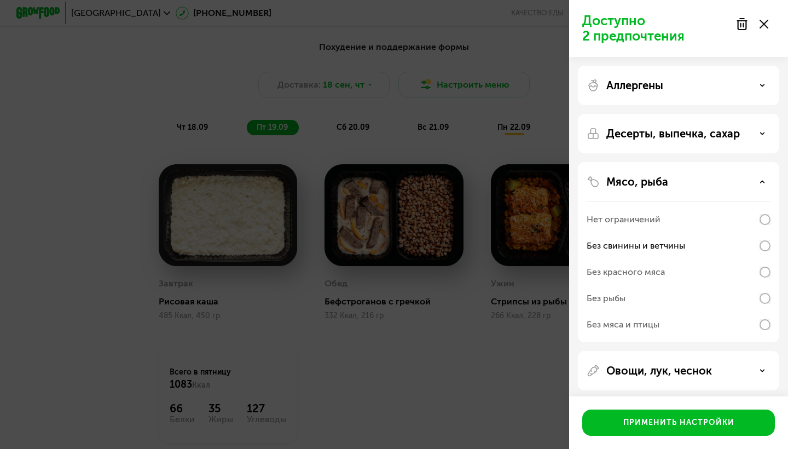
click at [724, 21] on icon at bounding box center [764, 24] width 9 height 9
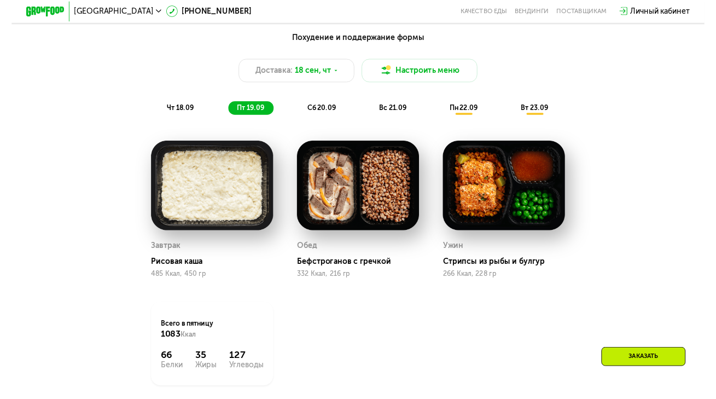
scroll to position [819, 0]
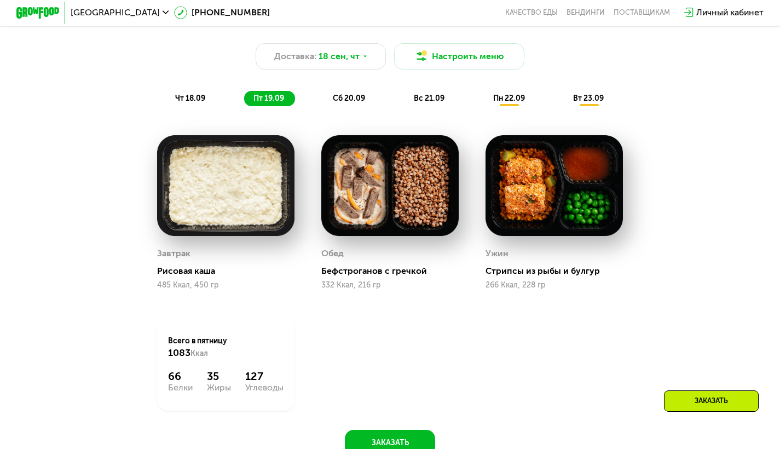
click at [250, 176] on img at bounding box center [225, 185] width 137 height 101
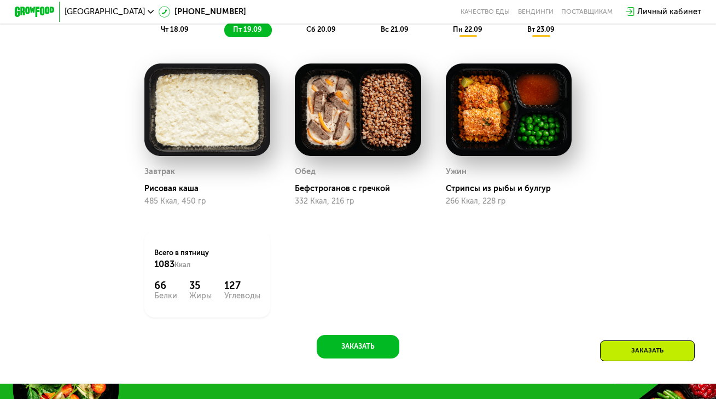
click at [484, 125] on img at bounding box center [509, 109] width 126 height 92
click at [352, 121] on img at bounding box center [358, 109] width 126 height 92
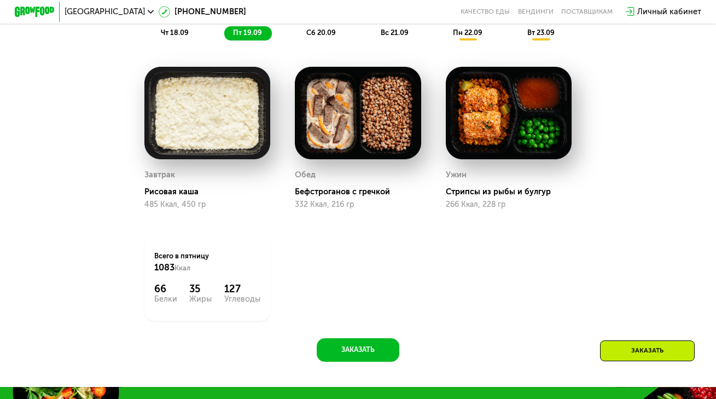
scroll to position [810, 0]
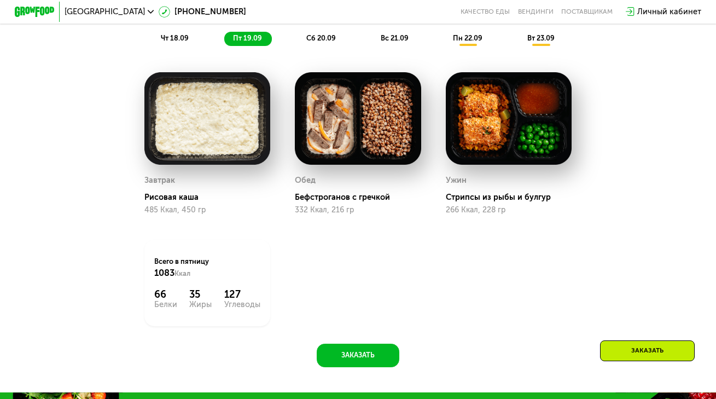
click at [201, 195] on div "Завтрак Рисовая каша 485 Ккал, 450 гр" at bounding box center [207, 194] width 126 height 42
click at [206, 135] on img at bounding box center [207, 118] width 126 height 92
click at [310, 122] on img at bounding box center [358, 118] width 126 height 92
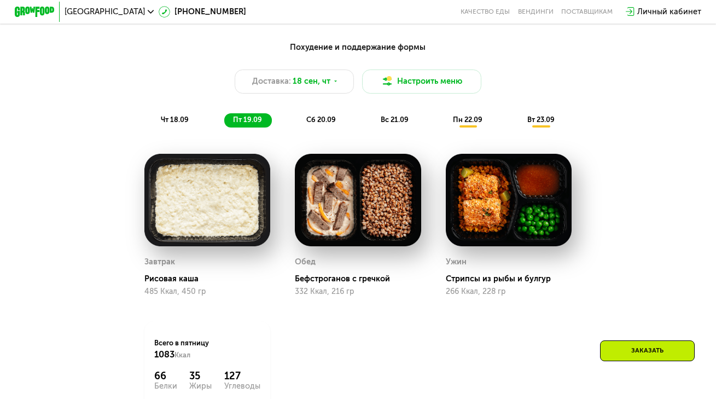
scroll to position [730, 0]
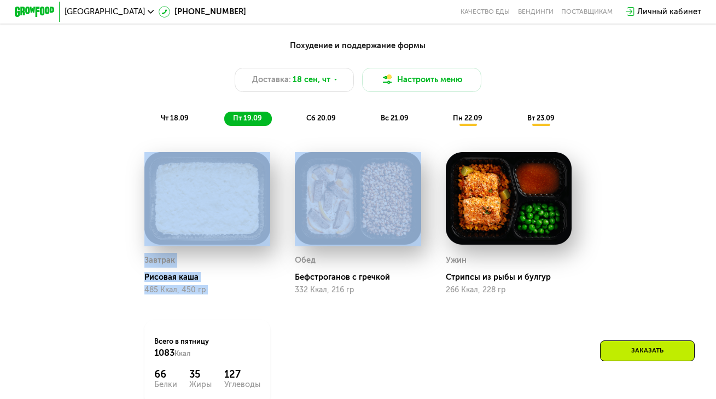
drag, startPoint x: 130, startPoint y: 152, endPoint x: 447, endPoint y: 217, distance: 323.5
click at [447, 217] on div "Завтрак Рисовая каша 485 Ккал, 450 гр Обед Бефстроганов с гречкой 332 Ккал, 216…" at bounding box center [358, 279] width 453 height 279
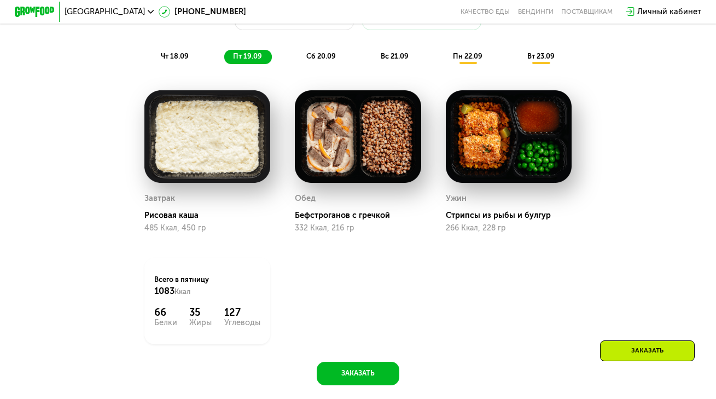
click at [397, 227] on div "Обед Бефстроганов с гречкой 332 Ккал, 216 гр" at bounding box center [358, 212] width 126 height 42
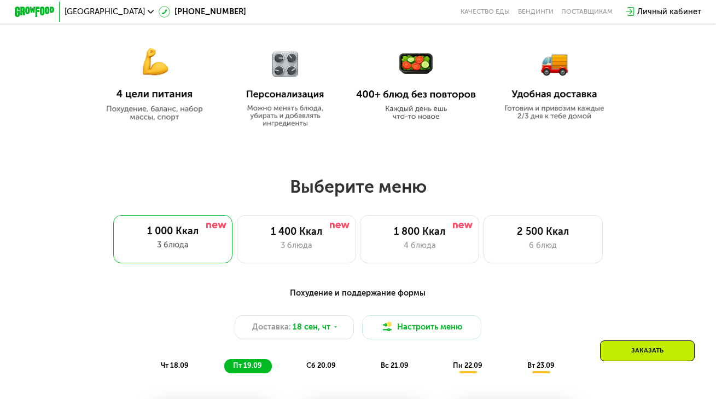
scroll to position [489, 0]
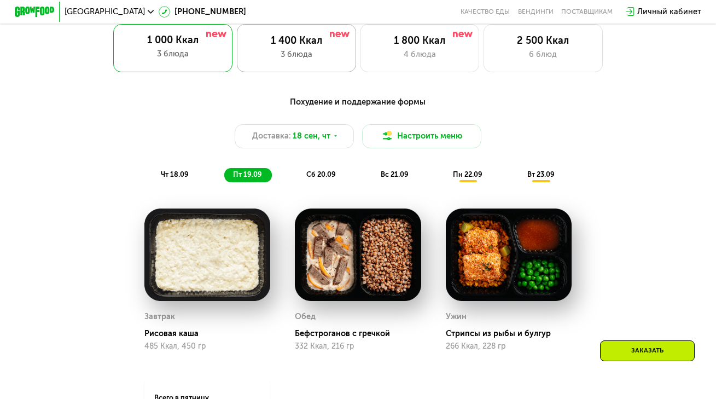
click at [283, 69] on div "1 400 Ккал 3 блюда" at bounding box center [296, 48] width 119 height 48
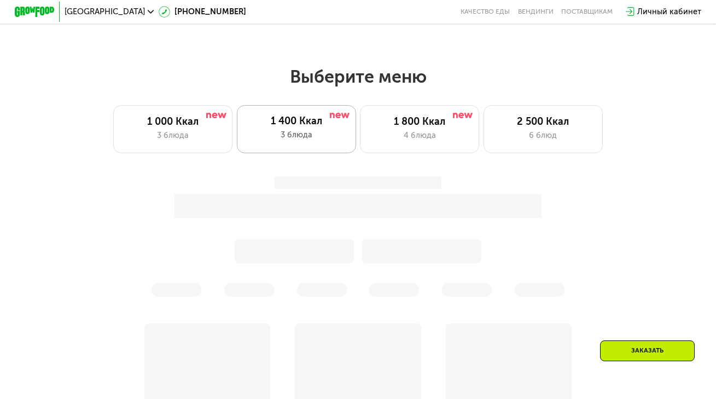
scroll to position [593, 0]
click at [415, 120] on div "1 800 Ккал" at bounding box center [419, 121] width 98 height 12
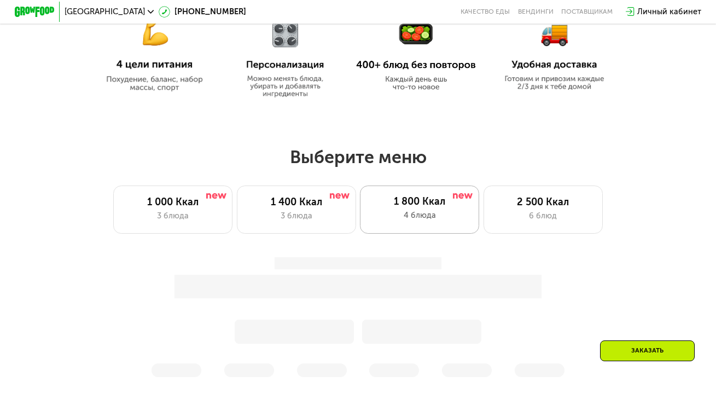
scroll to position [507, 0]
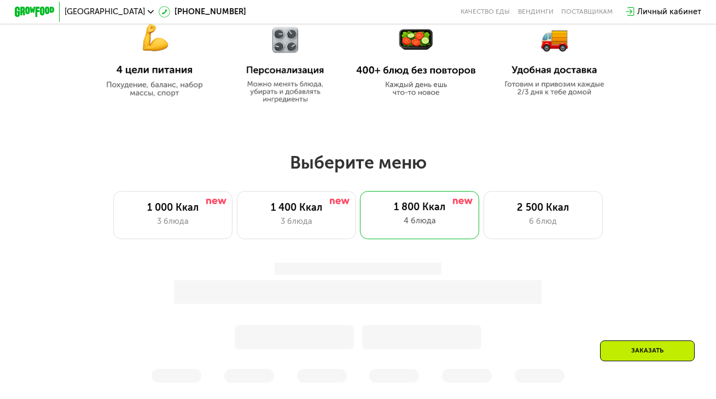
click at [521, 194] on div "Выберите меню 1 000 Ккал 3 блюда 1 400 Ккал 3 блюда 1 800 Ккал 4 блюда 2 500 Кк…" at bounding box center [358, 195] width 716 height 87
click at [528, 226] on div "6 блюд" at bounding box center [543, 222] width 98 height 12
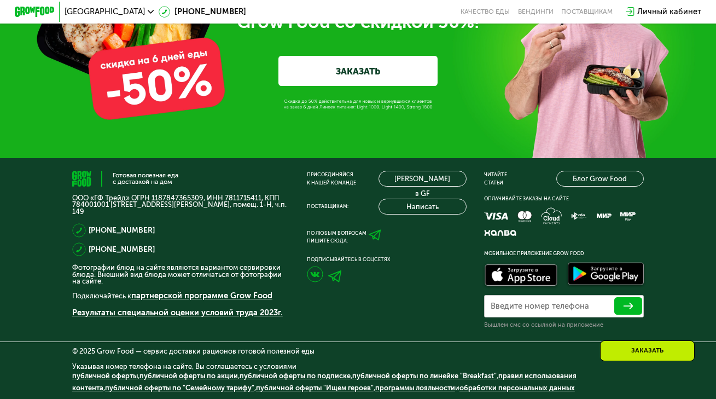
scroll to position [3414, 0]
click at [572, 304] on label "Введите номер телефона" at bounding box center [540, 305] width 98 height 5
click at [572, 304] on input "Введите номер телефона" at bounding box center [564, 306] width 160 height 22
click at [375, 86] on link "ЗАКАЗАТЬ" at bounding box center [358, 71] width 159 height 30
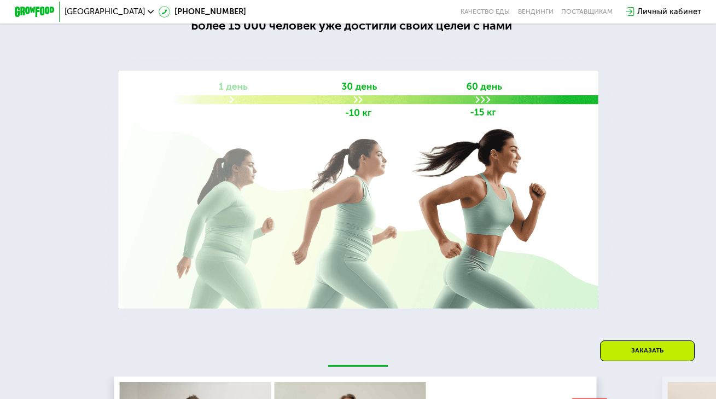
scroll to position [1390, 0]
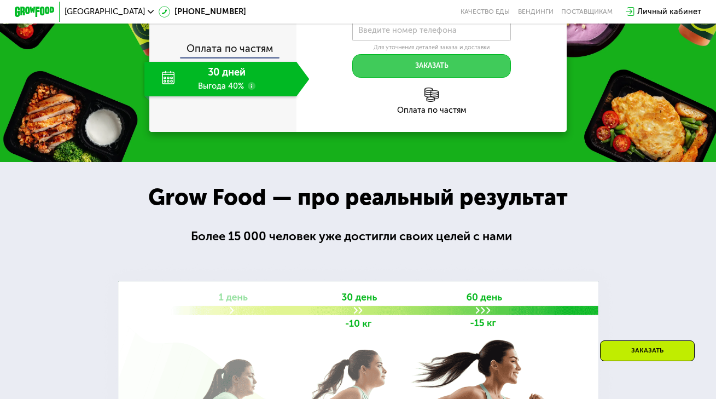
click at [434, 78] on button "Заказать" at bounding box center [431, 66] width 159 height 24
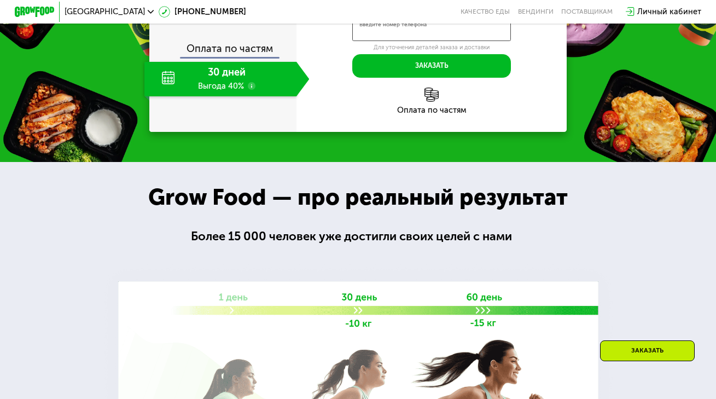
click at [461, 41] on input "Введите номер телефона" at bounding box center [431, 30] width 159 height 22
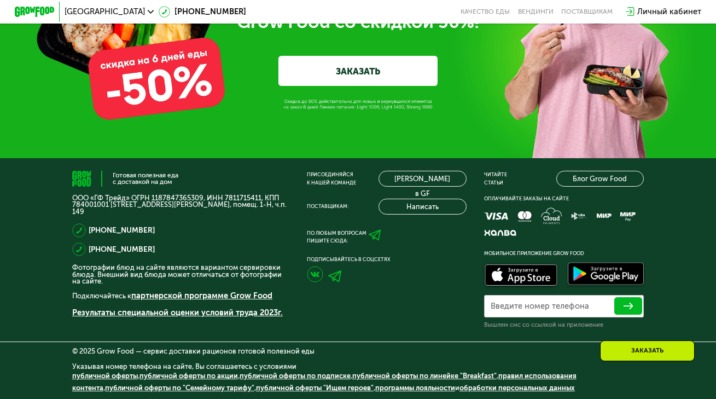
scroll to position [3384, 0]
click at [385, 86] on link "ЗАКАЗАТЬ" at bounding box center [358, 71] width 159 height 30
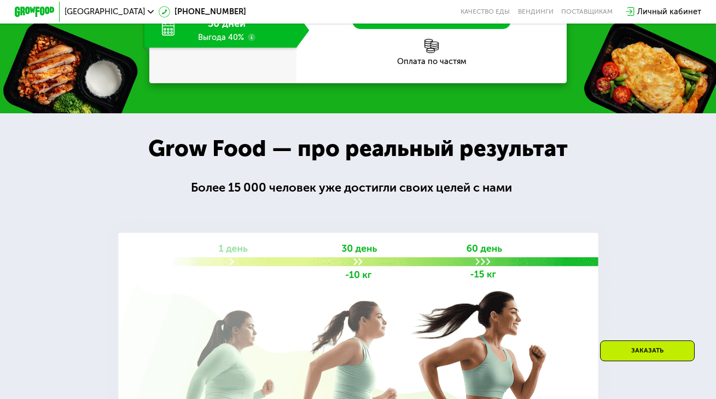
scroll to position [1390, 0]
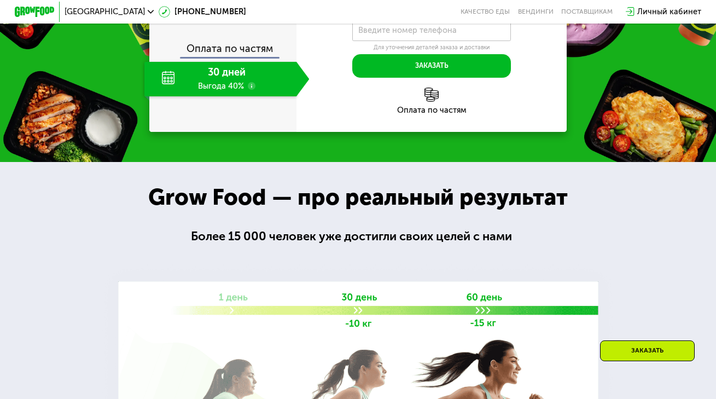
click at [671, 11] on div "Личный кабинет" at bounding box center [670, 12] width 64 height 12
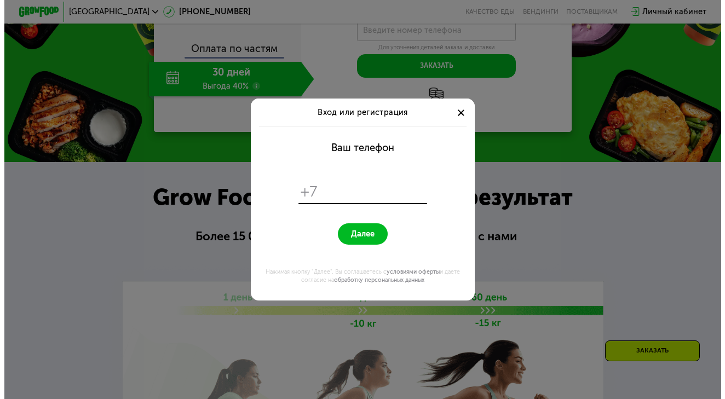
scroll to position [0, 0]
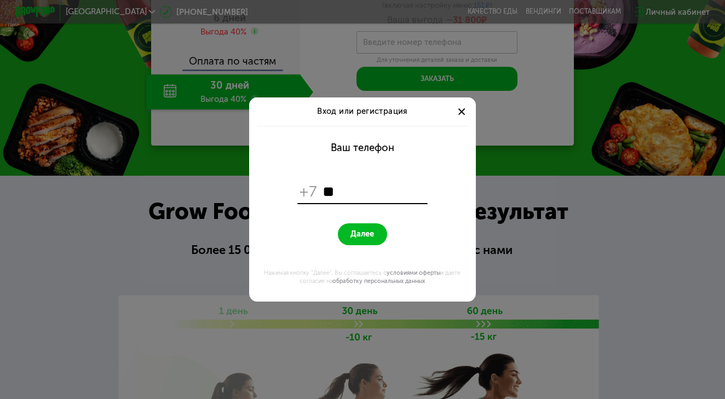
type input "*"
type input "**********"
click at [367, 234] on span "Далее" at bounding box center [362, 233] width 24 height 9
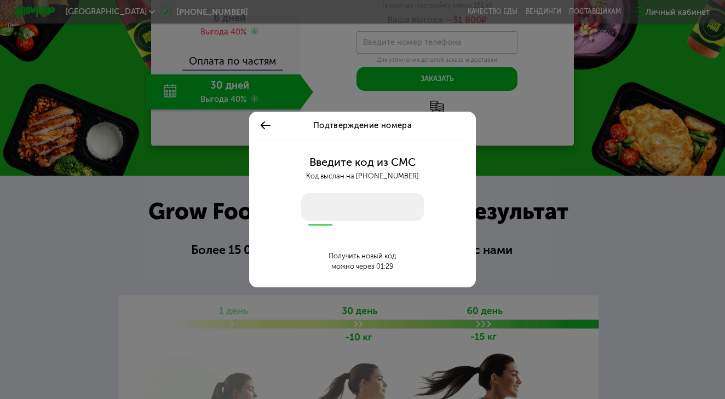
click at [361, 207] on input "number" at bounding box center [362, 207] width 123 height 28
type input "****"
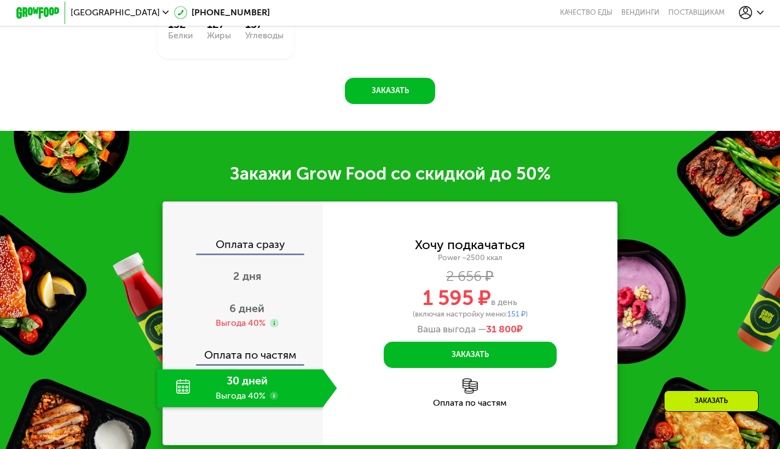
scroll to position [1457, 0]
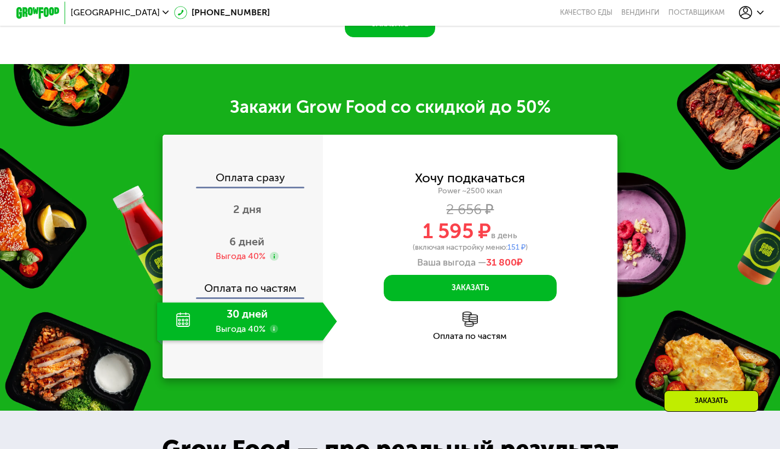
click at [724, 13] on icon at bounding box center [745, 12] width 13 height 13
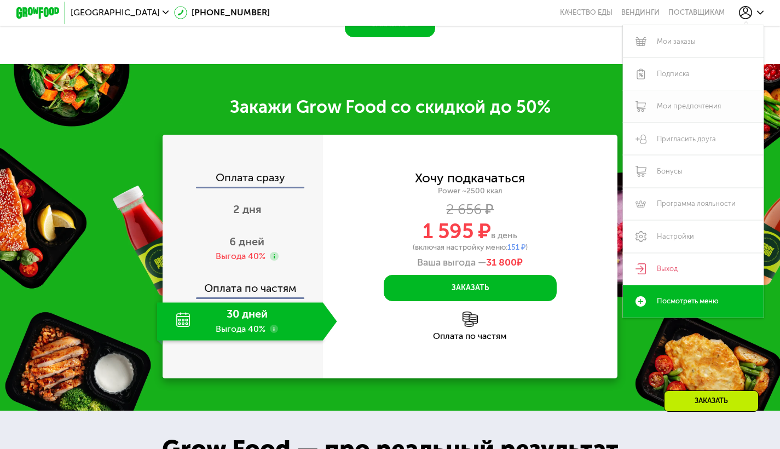
click at [685, 106] on link "Мои предпочтения" at bounding box center [693, 106] width 141 height 32
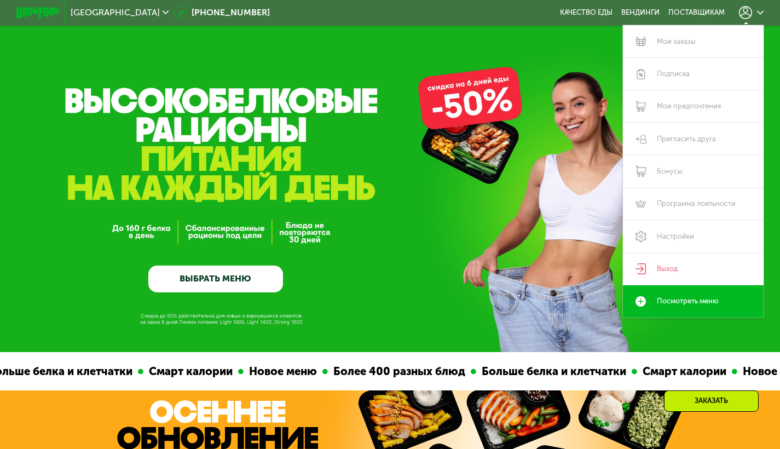
scroll to position [1532, 0]
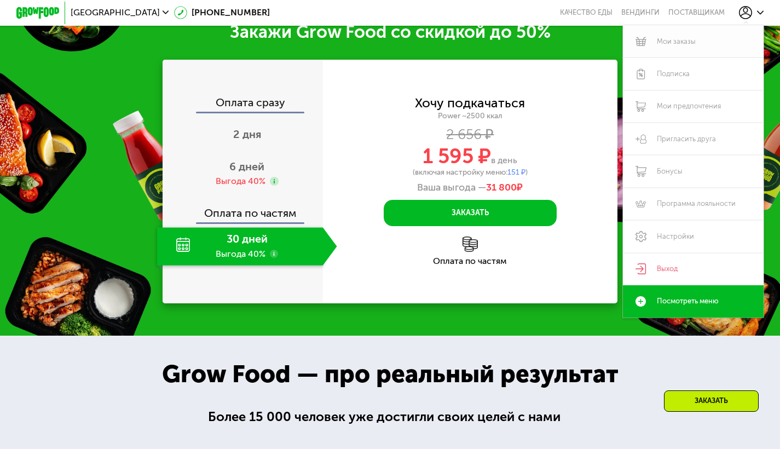
click at [674, 45] on link "Мои заказы" at bounding box center [693, 41] width 141 height 32
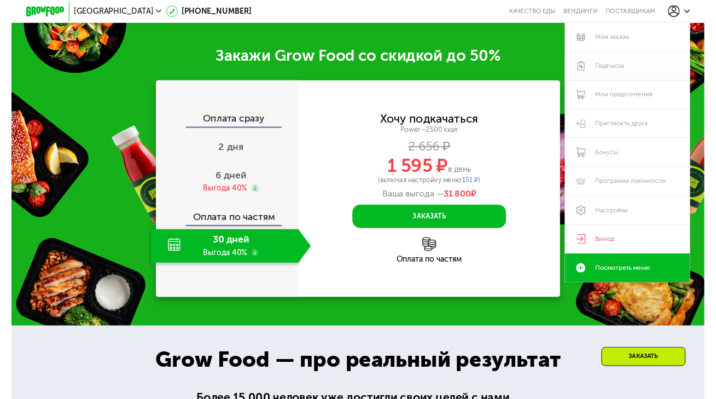
scroll to position [1494, 0]
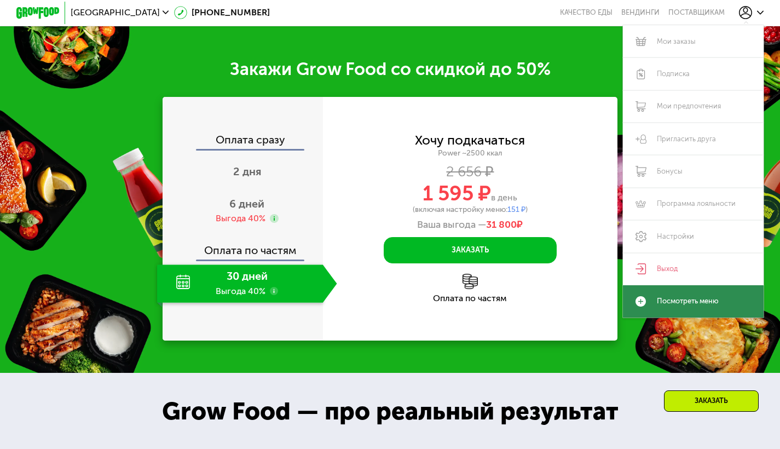
click at [646, 300] on use at bounding box center [640, 301] width 11 height 11
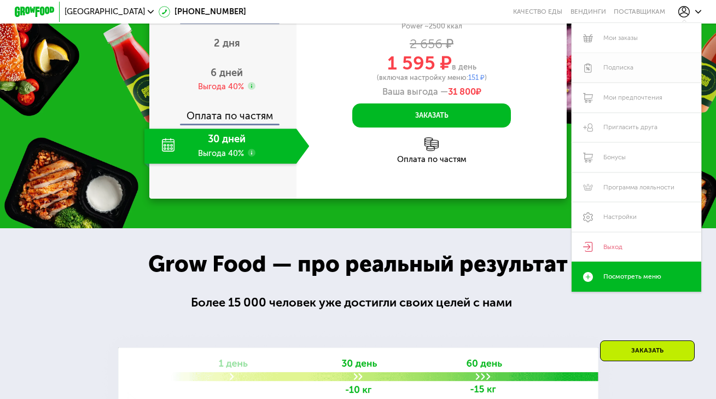
click at [623, 60] on link "Подписка" at bounding box center [636, 68] width 129 height 30
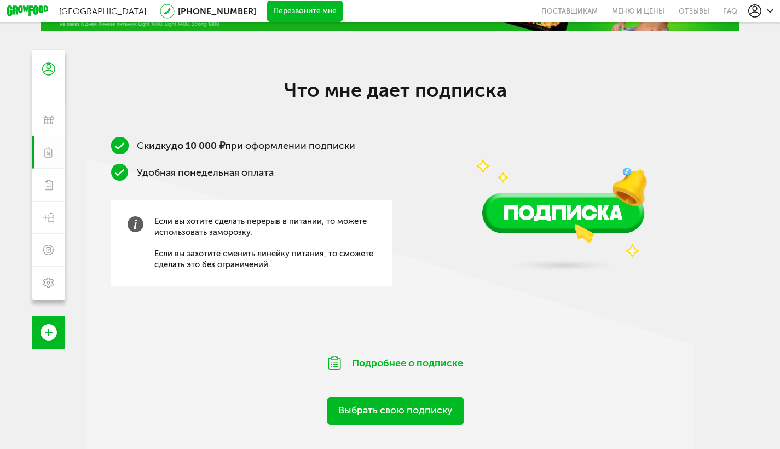
scroll to position [63, 0]
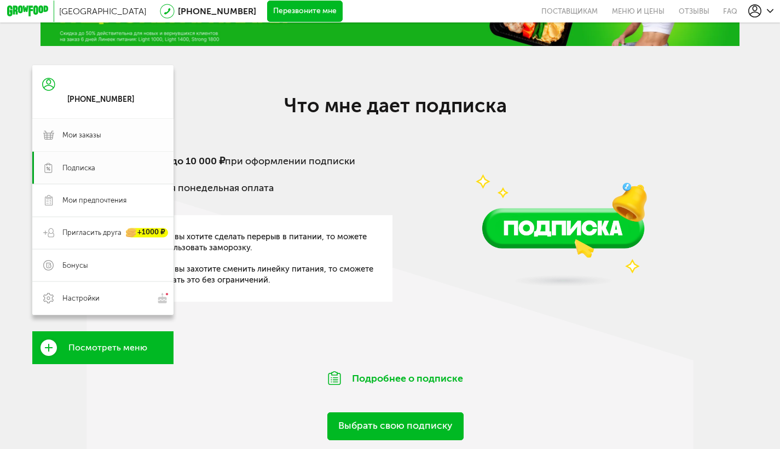
click at [49, 141] on icon at bounding box center [48, 135] width 11 height 11
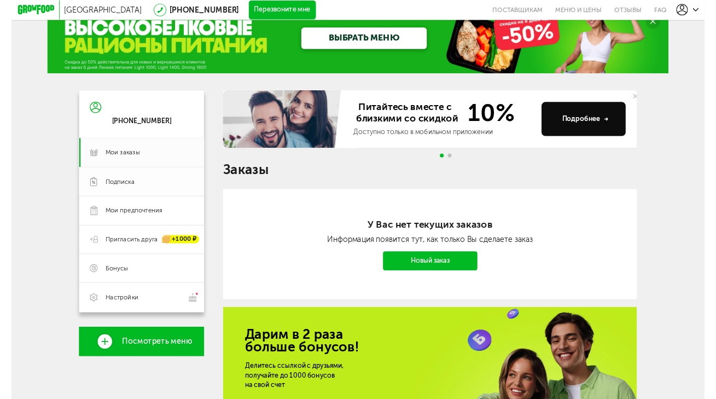
scroll to position [103, 0]
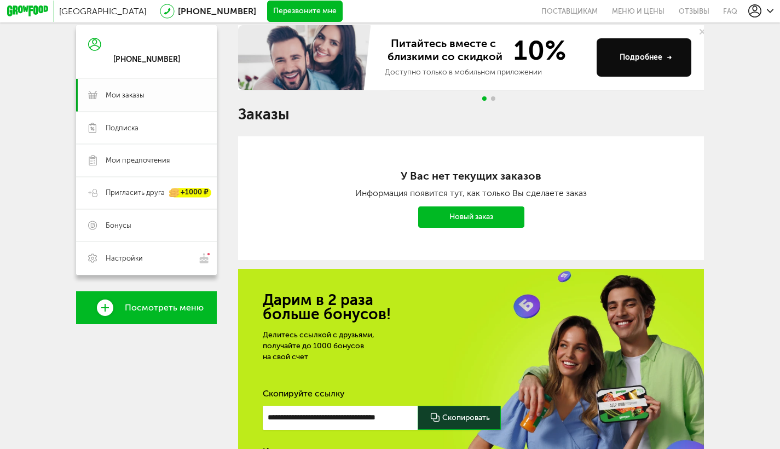
click at [134, 98] on span "Мои заказы" at bounding box center [125, 95] width 39 height 10
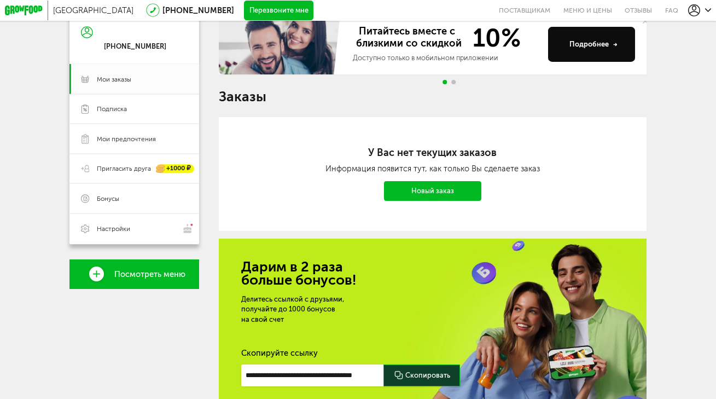
click at [124, 279] on span "Посмотреть меню" at bounding box center [149, 274] width 71 height 9
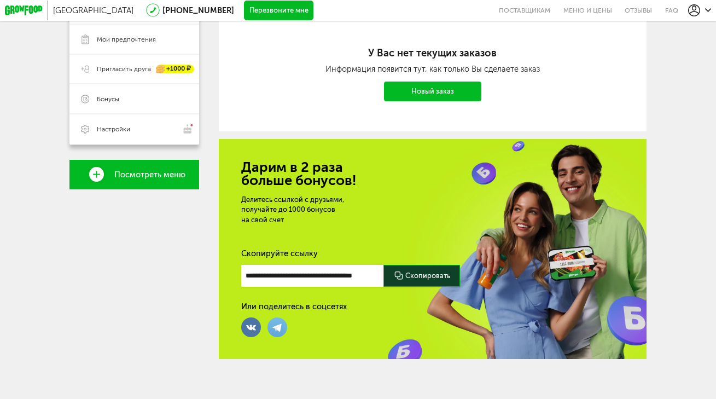
scroll to position [209, 0]
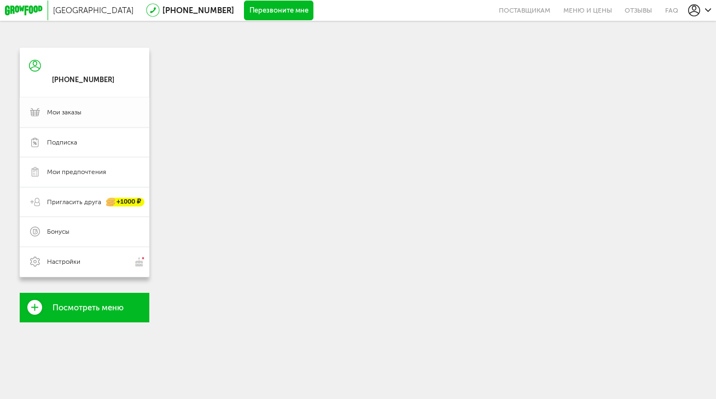
click at [28, 120] on link "Мои заказы" at bounding box center [84, 112] width 129 height 30
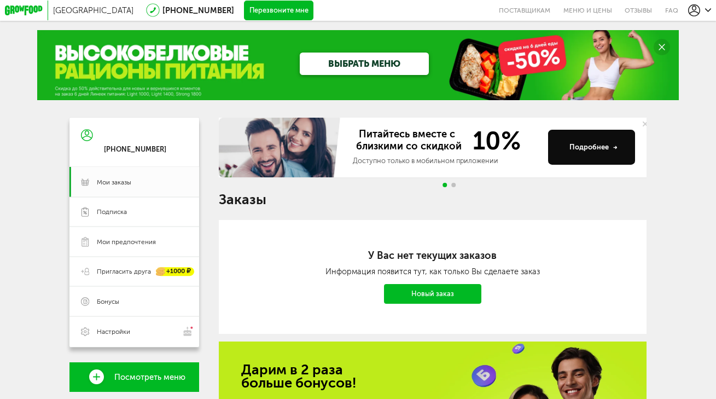
click at [351, 64] on link "ВЫБРАТЬ МЕНЮ" at bounding box center [364, 64] width 129 height 22
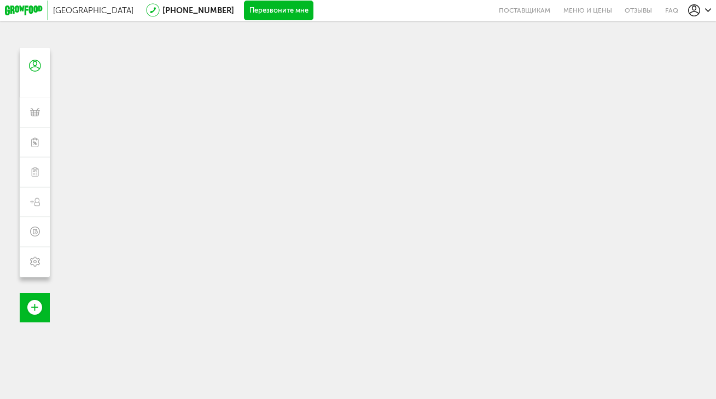
scroll to position [-3, 0]
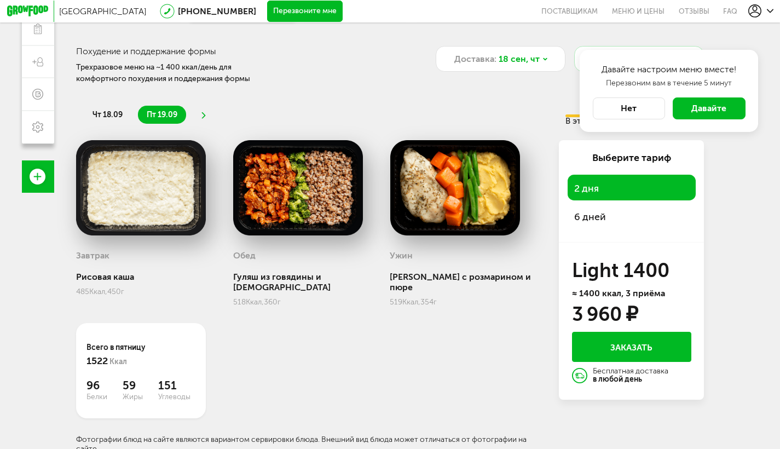
scroll to position [158, 0]
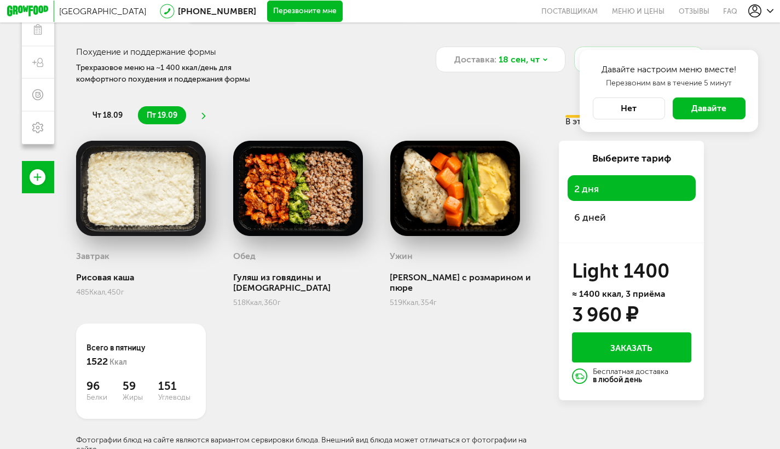
click at [284, 217] on img at bounding box center [298, 188] width 130 height 95
click at [287, 199] on img at bounding box center [298, 188] width 130 height 95
click at [598, 218] on span "6 дней" at bounding box center [631, 217] width 115 height 15
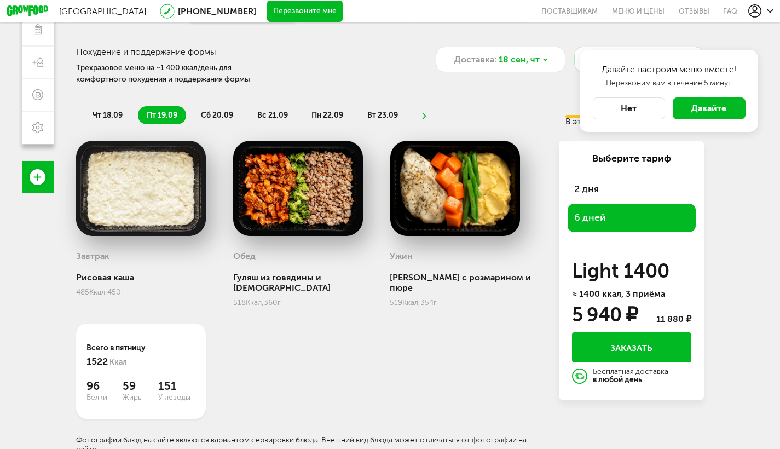
click at [601, 191] on span "2 дня" at bounding box center [631, 189] width 115 height 15
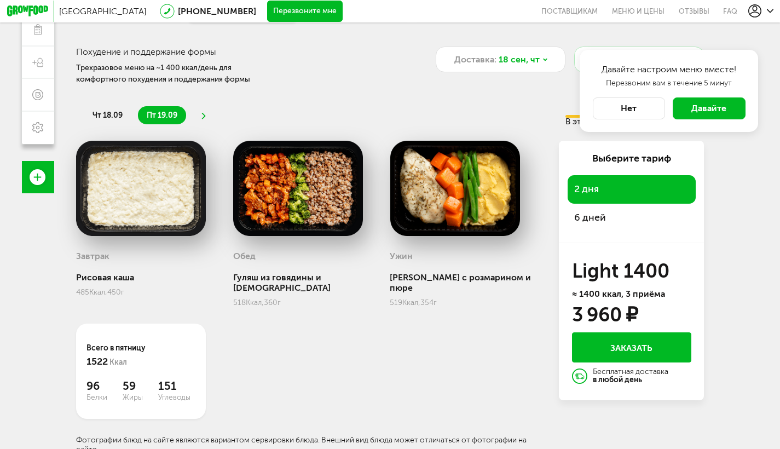
click at [658, 109] on button "Нет" at bounding box center [629, 108] width 73 height 22
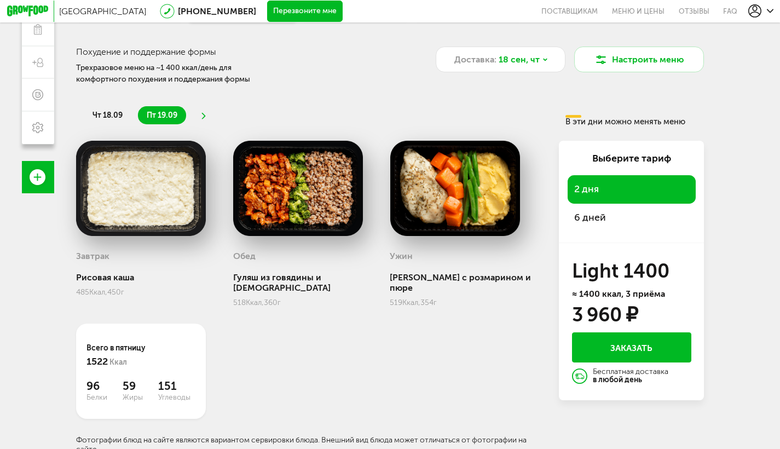
click at [610, 230] on div "6 дней" at bounding box center [631, 218] width 128 height 28
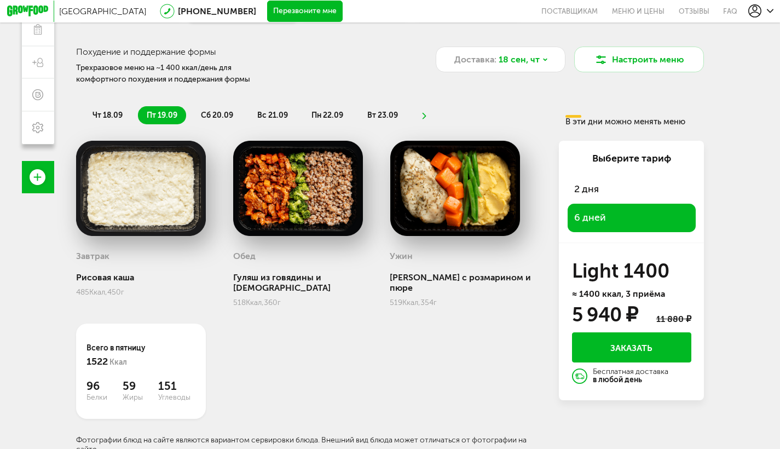
click at [610, 196] on span "2 дня" at bounding box center [631, 189] width 115 height 15
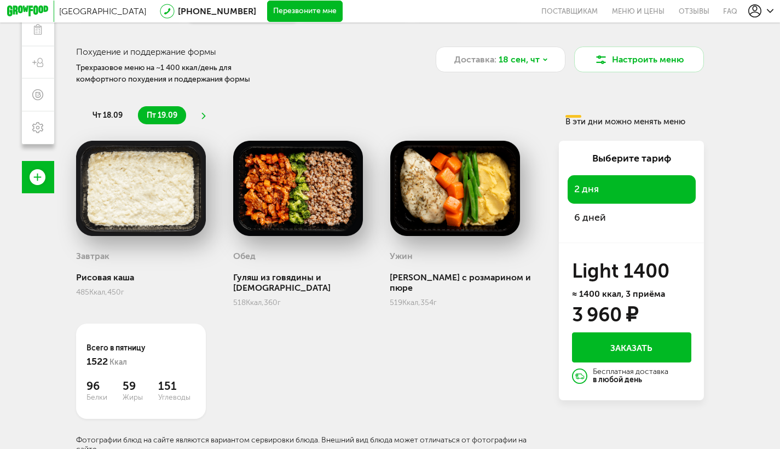
scroll to position [101, 0]
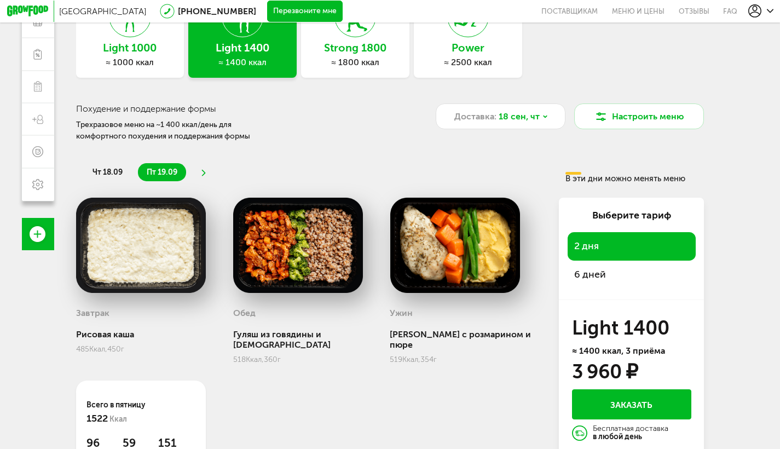
click at [252, 338] on div "Гуляш из говядины и [DEMOGRAPHIC_DATA]" at bounding box center [309, 339] width 152 height 21
click at [268, 355] on div "518 Ккал, 360 г" at bounding box center [309, 359] width 152 height 9
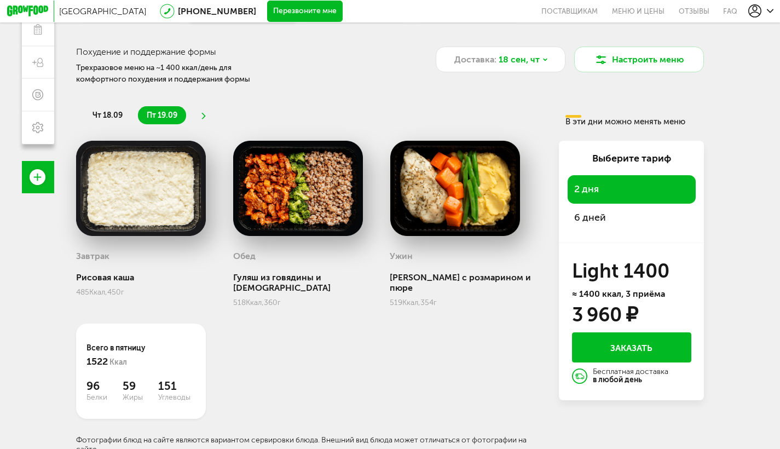
scroll to position [100, 0]
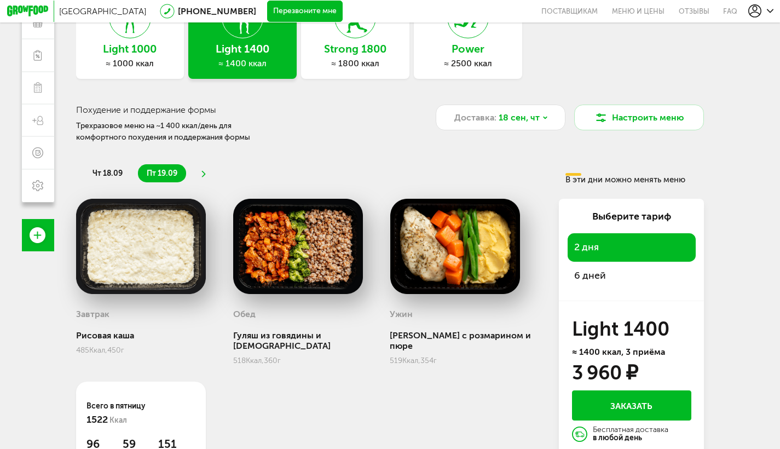
click at [314, 265] on img at bounding box center [298, 246] width 130 height 95
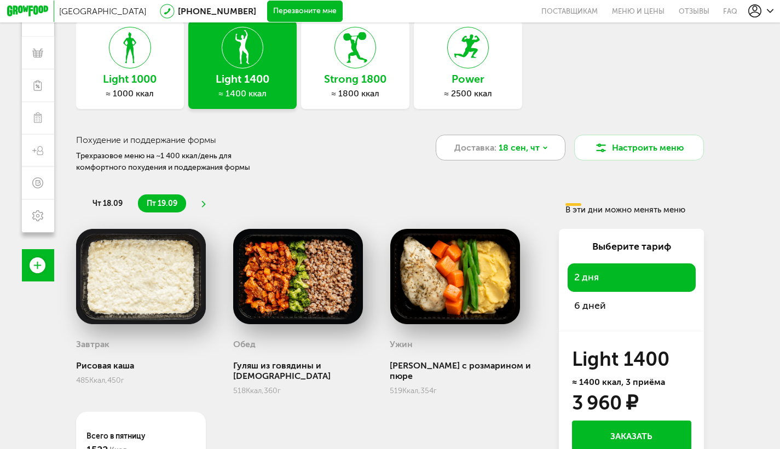
scroll to position [66, 0]
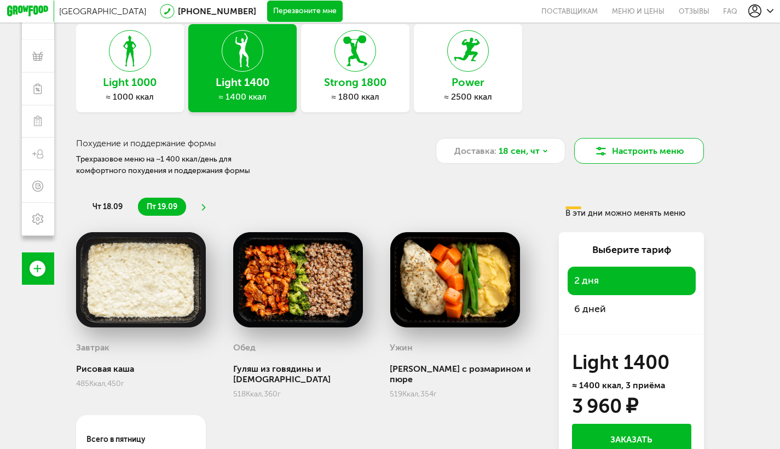
click at [623, 148] on button "Настроить меню" at bounding box center [639, 151] width 130 height 26
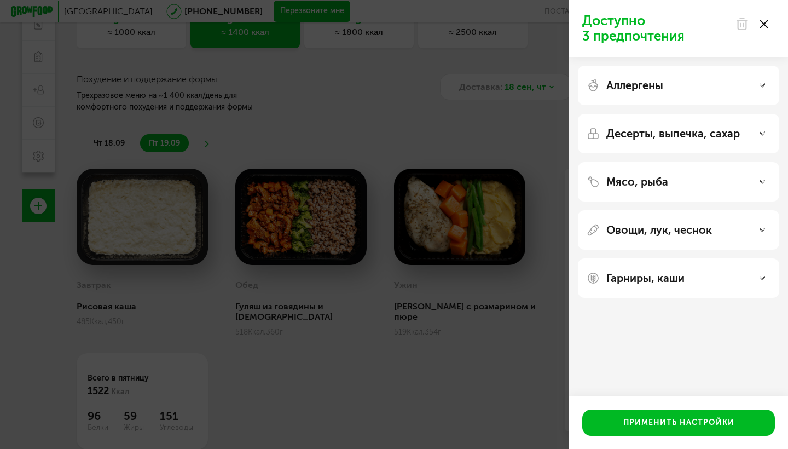
click at [447, 163] on div "Доступно 3 предпочтения Аллергены Десерты, выпечка, сахар Мясо, рыба Овощи, лук…" at bounding box center [394, 224] width 788 height 449
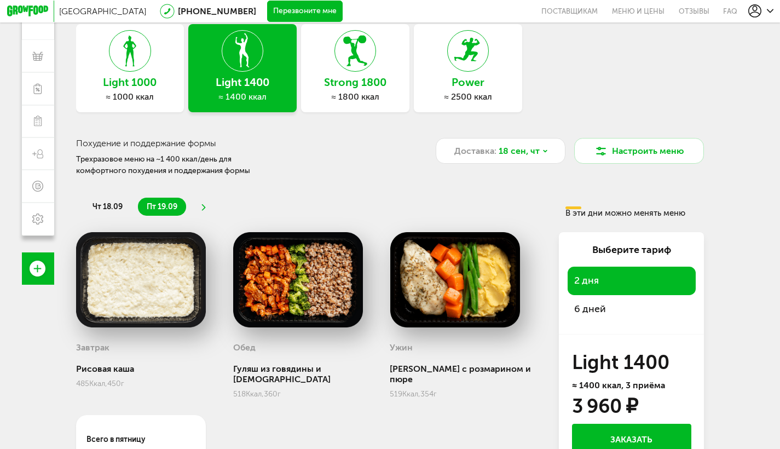
scroll to position [57, 0]
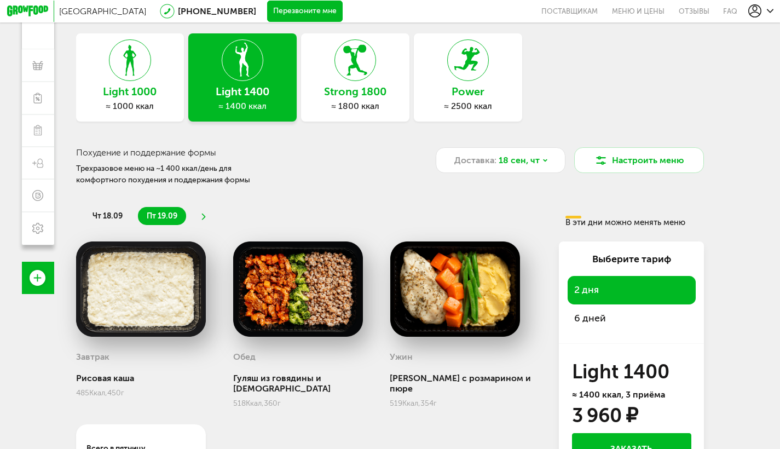
click at [344, 94] on h3 "Strong 1800" at bounding box center [355, 92] width 108 height 12
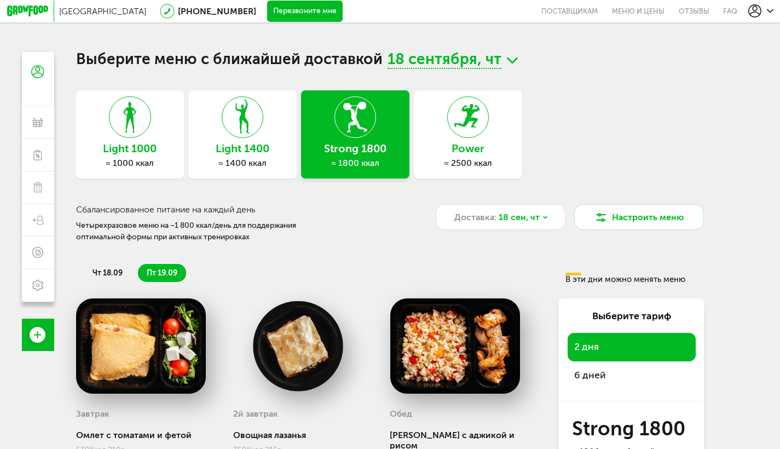
scroll to position [0, 0]
click at [29, 15] on icon at bounding box center [27, 10] width 41 height 11
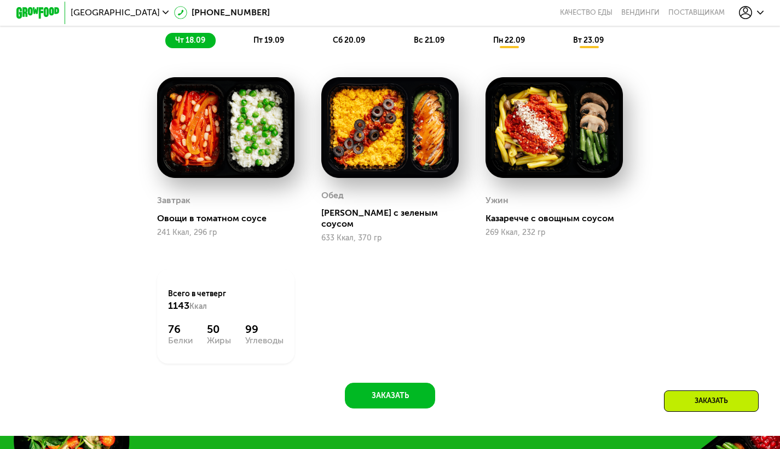
scroll to position [866, 0]
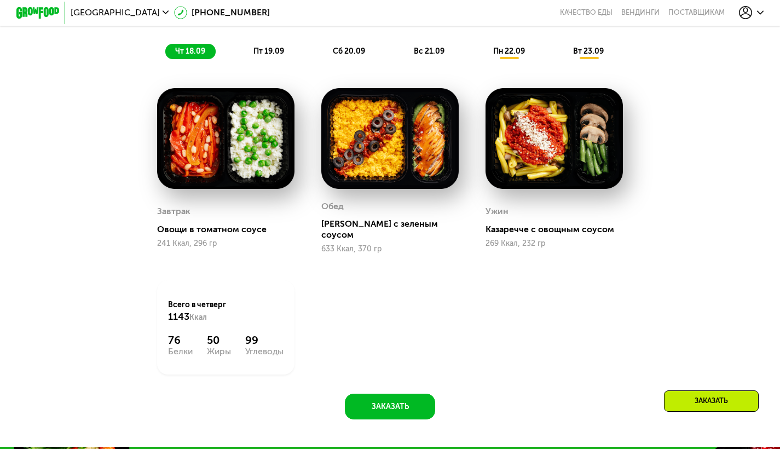
click at [250, 156] on img at bounding box center [225, 138] width 137 height 101
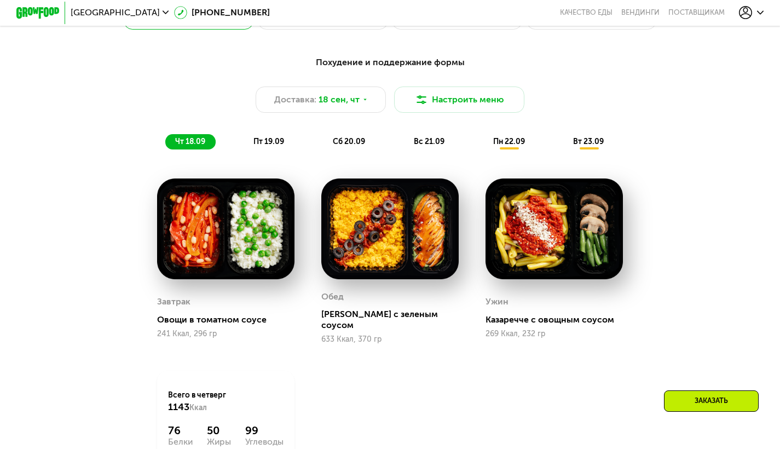
click at [265, 146] on span "пт 19.09" at bounding box center [268, 141] width 31 height 9
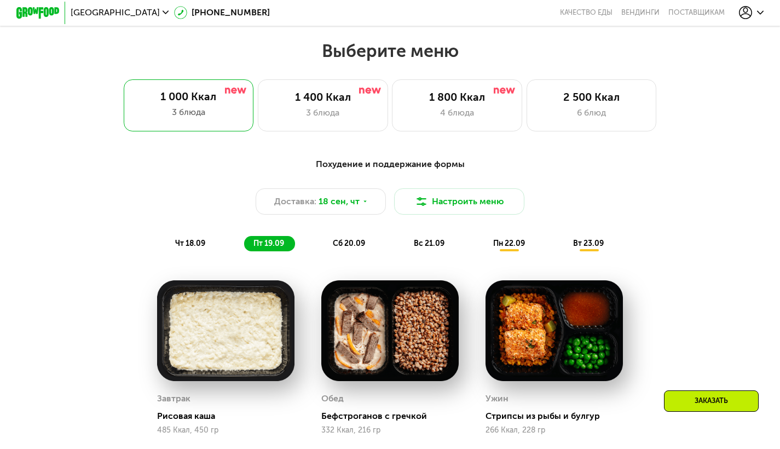
scroll to position [673, 0]
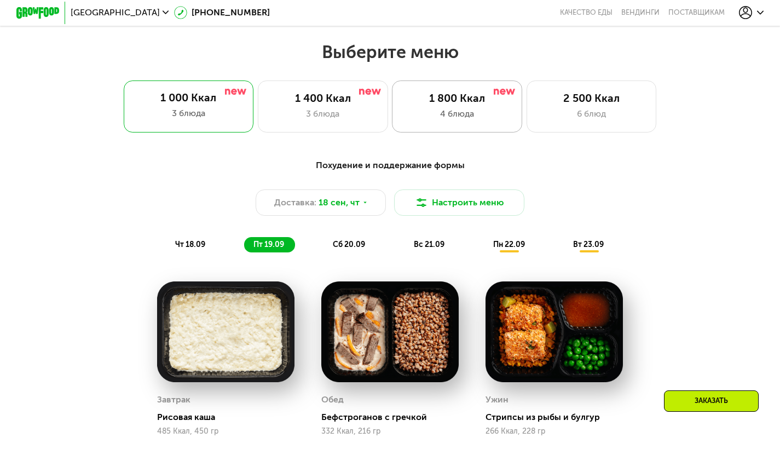
click at [445, 96] on div "1 800 Ккал" at bounding box center [456, 98] width 107 height 13
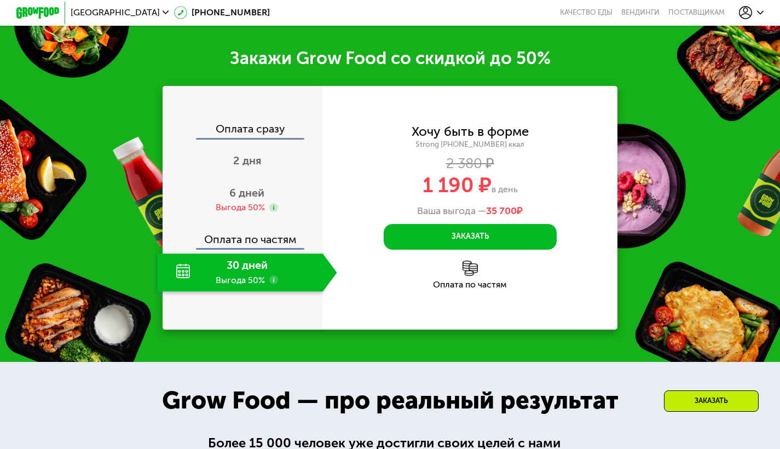
scroll to position [1404, 1]
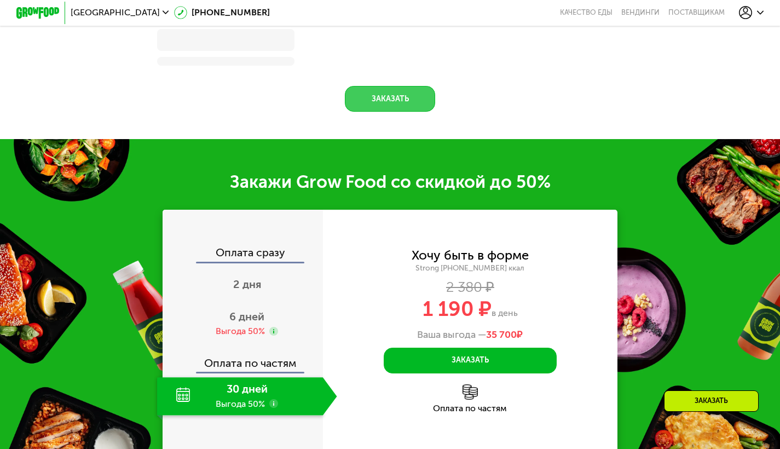
click at [389, 112] on button "Заказать" at bounding box center [390, 99] width 90 height 26
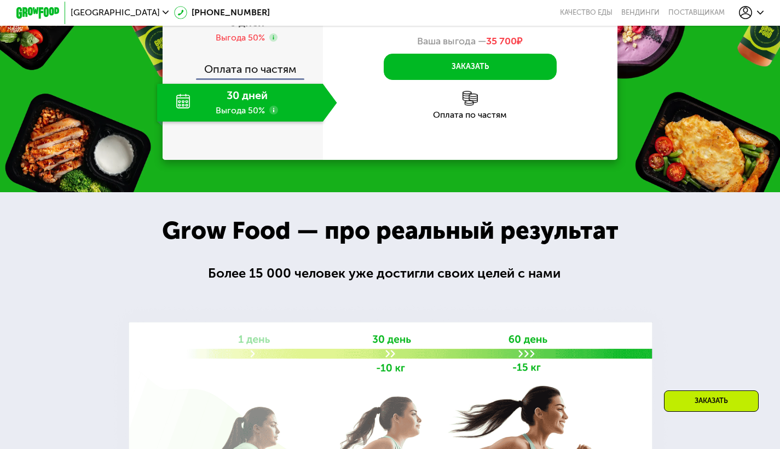
scroll to position [1371, 0]
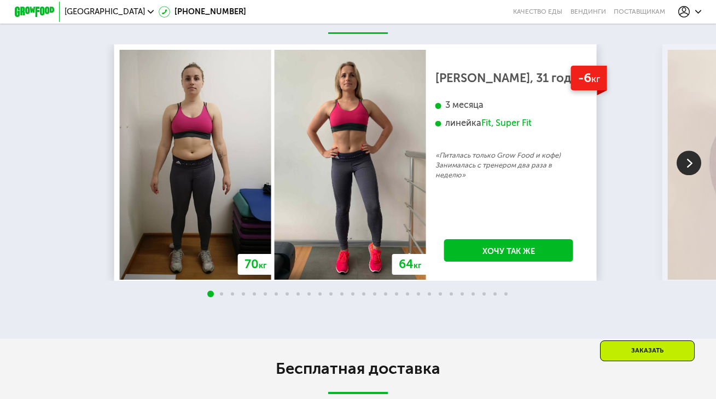
scroll to position [1973, 0]
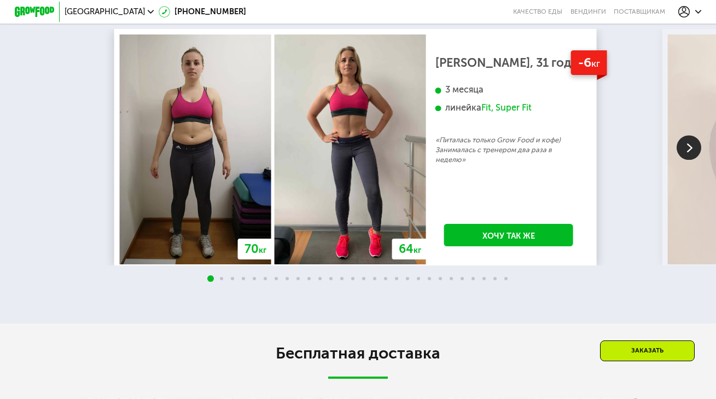
click at [376, 144] on img at bounding box center [350, 149] width 152 height 230
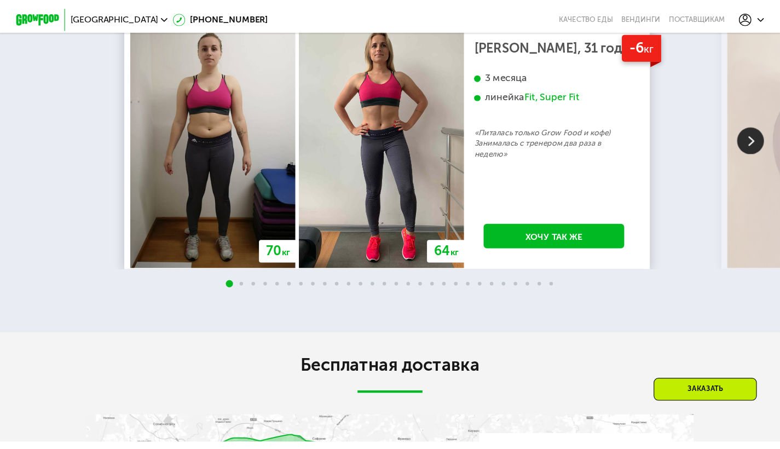
scroll to position [1999, 0]
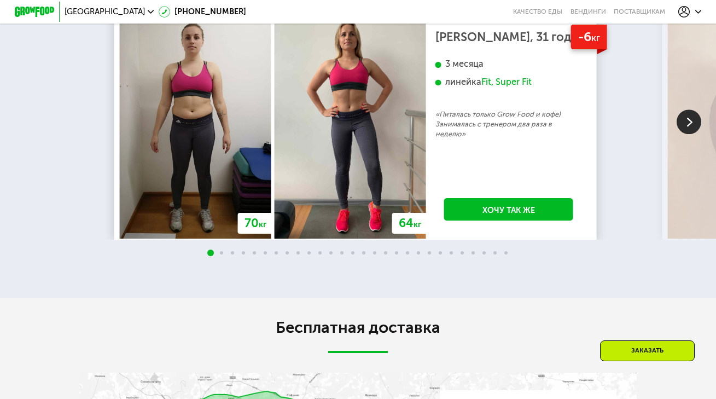
click at [698, 132] on img at bounding box center [689, 121] width 25 height 25
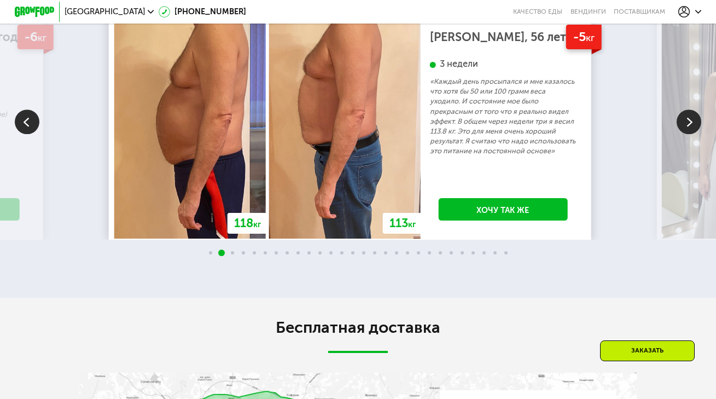
click at [694, 134] on img at bounding box center [689, 121] width 25 height 25
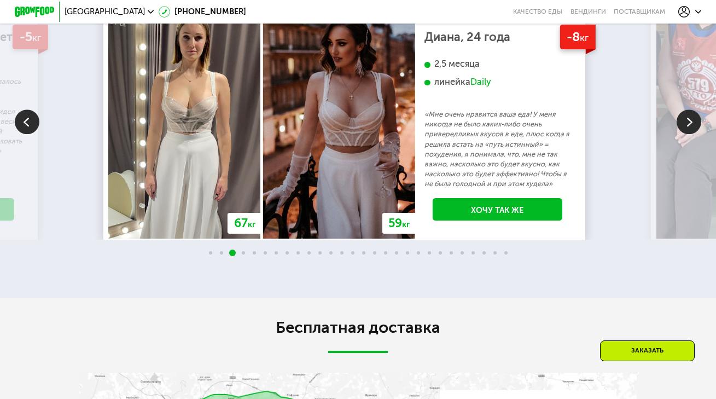
click at [693, 134] on img at bounding box center [689, 121] width 25 height 25
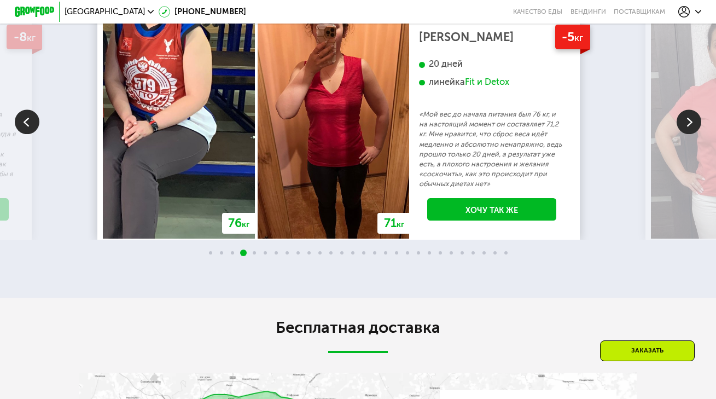
click at [693, 134] on img at bounding box center [689, 121] width 25 height 25
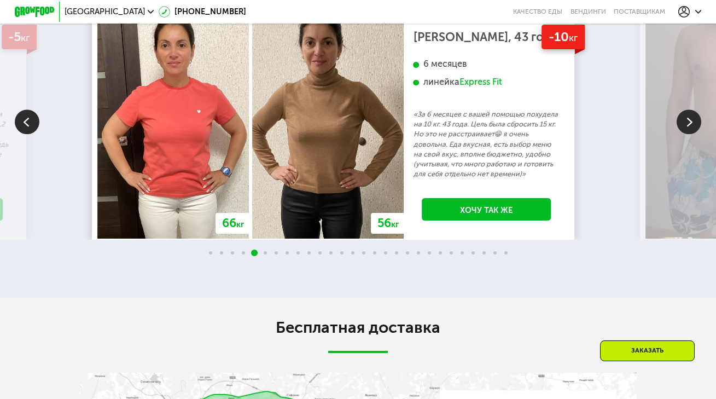
click at [694, 134] on img at bounding box center [689, 121] width 25 height 25
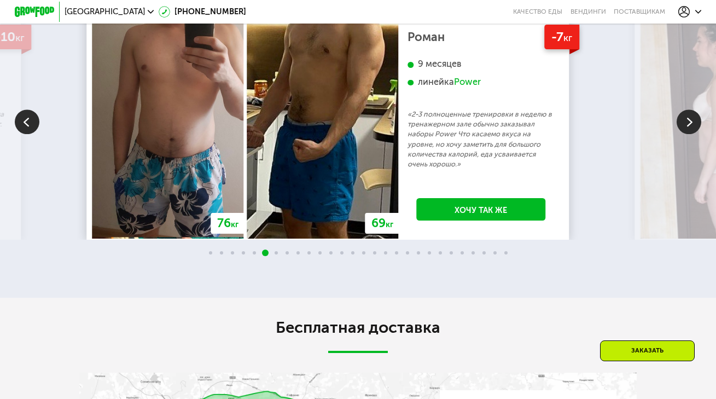
click at [384, 157] on img at bounding box center [323, 124] width 152 height 230
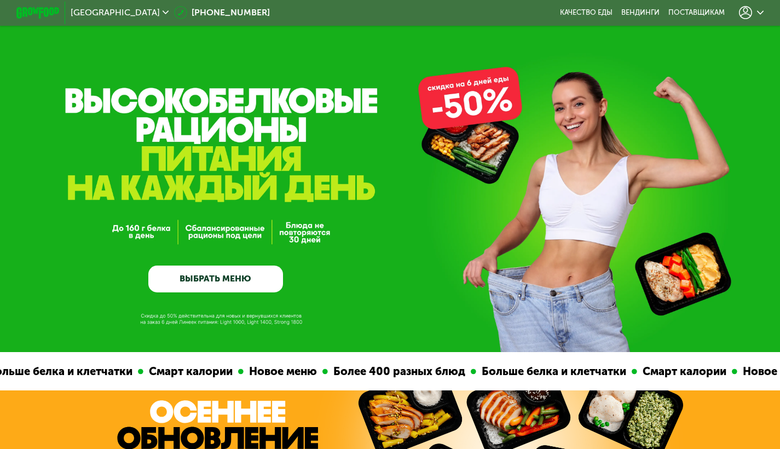
scroll to position [0, 0]
click at [760, 14] on div at bounding box center [751, 12] width 25 height 13
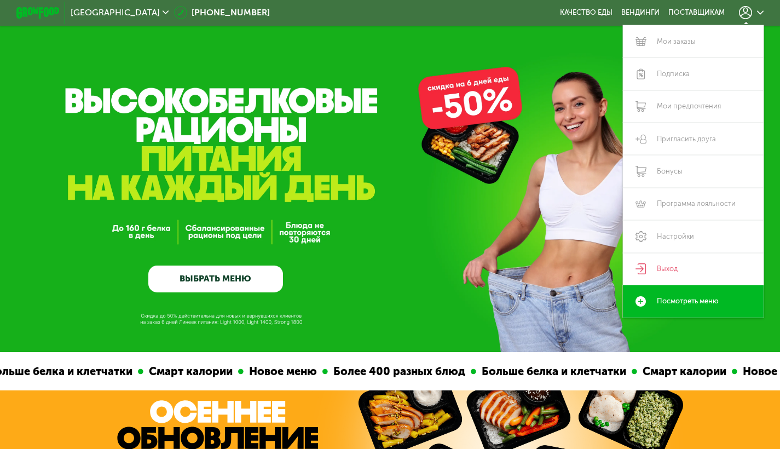
click at [760, 14] on div at bounding box center [751, 12] width 25 height 13
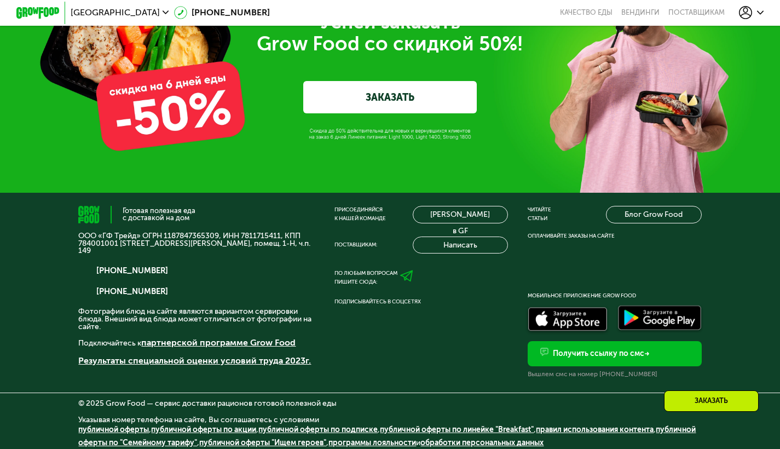
scroll to position [3520, 0]
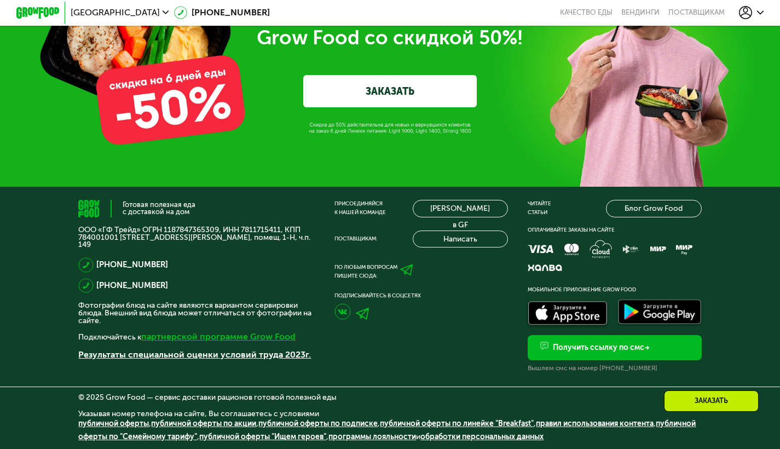
click at [202, 334] on link "партнерской программе Grow Food" at bounding box center [218, 336] width 154 height 10
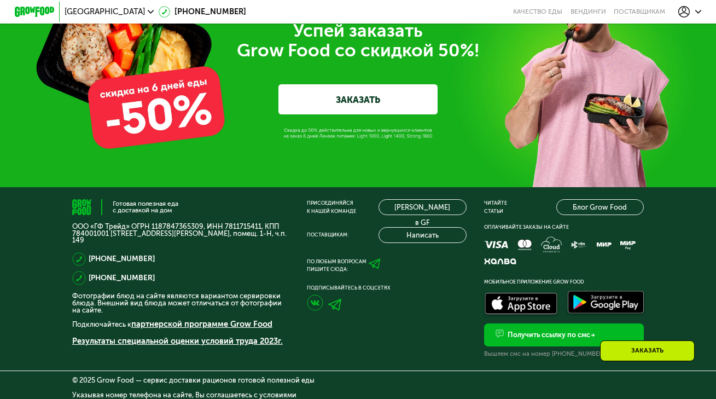
scroll to position [3266, 0]
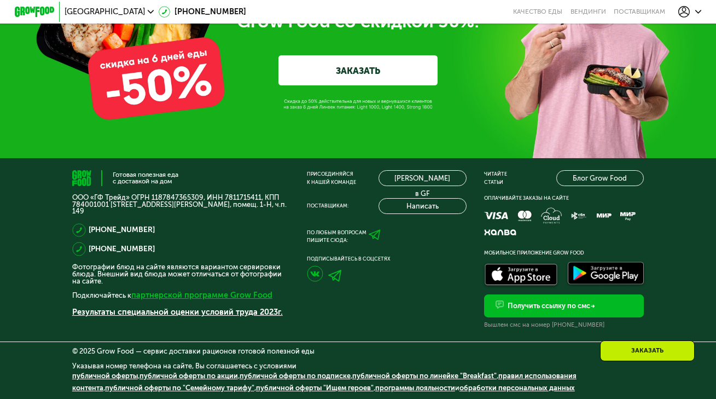
click at [180, 297] on link "партнерской программе Grow Food" at bounding box center [201, 295] width 141 height 10
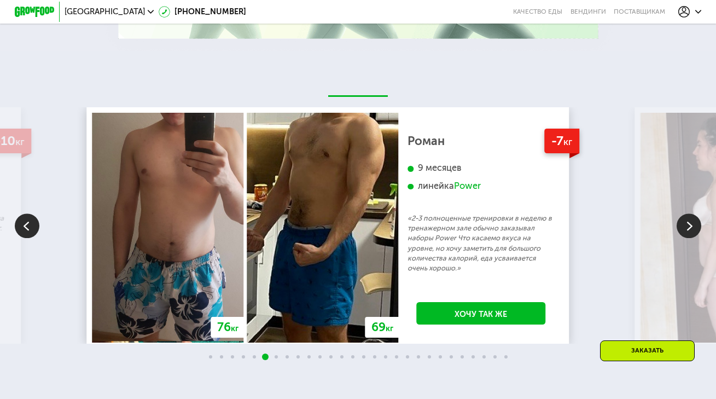
scroll to position [1899, 0]
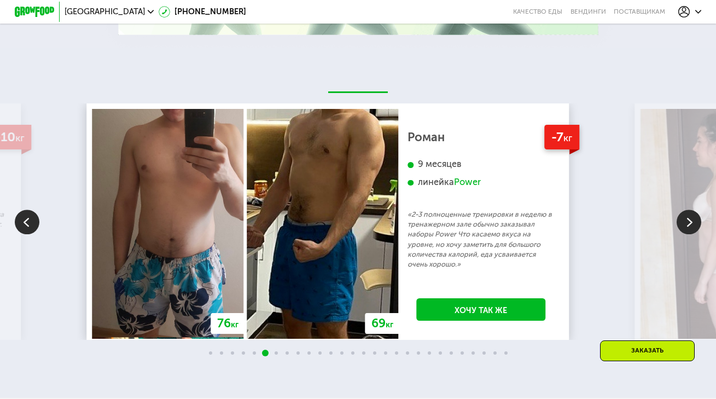
click at [683, 228] on img at bounding box center [689, 222] width 25 height 25
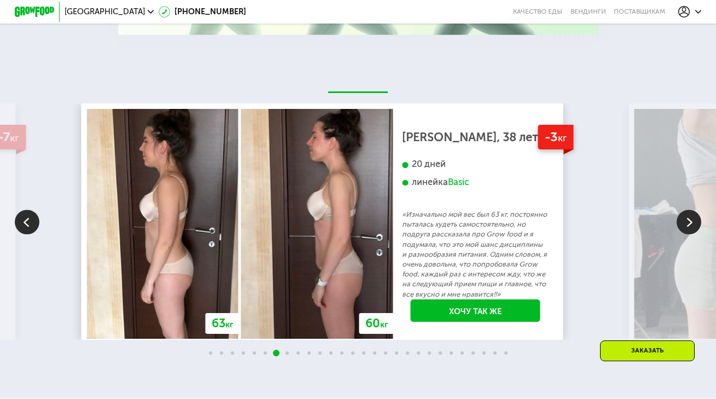
click at [682, 228] on img at bounding box center [689, 222] width 25 height 25
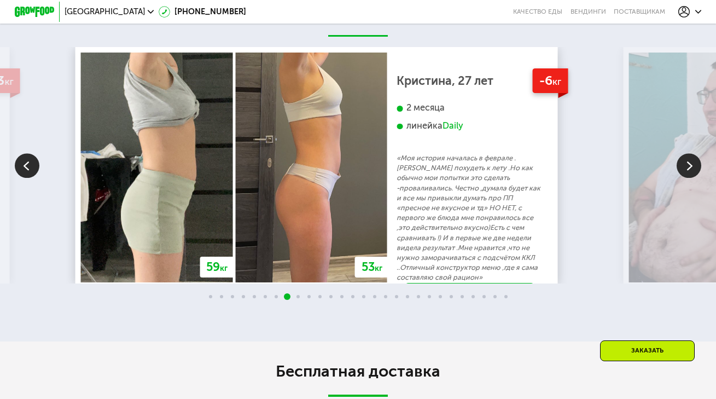
scroll to position [1956, 0]
click at [689, 177] on img at bounding box center [689, 165] width 25 height 25
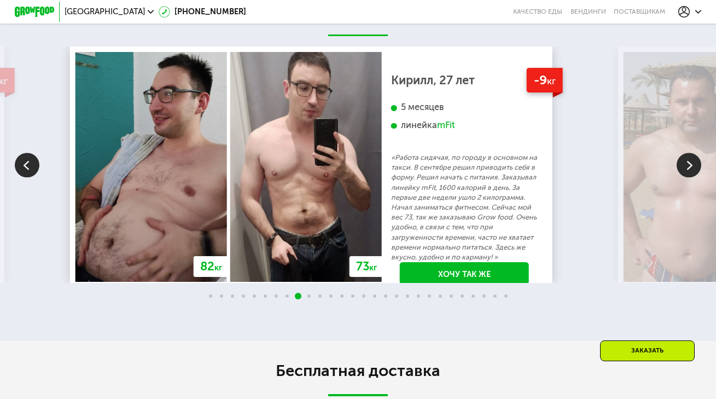
click at [689, 177] on img at bounding box center [689, 165] width 25 height 25
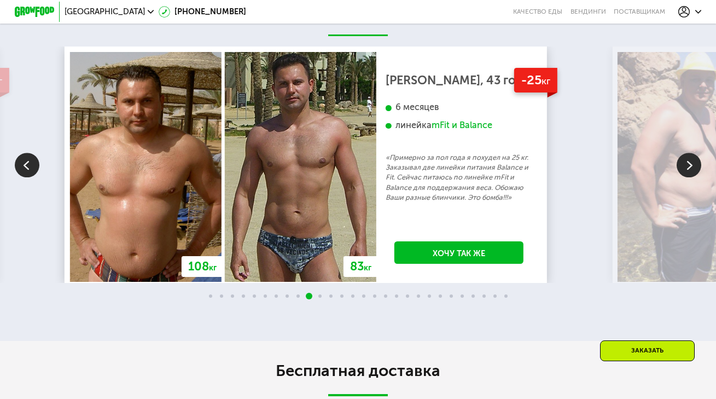
click at [691, 177] on img at bounding box center [689, 165] width 25 height 25
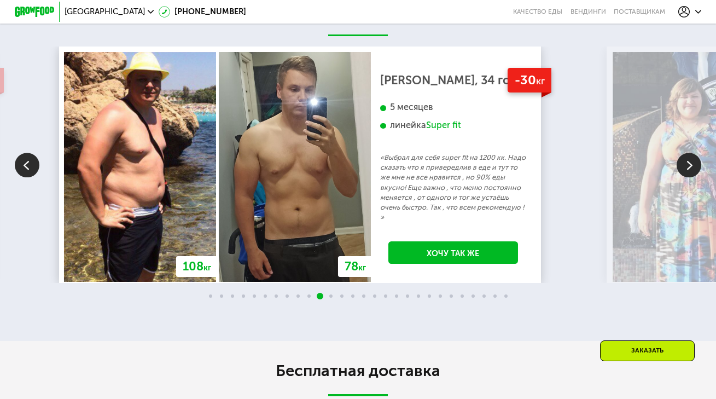
scroll to position [1871, 0]
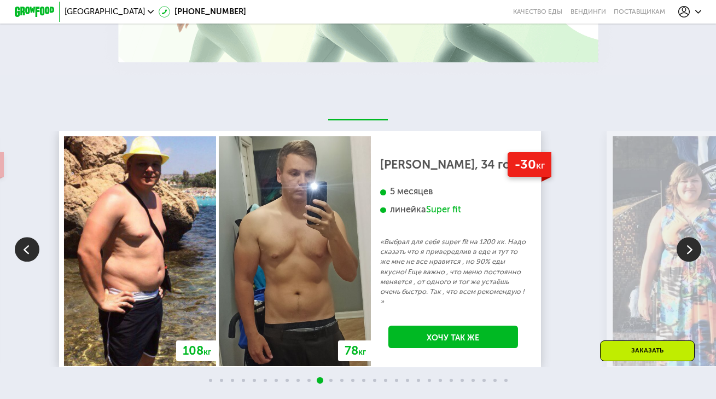
click at [689, 15] on icon at bounding box center [685, 12] width 12 height 12
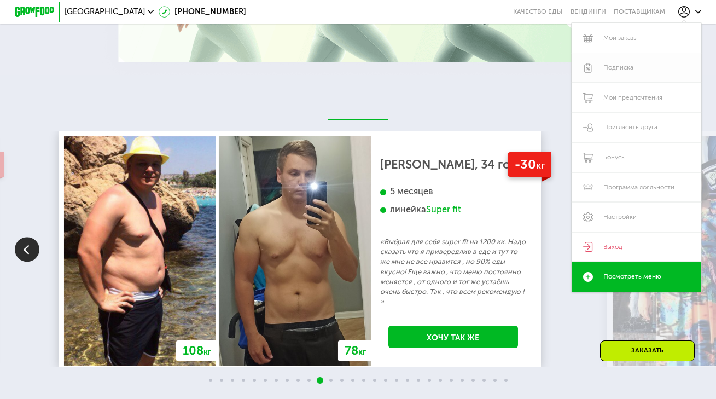
click at [629, 71] on link "Подписка" at bounding box center [636, 68] width 129 height 30
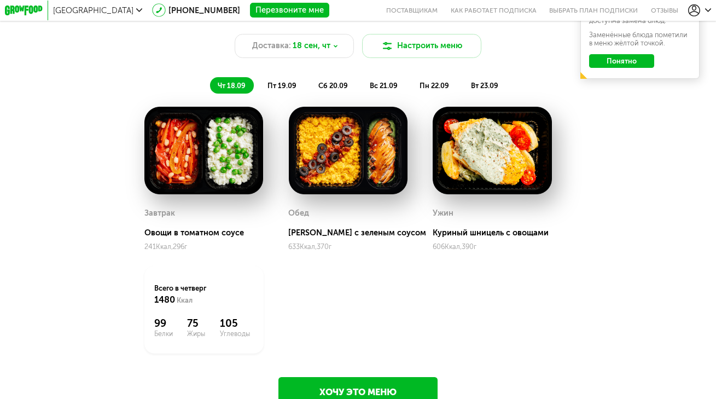
scroll to position [1069, 0]
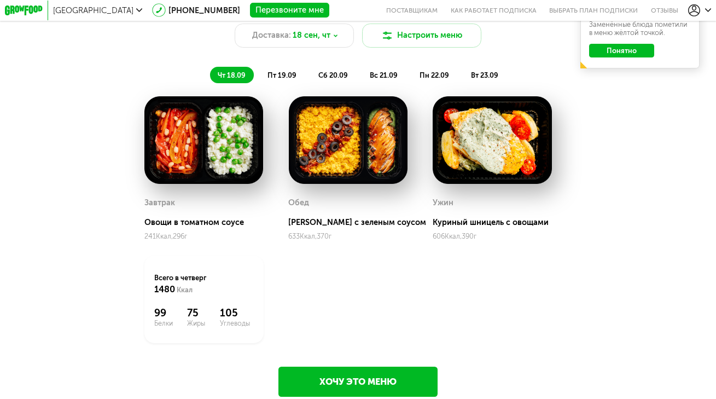
click at [342, 173] on img at bounding box center [347, 140] width 119 height 88
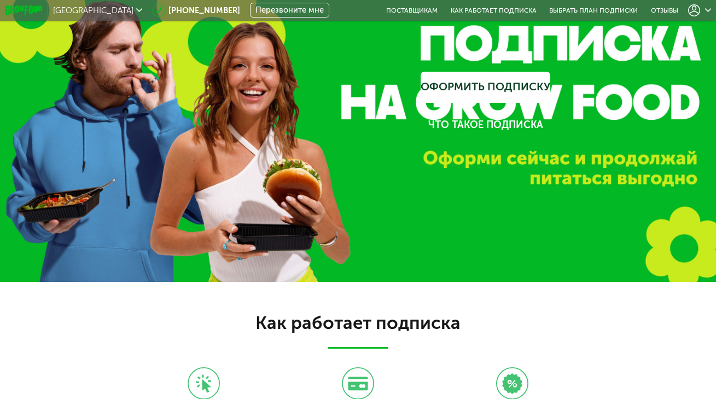
scroll to position [0, 0]
click at [39, 11] on icon at bounding box center [24, 10] width 38 height 10
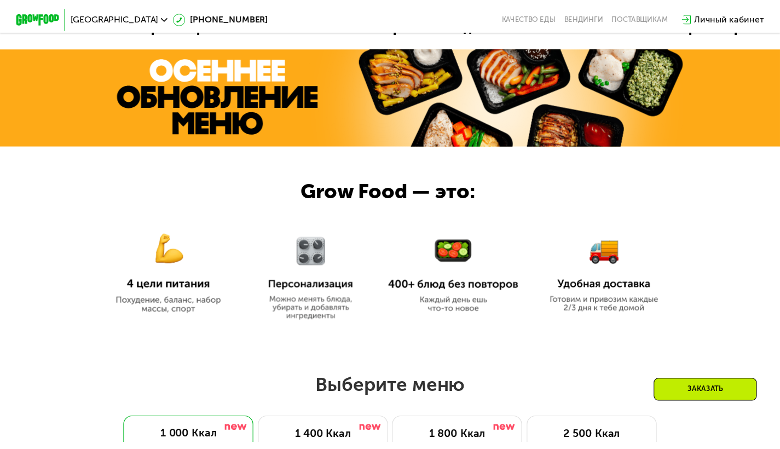
scroll to position [308, 0]
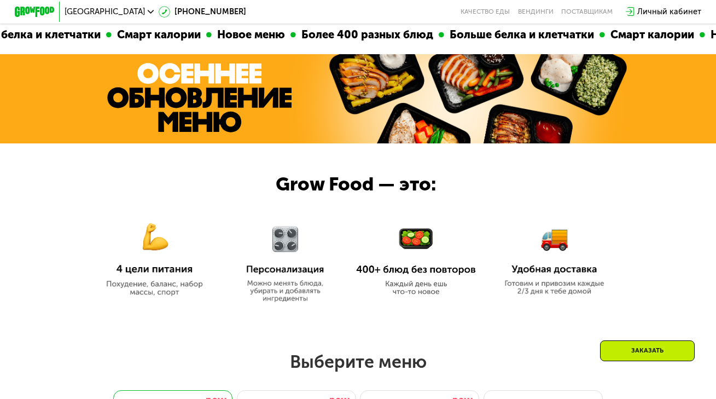
click at [96, 16] on div "[GEOGRAPHIC_DATA]" at bounding box center [109, 12] width 89 height 8
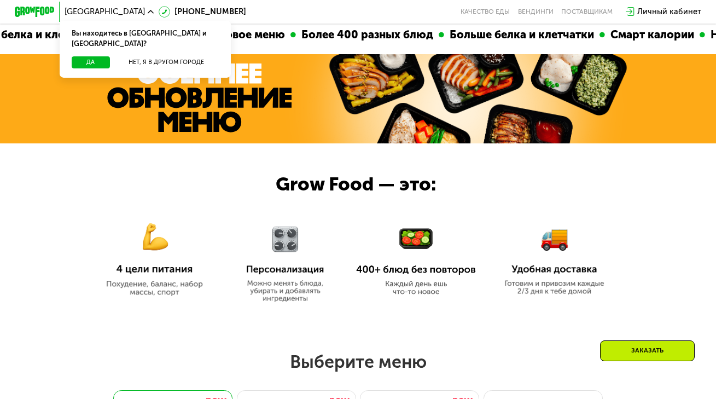
click at [96, 16] on div "[GEOGRAPHIC_DATA]" at bounding box center [109, 12] width 89 height 8
click at [111, 109] on img at bounding box center [199, 97] width 184 height 69
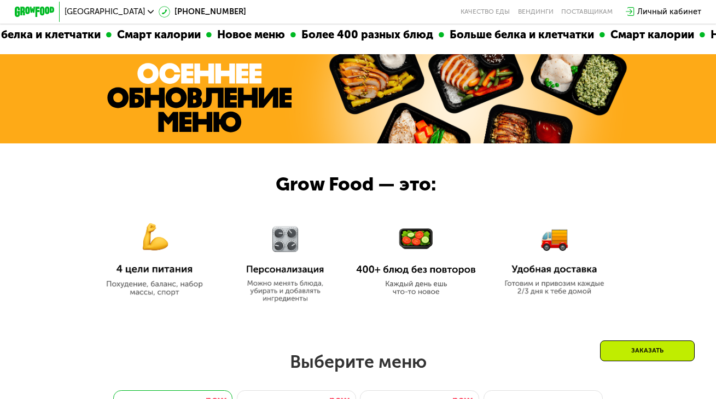
click at [40, 10] on img at bounding box center [34, 12] width 39 height 10
click at [31, 5] on div at bounding box center [35, 12] width 50 height 20
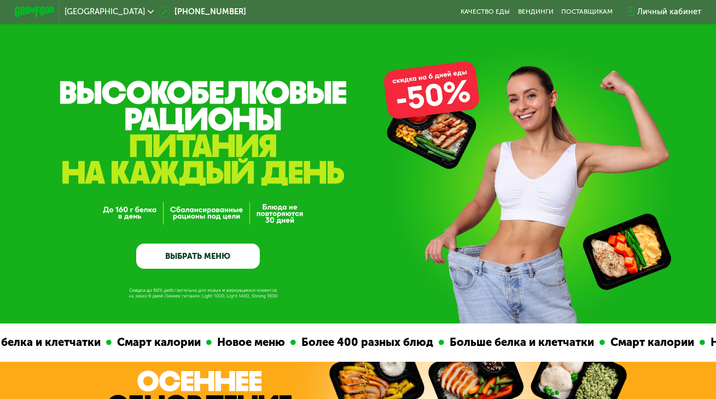
click at [148, 11] on icon at bounding box center [151, 12] width 6 height 6
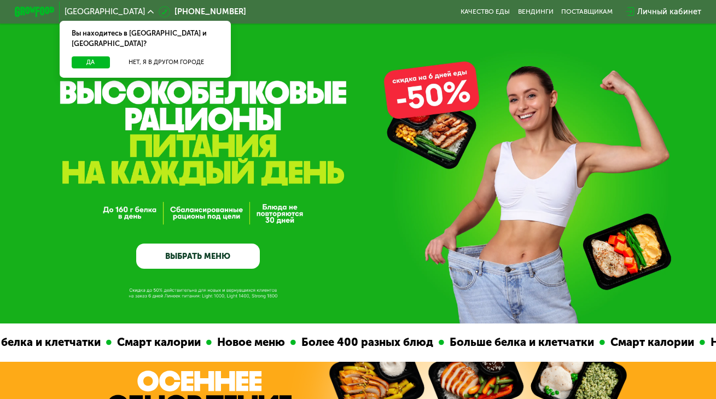
click at [148, 14] on icon at bounding box center [151, 12] width 6 height 6
click at [148, 13] on icon at bounding box center [151, 12] width 6 height 6
click at [322, 60] on div "GrowFood — доставка правильного питания ВЫБРАТЬ МЕНЮ" at bounding box center [358, 161] width 716 height 323
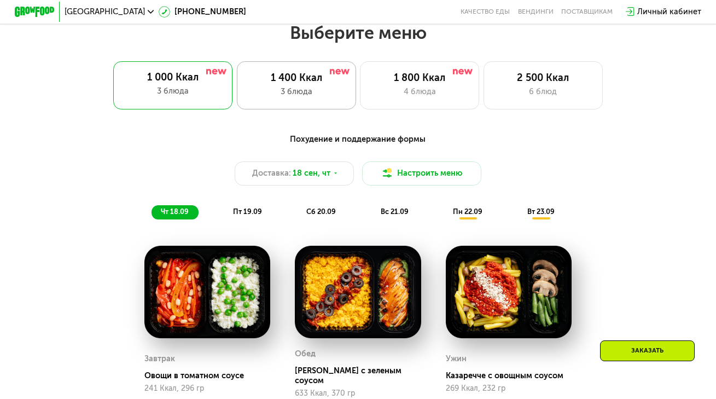
scroll to position [638, 0]
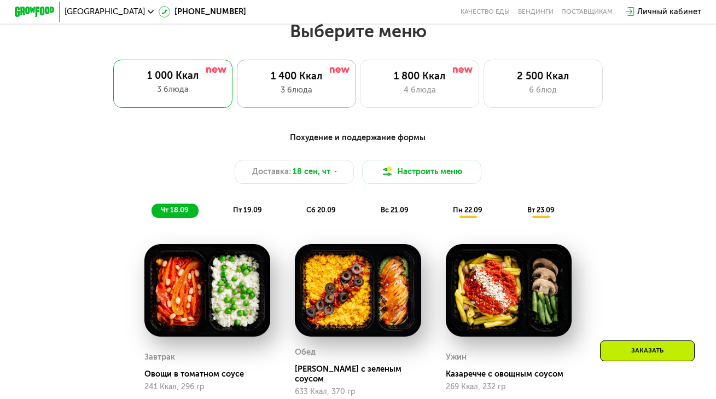
click at [306, 95] on div "3 блюда" at bounding box center [296, 90] width 98 height 12
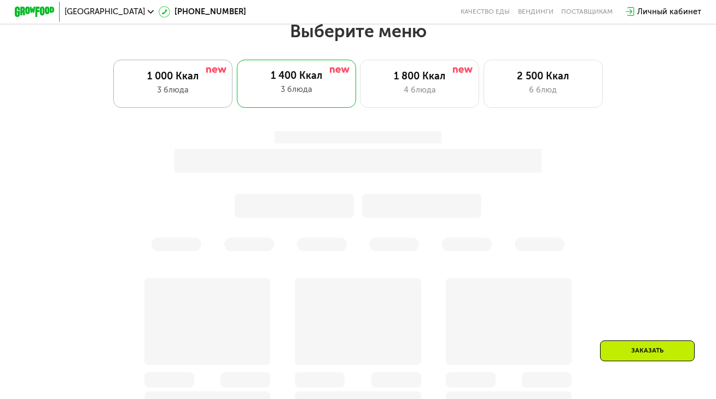
click at [182, 107] on div "1 000 Ккал 3 блюда" at bounding box center [172, 84] width 119 height 48
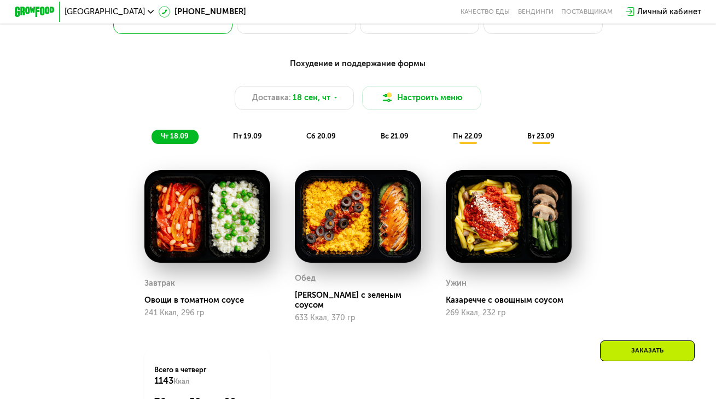
scroll to position [713, 0]
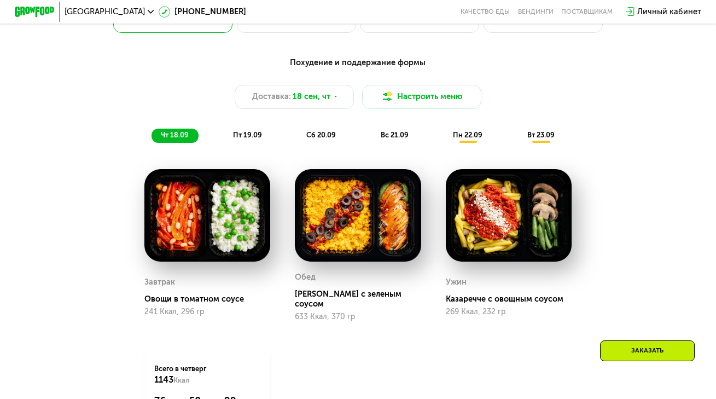
click at [253, 138] on span "пт 19.09" at bounding box center [247, 135] width 29 height 8
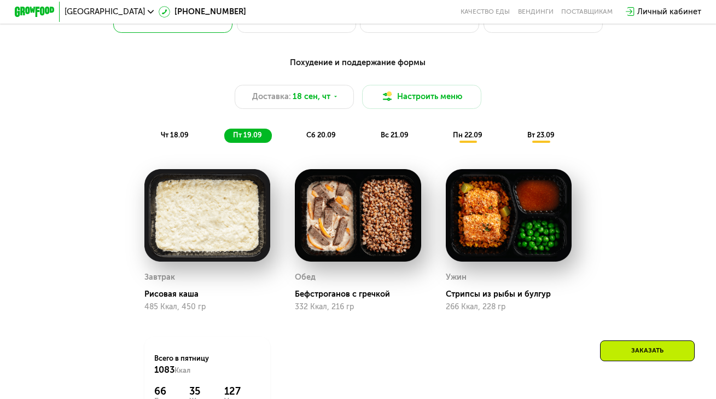
click at [180, 139] on span "чт 18.09" at bounding box center [175, 135] width 28 height 8
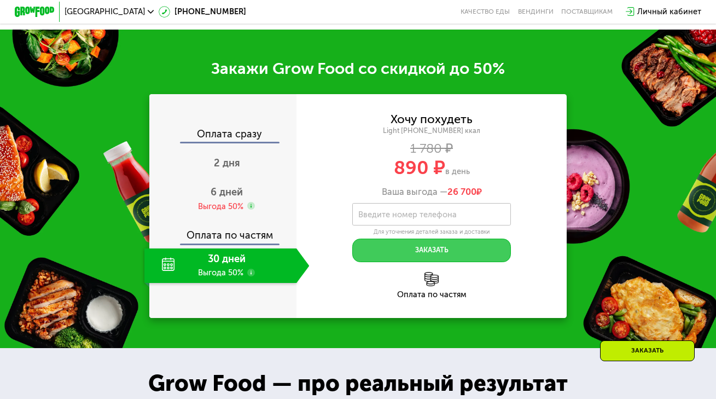
scroll to position [1184, 0]
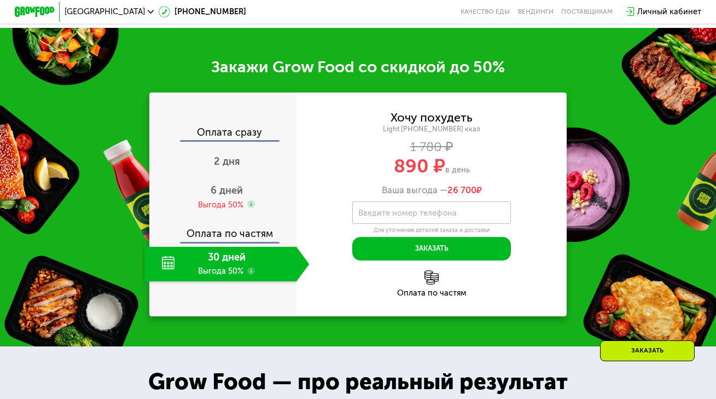
click at [404, 210] on label "Введите номер телефона" at bounding box center [407, 212] width 98 height 5
click at [404, 210] on input "Введите номер телефона" at bounding box center [431, 212] width 159 height 22
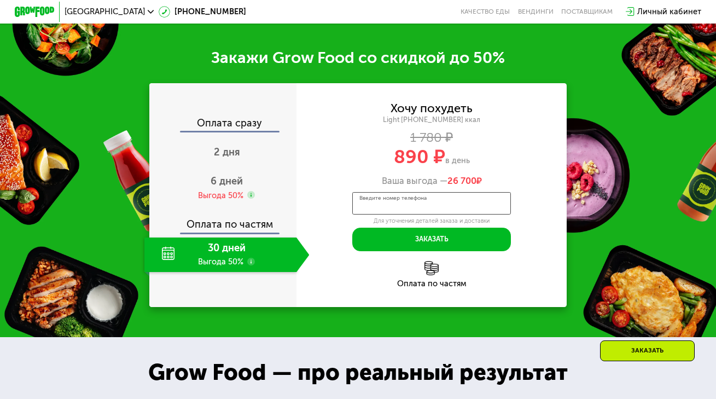
scroll to position [1188, 0]
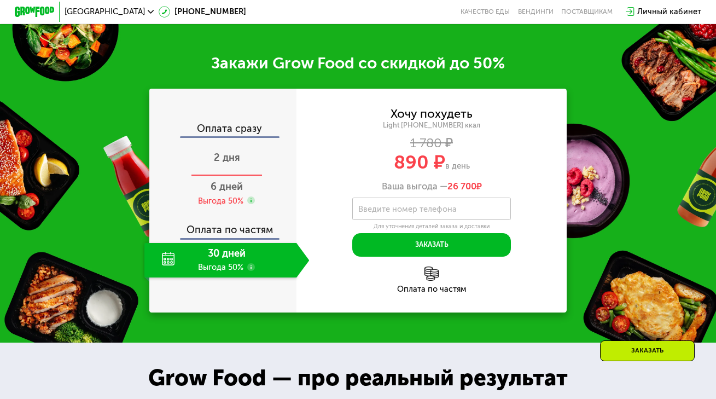
click at [258, 147] on div "2 дня" at bounding box center [226, 158] width 165 height 35
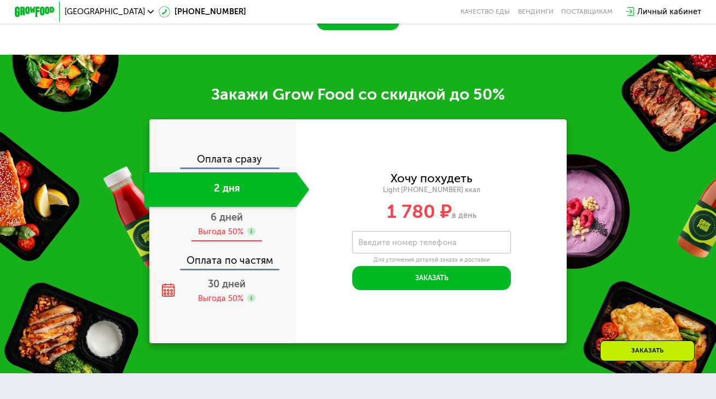
click at [236, 237] on div "Выгода 50%" at bounding box center [220, 231] width 45 height 11
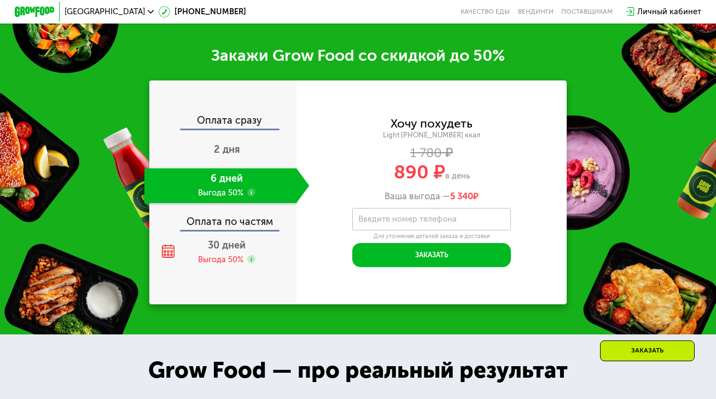
scroll to position [1230, 0]
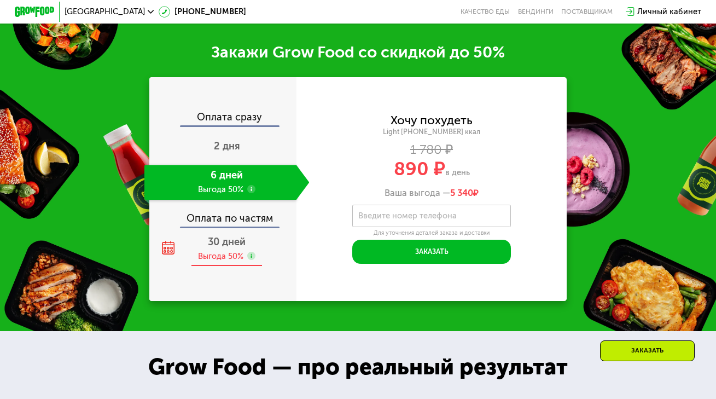
click at [239, 248] on span "30 дней" at bounding box center [227, 242] width 38 height 12
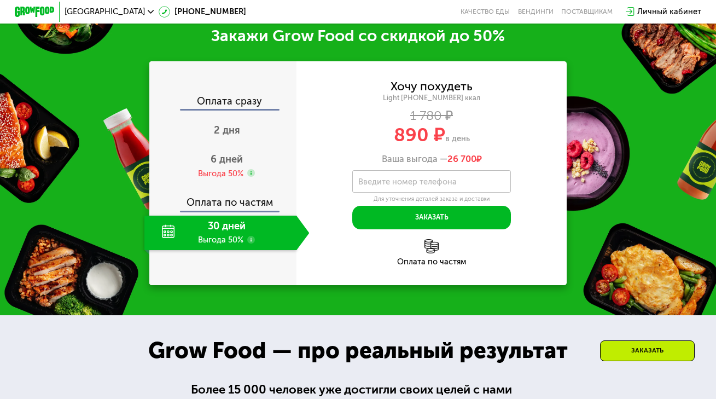
scroll to position [1206, 0]
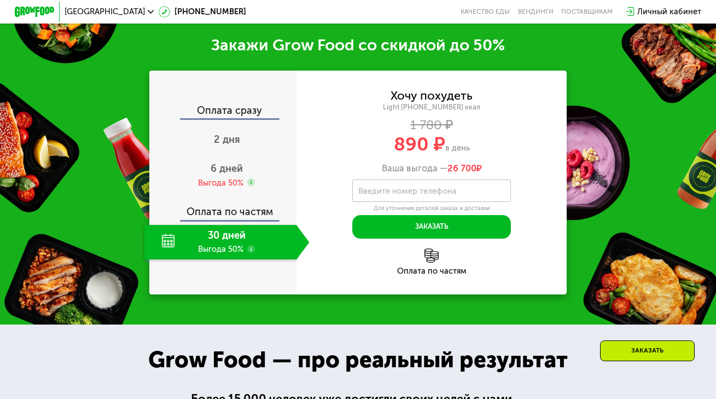
click at [431, 193] on label "Введите номер телефона" at bounding box center [407, 190] width 98 height 5
click at [431, 193] on input "Введите номер телефона" at bounding box center [431, 190] width 159 height 22
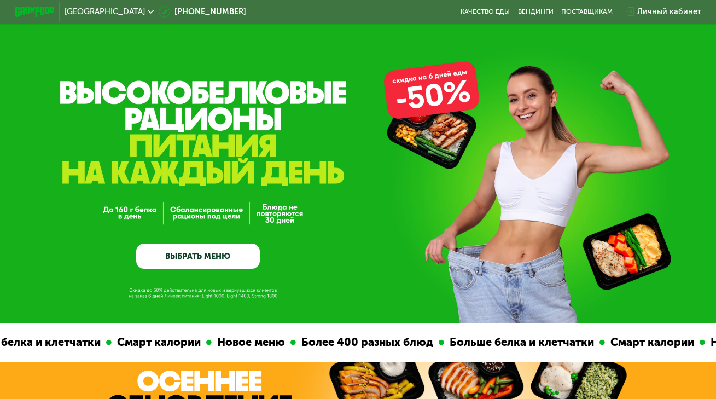
scroll to position [0, 0]
click at [496, 16] on link "Качество еды" at bounding box center [485, 12] width 49 height 8
click at [473, 14] on link "Качество еды" at bounding box center [485, 12] width 49 height 8
click at [545, 13] on link "Вендинги" at bounding box center [536, 12] width 36 height 8
click at [588, 14] on div "поставщикам" at bounding box center [586, 12] width 51 height 8
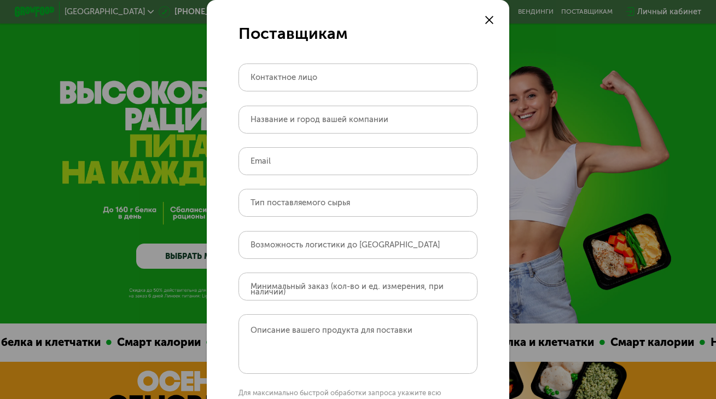
click at [488, 16] on icon at bounding box center [489, 20] width 8 height 8
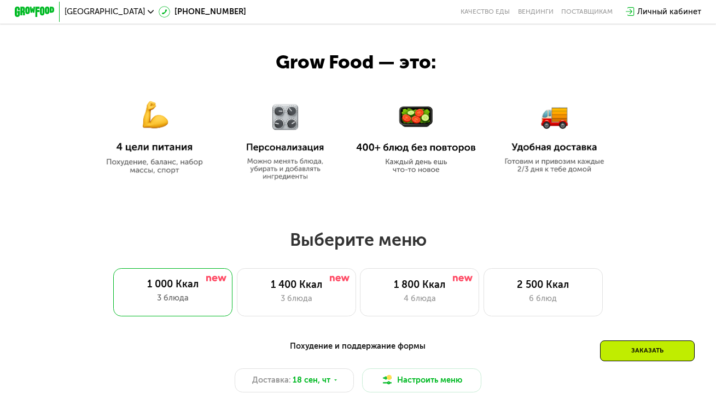
scroll to position [430, 0]
click at [540, 15] on link "Вендинги" at bounding box center [536, 12] width 36 height 8
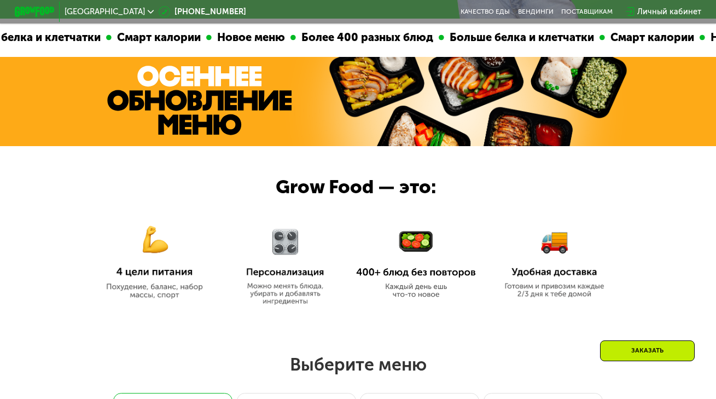
scroll to position [299, 0]
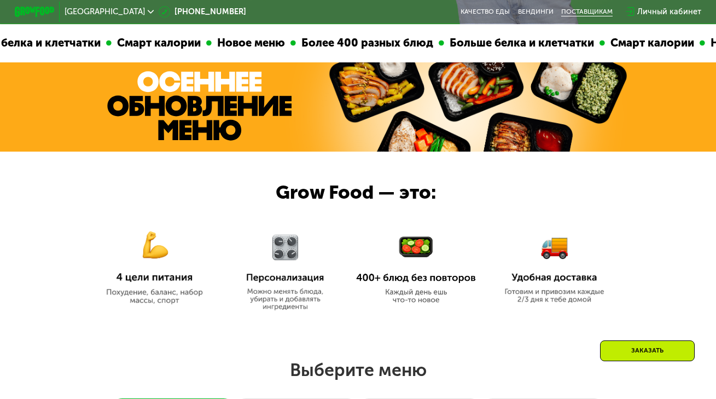
click at [593, 15] on div "поставщикам" at bounding box center [586, 12] width 51 height 8
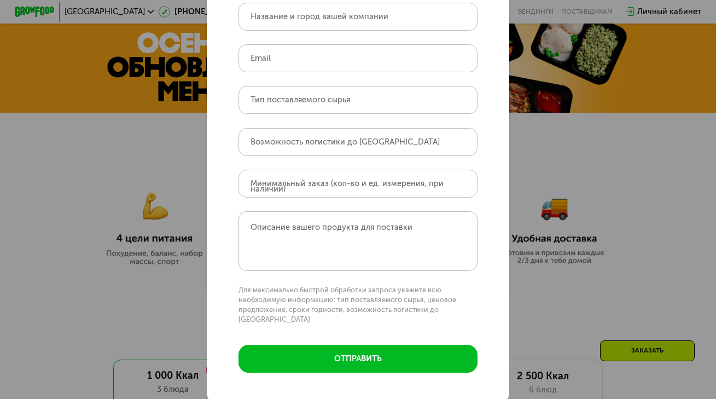
scroll to position [352, 0]
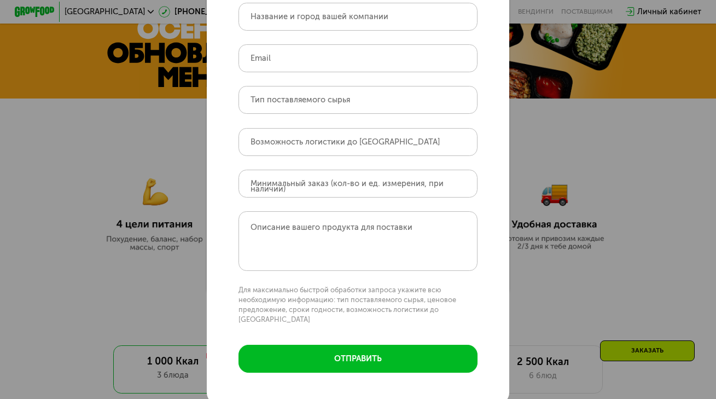
click at [552, 81] on div "Поставщикам Контактное лицо Название и город вашей компании Email Тип поставляе…" at bounding box center [358, 199] width 716 height 399
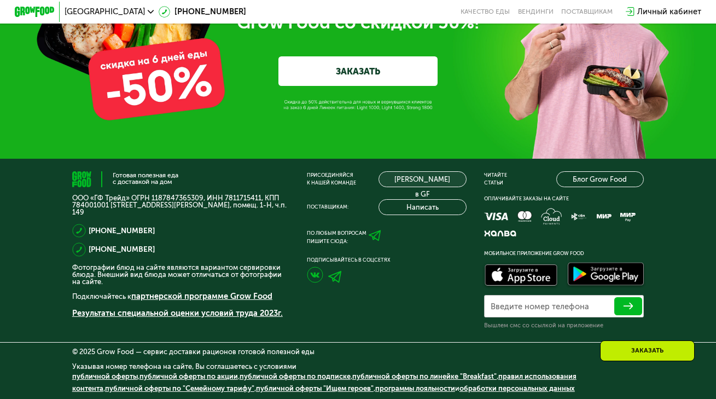
scroll to position [3209, 0]
click at [426, 178] on link "[PERSON_NAME] в GF" at bounding box center [423, 179] width 88 height 16
